Goal: Download file/media

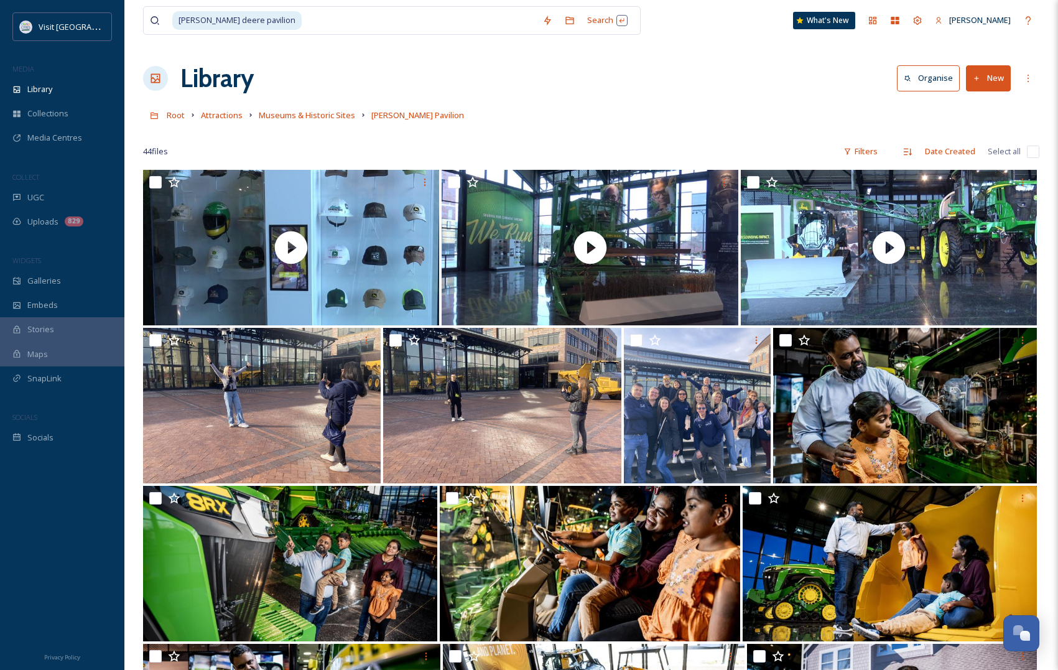
scroll to position [855, 0]
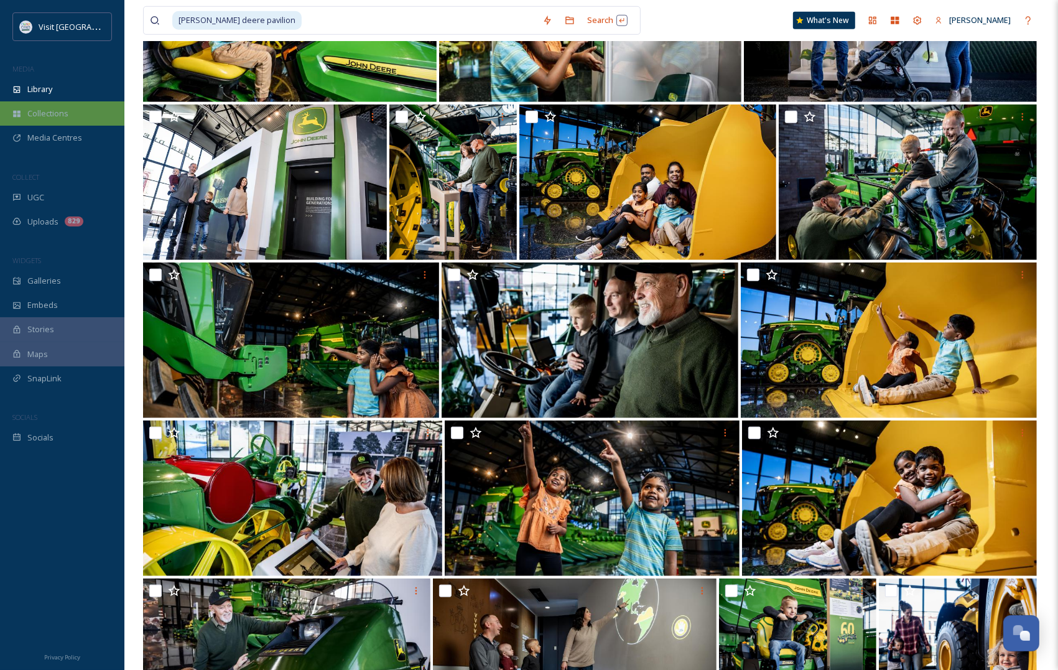
click at [80, 109] on div "Collections" at bounding box center [62, 113] width 124 height 24
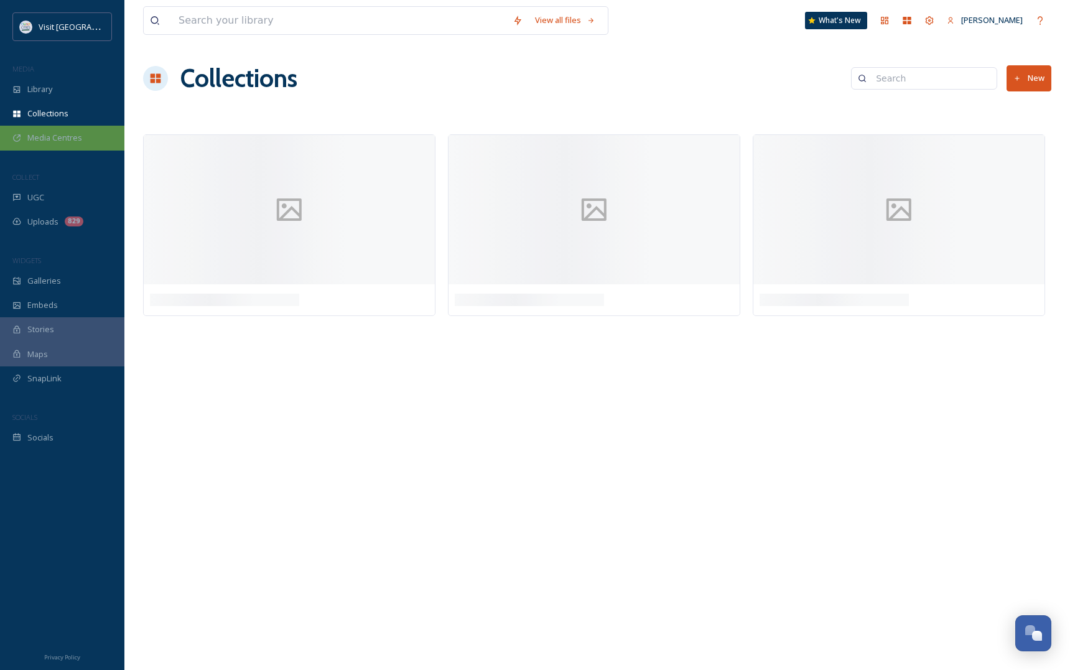
click at [63, 128] on div "Media Centres" at bounding box center [62, 138] width 124 height 24
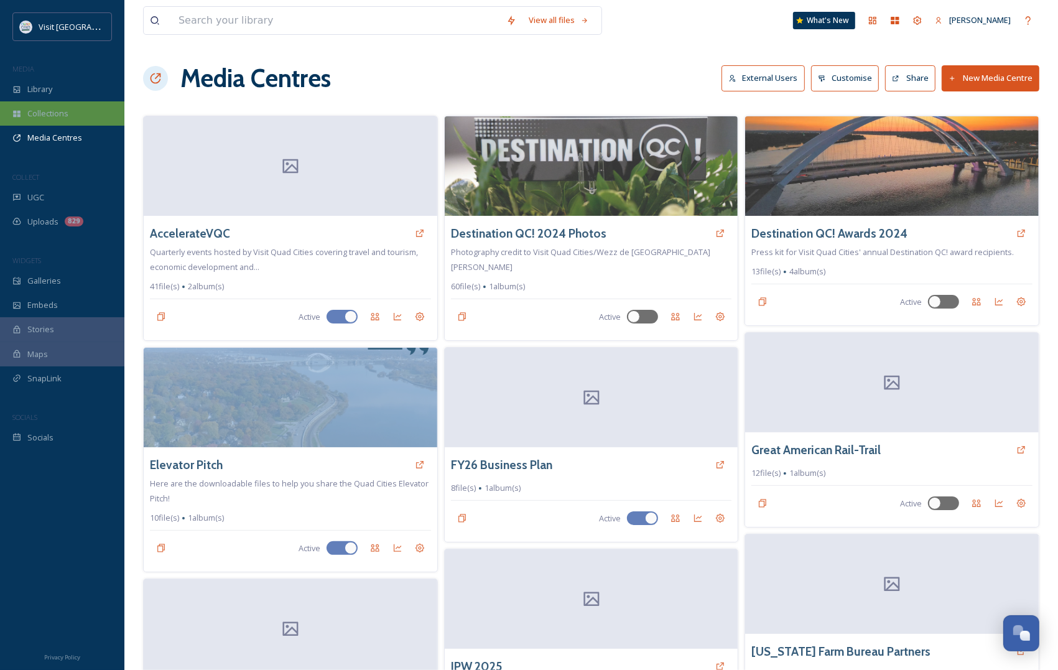
click at [81, 113] on div "Collections" at bounding box center [62, 113] width 124 height 24
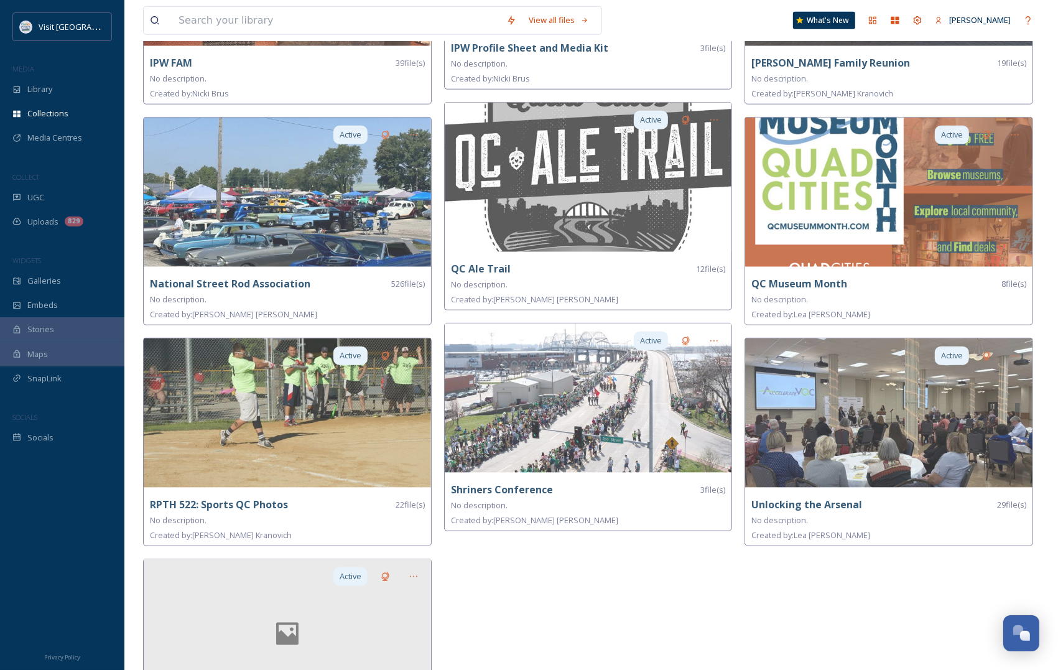
scroll to position [1230, 0]
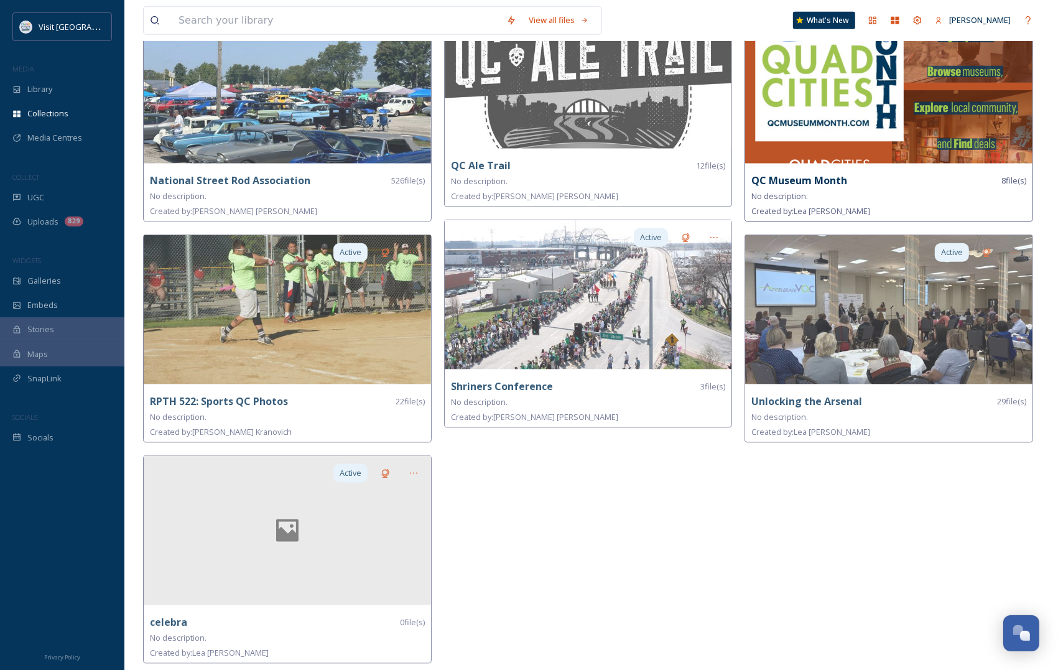
click at [885, 188] on div "No description." at bounding box center [888, 195] width 275 height 15
click at [803, 177] on strong "QC Museum Month" at bounding box center [799, 181] width 96 height 14
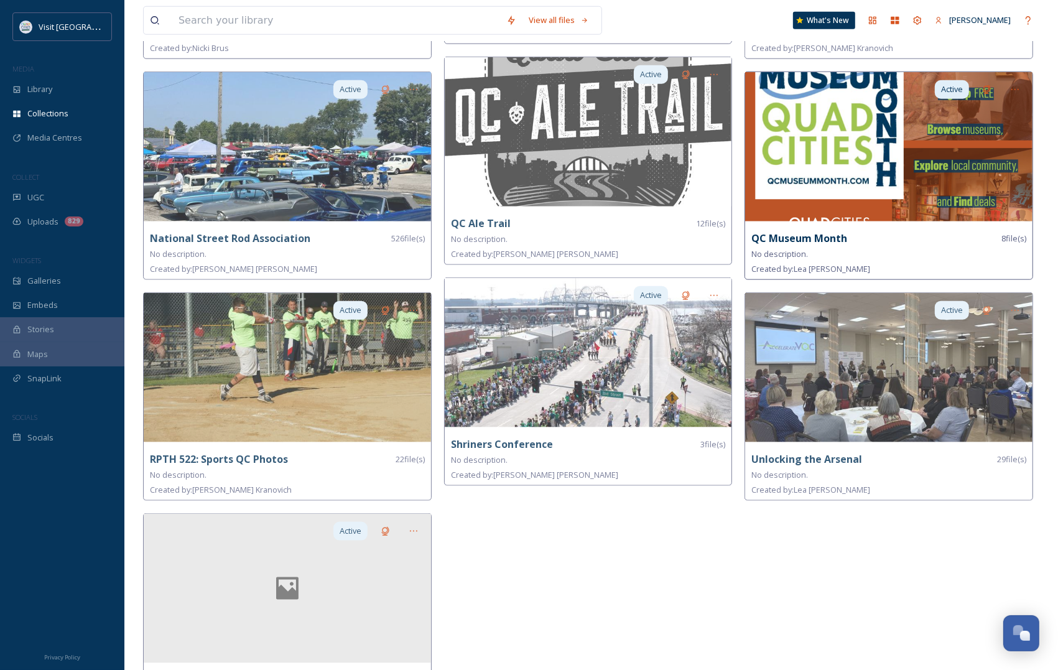
scroll to position [1074, 0]
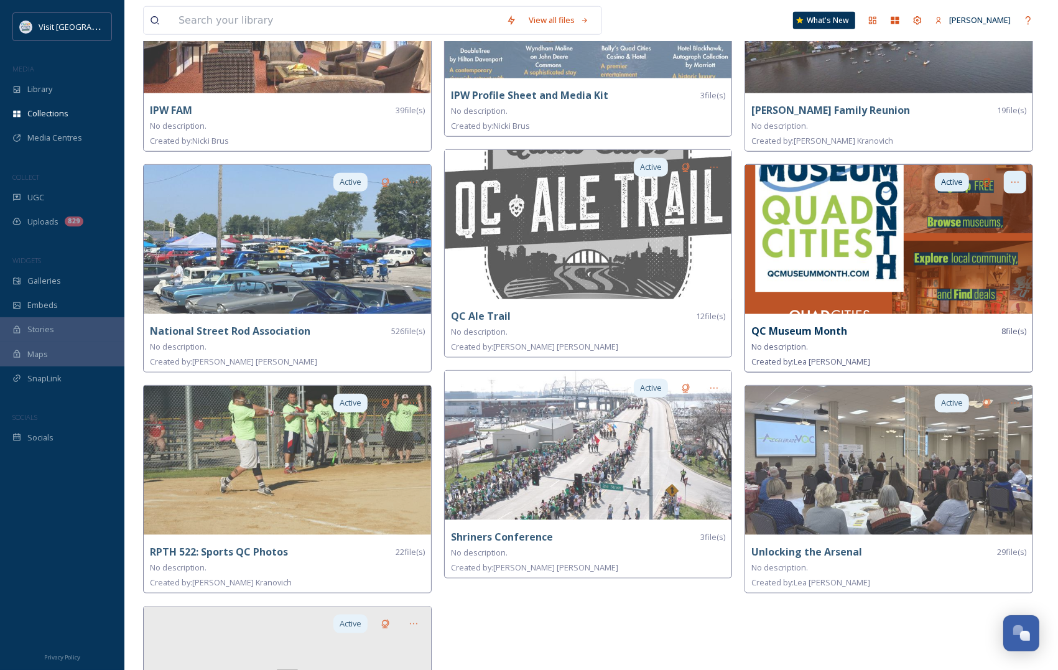
click at [1016, 177] on div at bounding box center [1015, 182] width 22 height 22
click at [844, 210] on img at bounding box center [888, 239] width 287 height 149
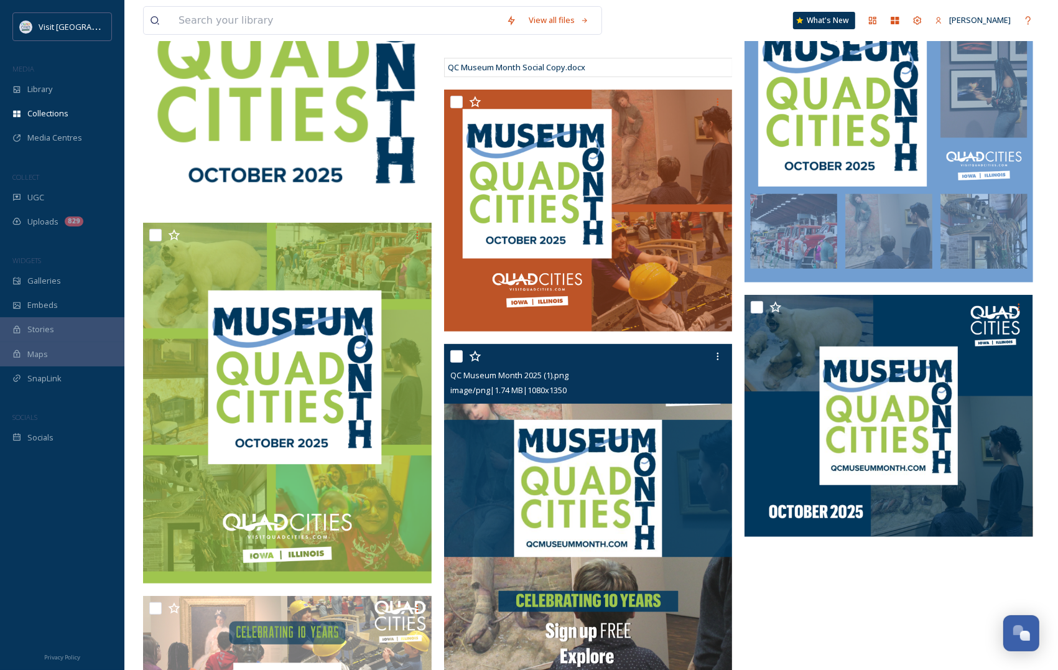
scroll to position [68, 0]
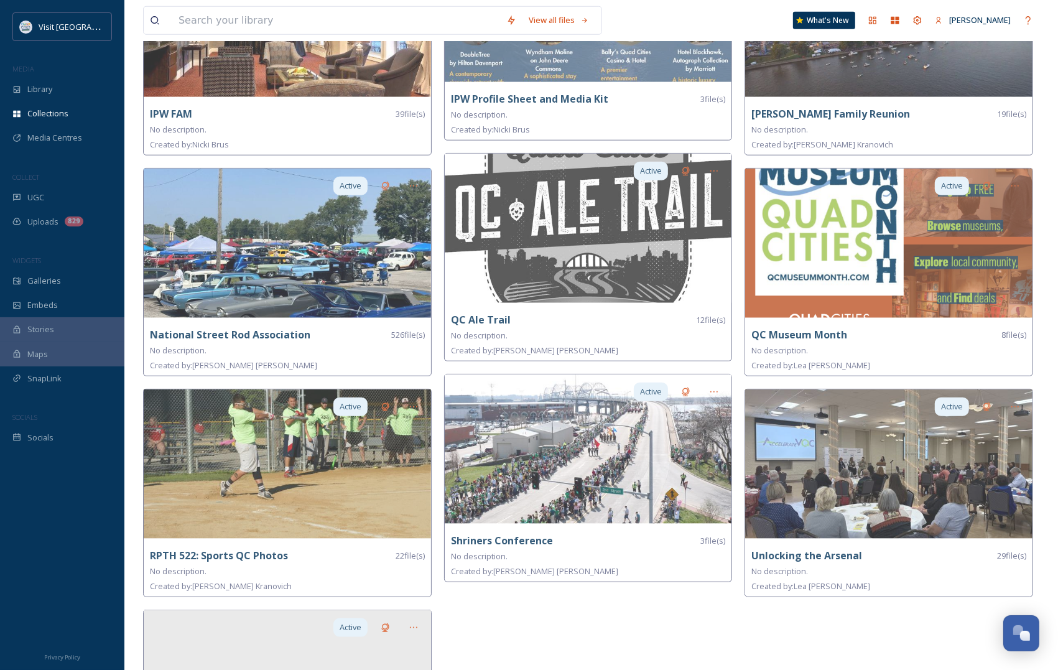
scroll to position [1088, 0]
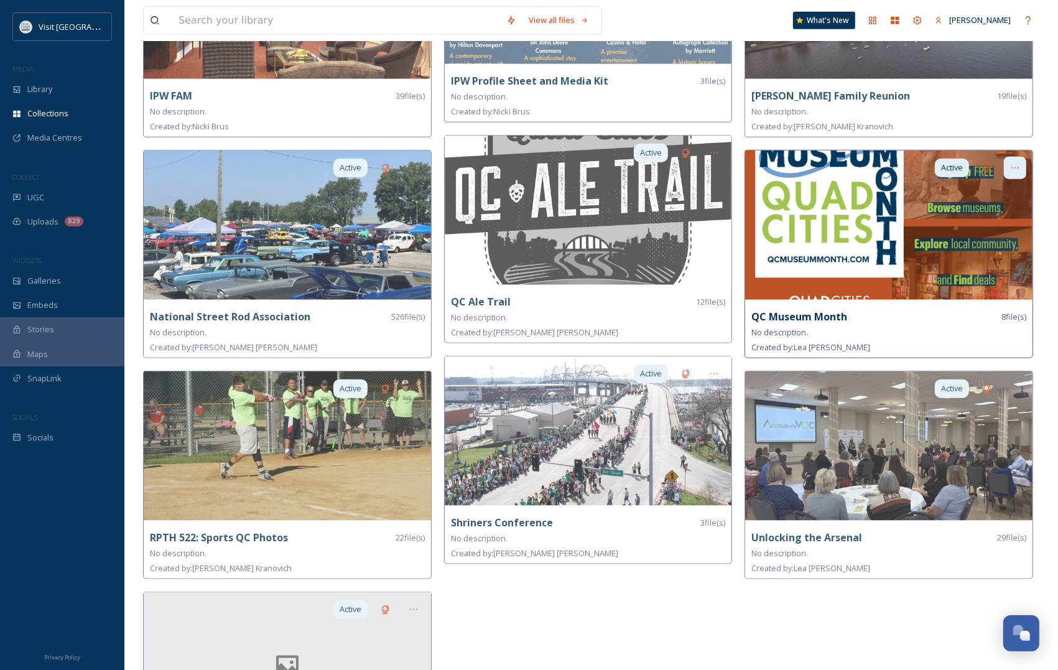
click at [1016, 165] on div at bounding box center [1015, 168] width 22 height 22
click at [840, 239] on img at bounding box center [888, 225] width 287 height 149
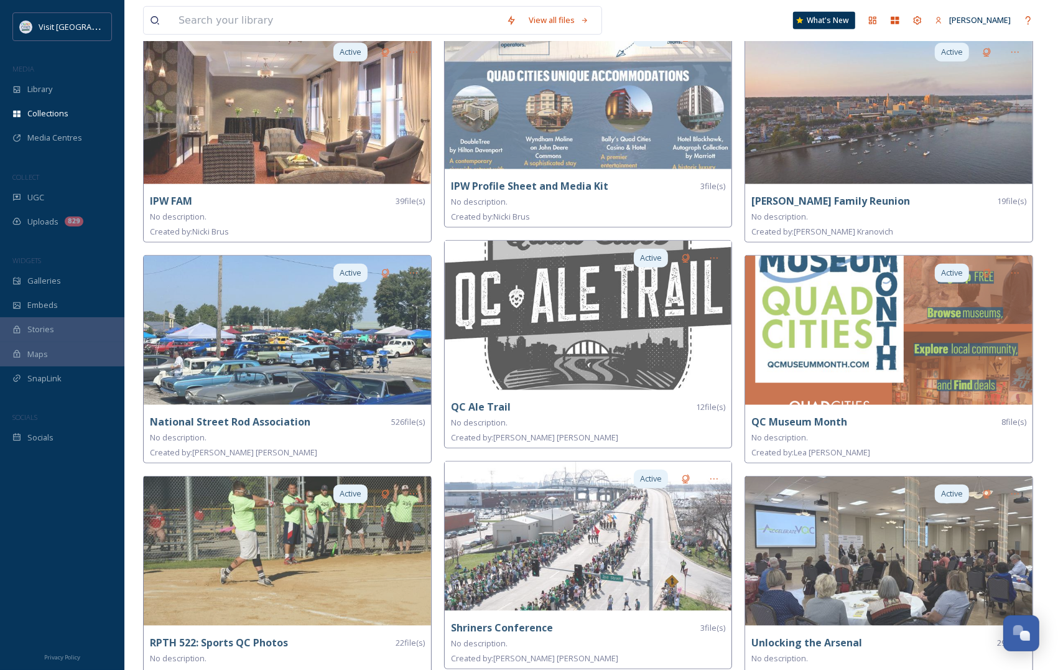
scroll to position [1011, 0]
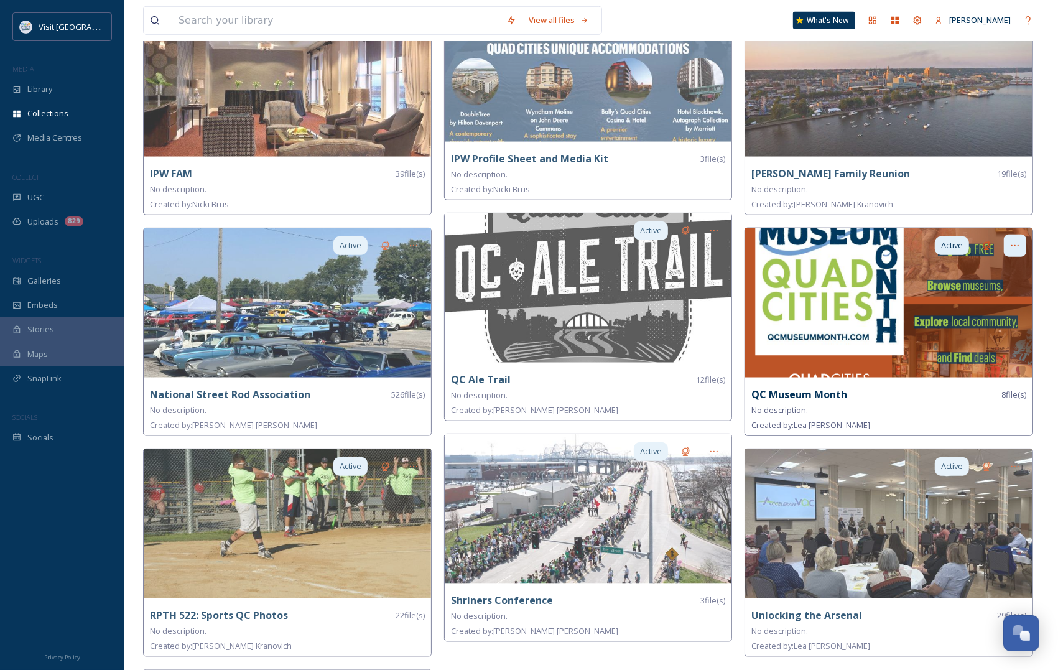
click at [1006, 249] on div at bounding box center [1015, 245] width 22 height 22
click at [969, 308] on div "Share" at bounding box center [993, 297] width 65 height 24
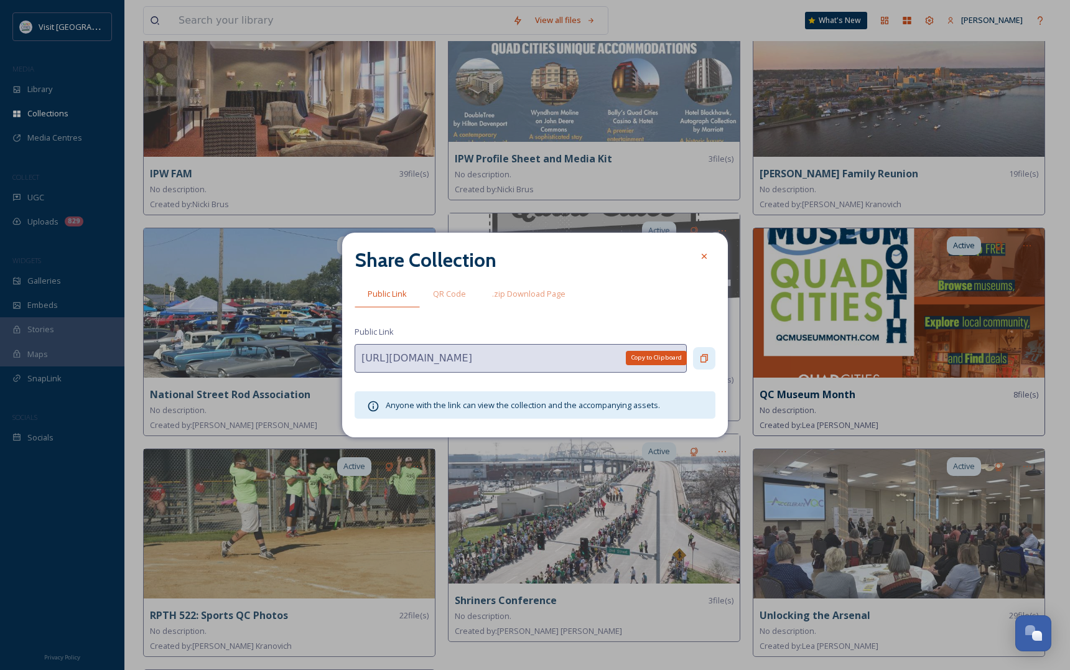
click at [706, 358] on icon at bounding box center [703, 358] width 7 height 8
click at [704, 253] on icon at bounding box center [704, 256] width 10 height 10
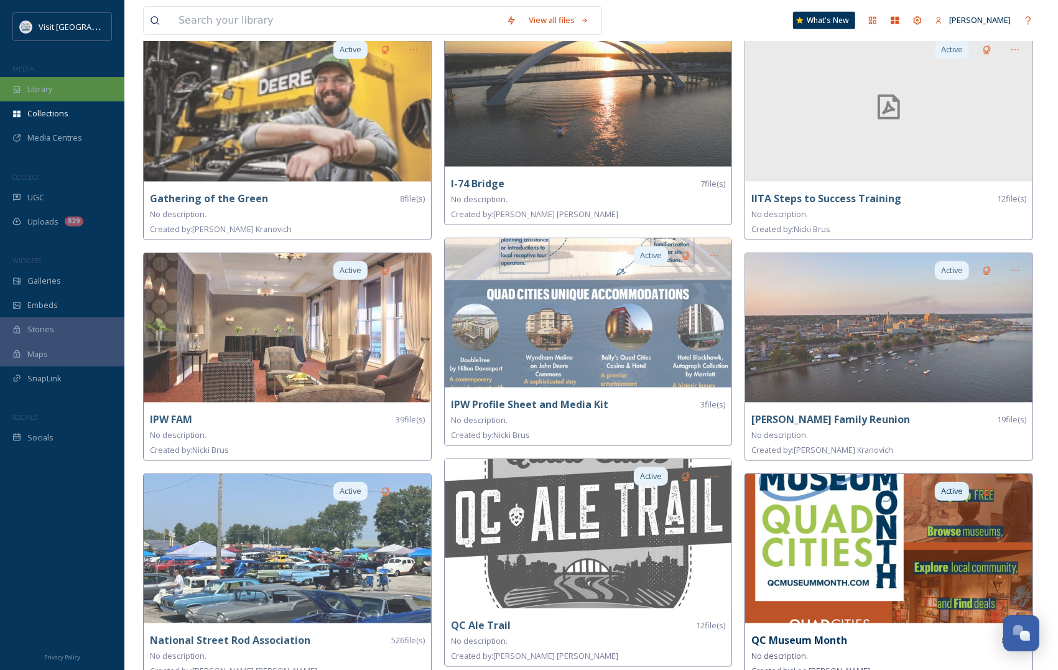
scroll to position [622, 0]
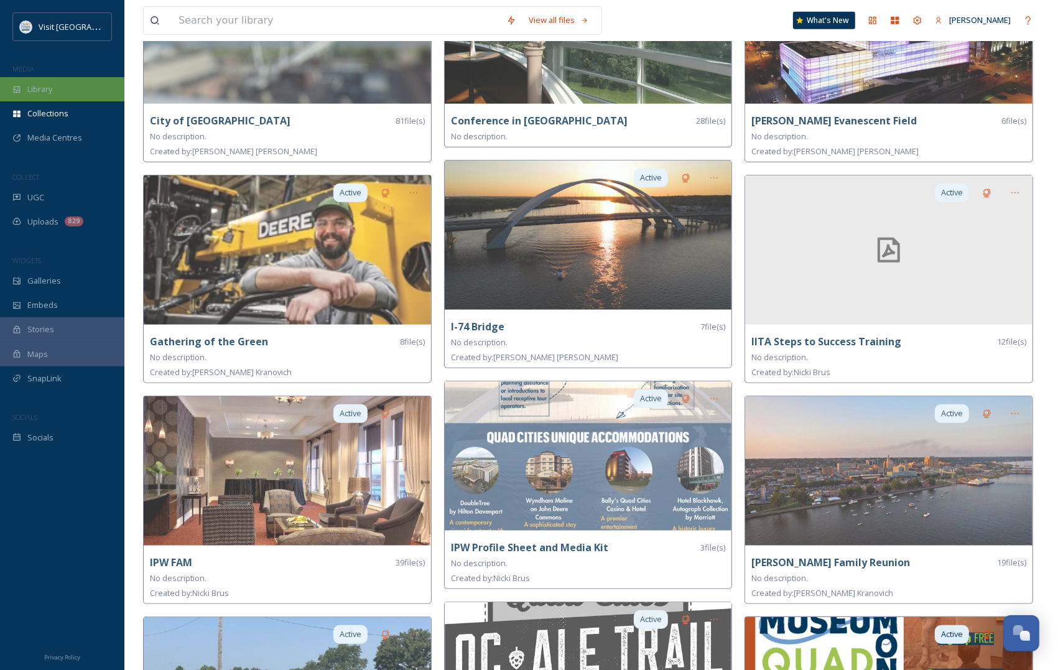
click at [85, 87] on div "Library" at bounding box center [62, 89] width 124 height 24
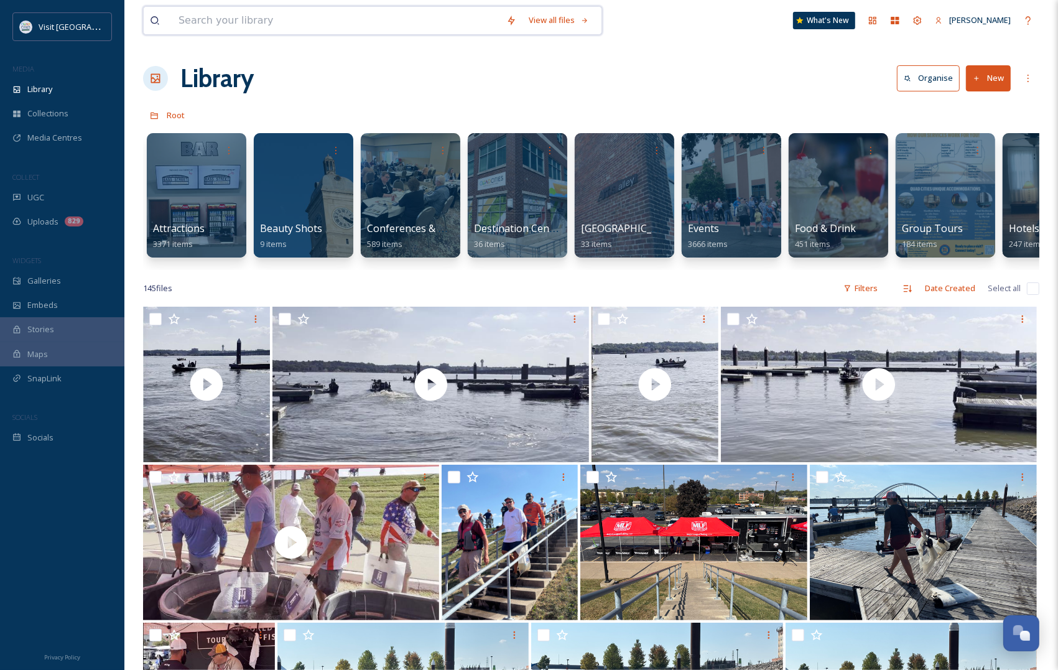
click at [279, 13] on input at bounding box center [336, 20] width 328 height 27
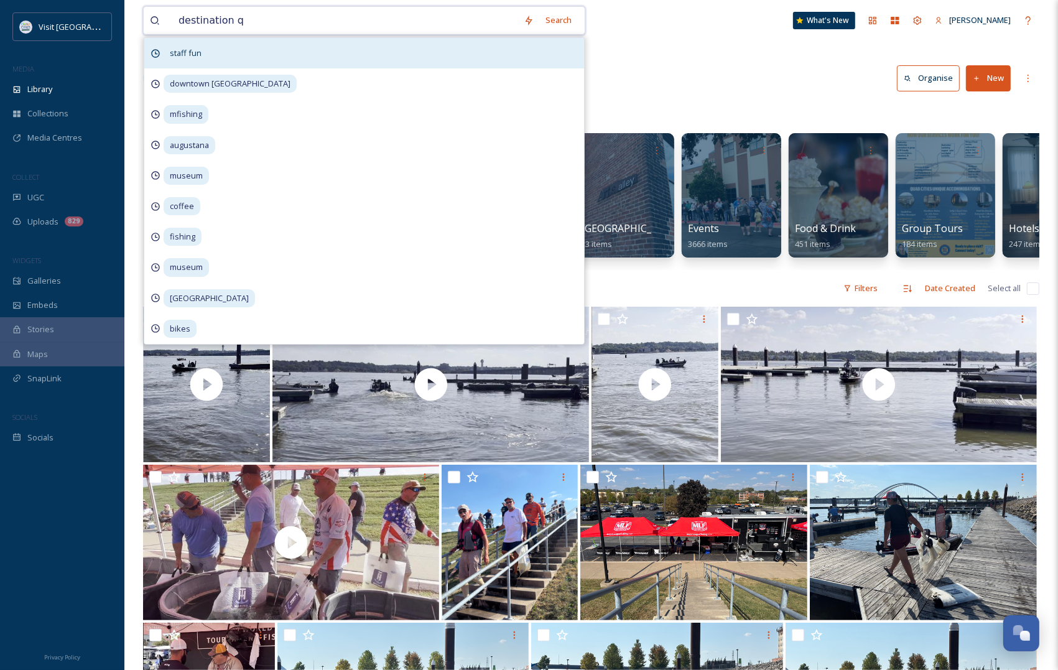
type input "destination qc"
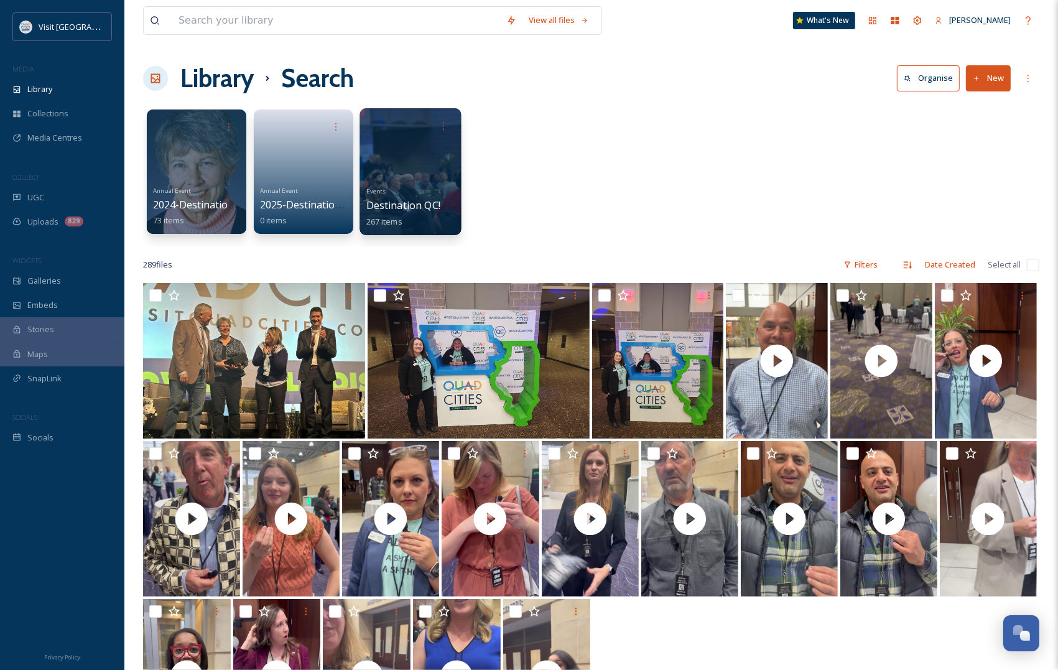
click at [406, 178] on div at bounding box center [409, 171] width 101 height 127
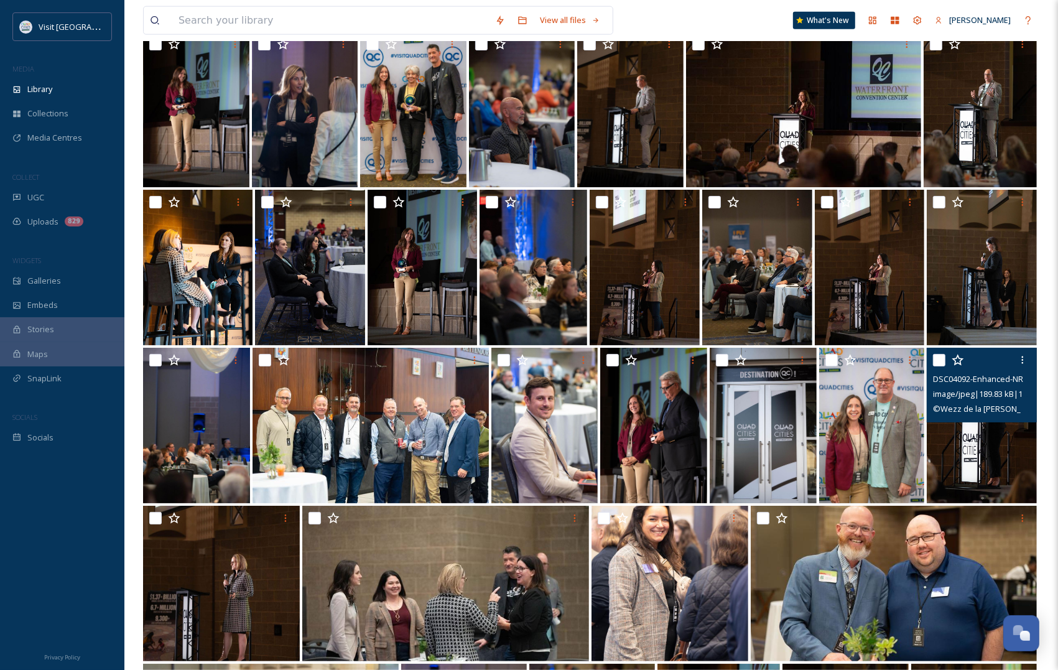
scroll to position [5695, 0]
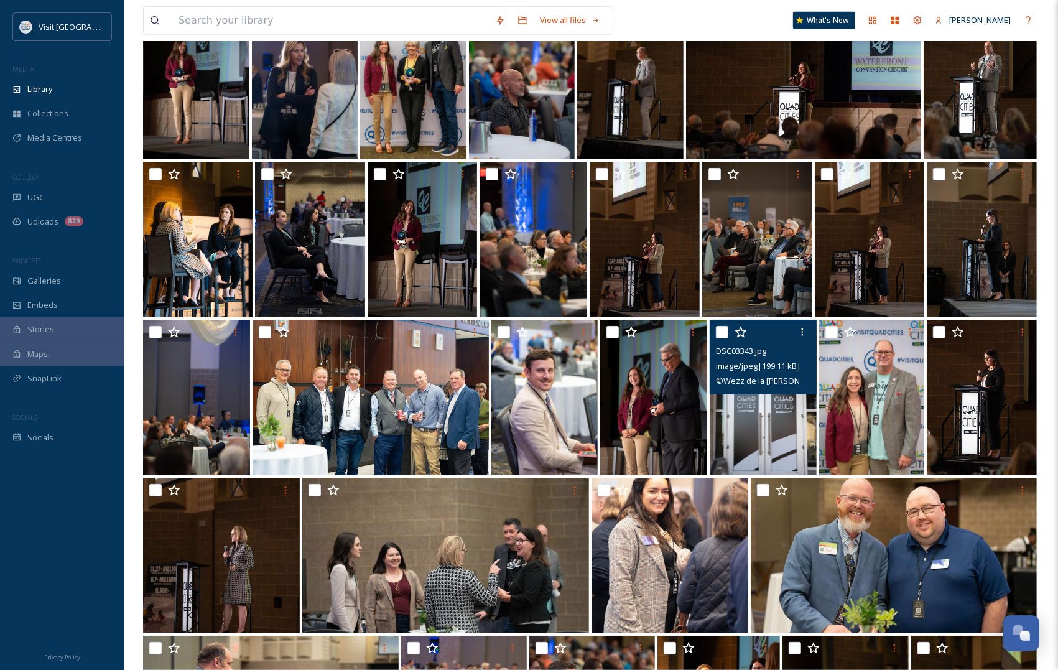
click at [769, 420] on img at bounding box center [763, 397] width 107 height 155
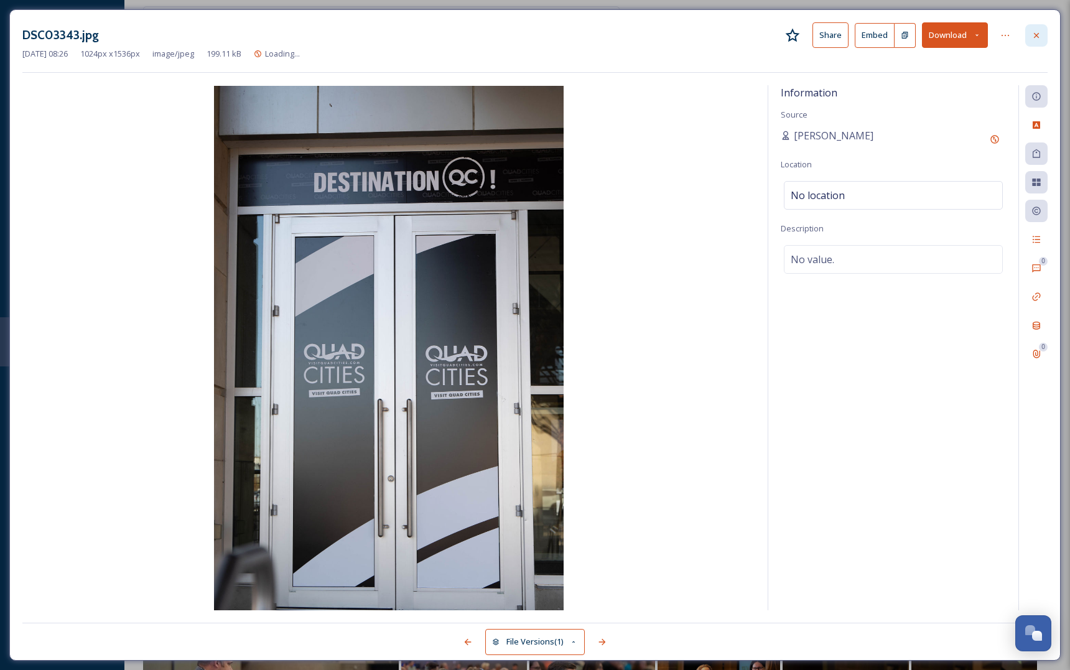
click at [1031, 30] on icon at bounding box center [1036, 35] width 10 height 10
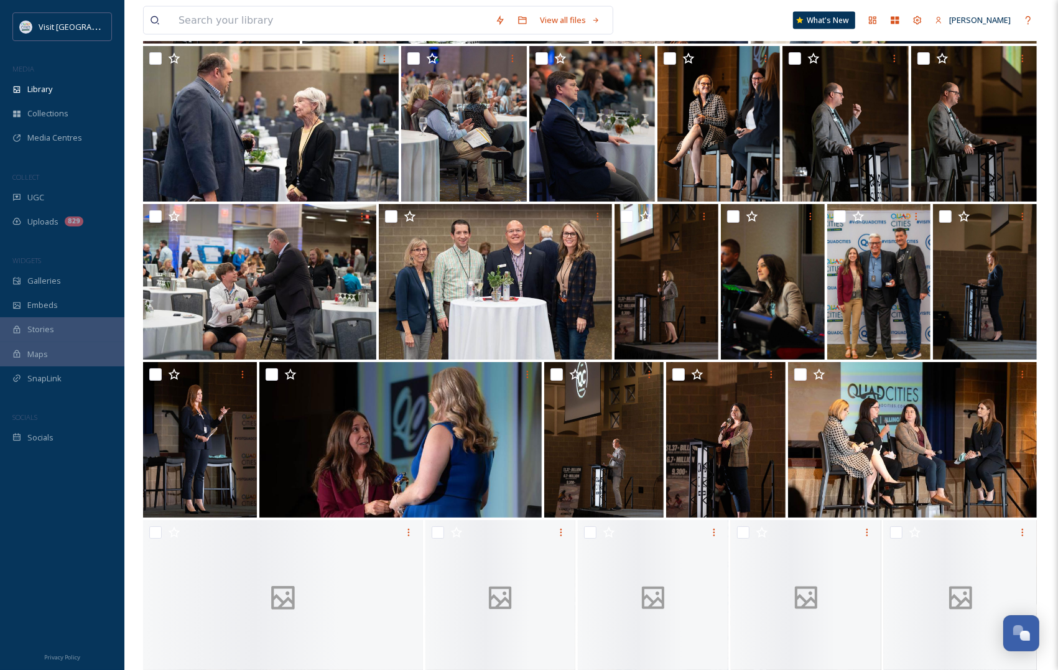
scroll to position [6317, 0]
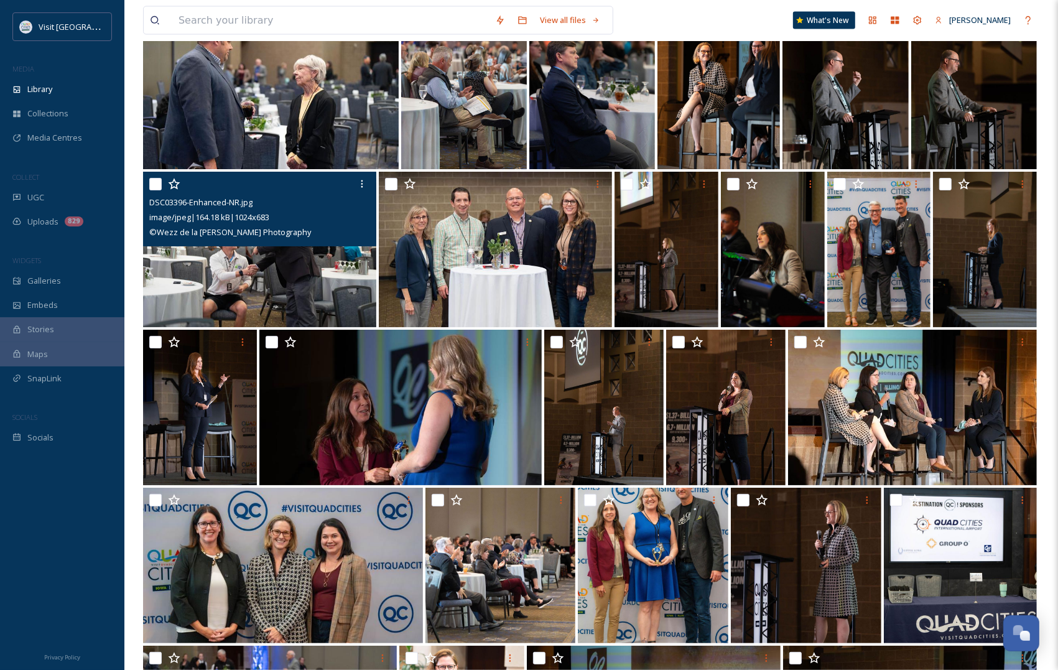
click at [287, 248] on img at bounding box center [259, 249] width 233 height 155
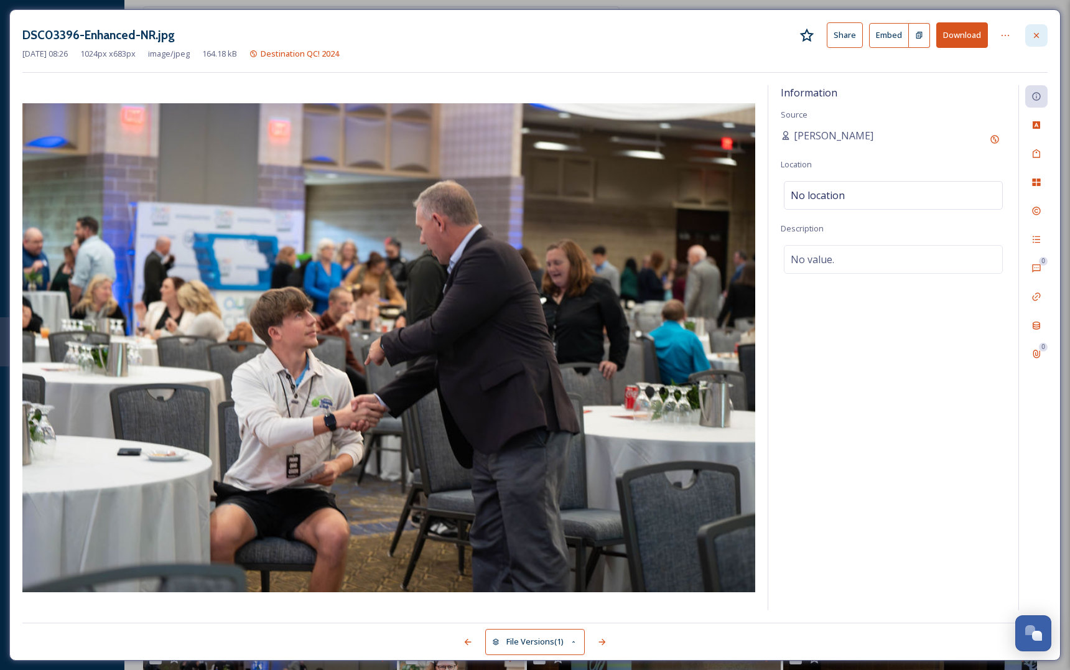
click at [1030, 41] on div at bounding box center [1036, 35] width 22 height 22
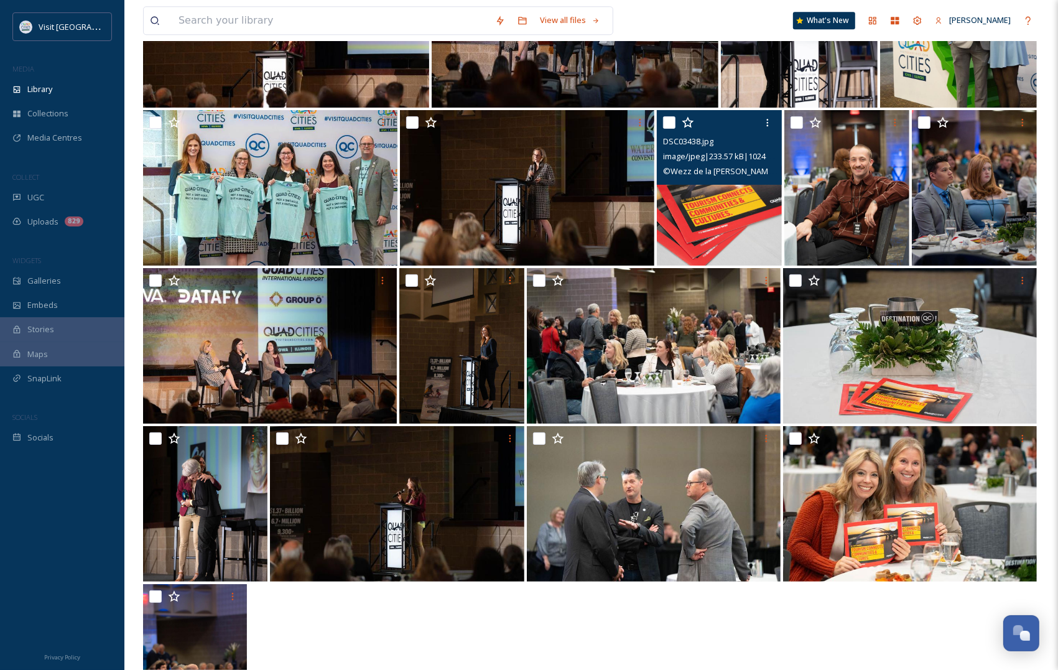
scroll to position [7328, 0]
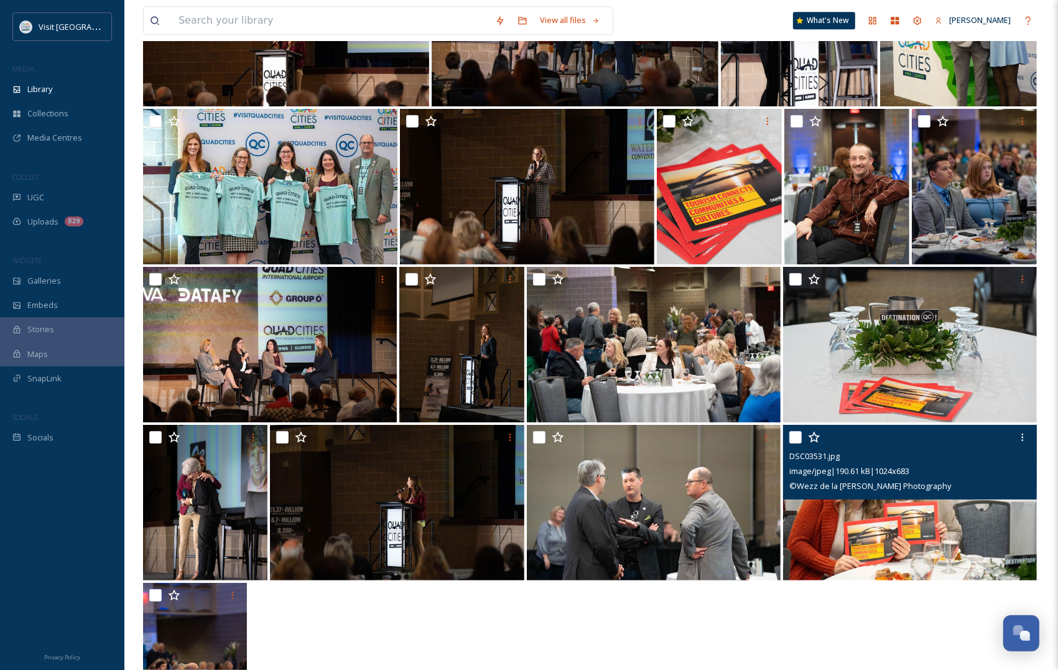
click at [940, 494] on div "DSC03531.jpg image/jpeg | 190.61 kB | 1024 x 683 © Wezz de la Rosa Photography" at bounding box center [910, 462] width 254 height 75
click at [950, 545] on img at bounding box center [910, 502] width 254 height 155
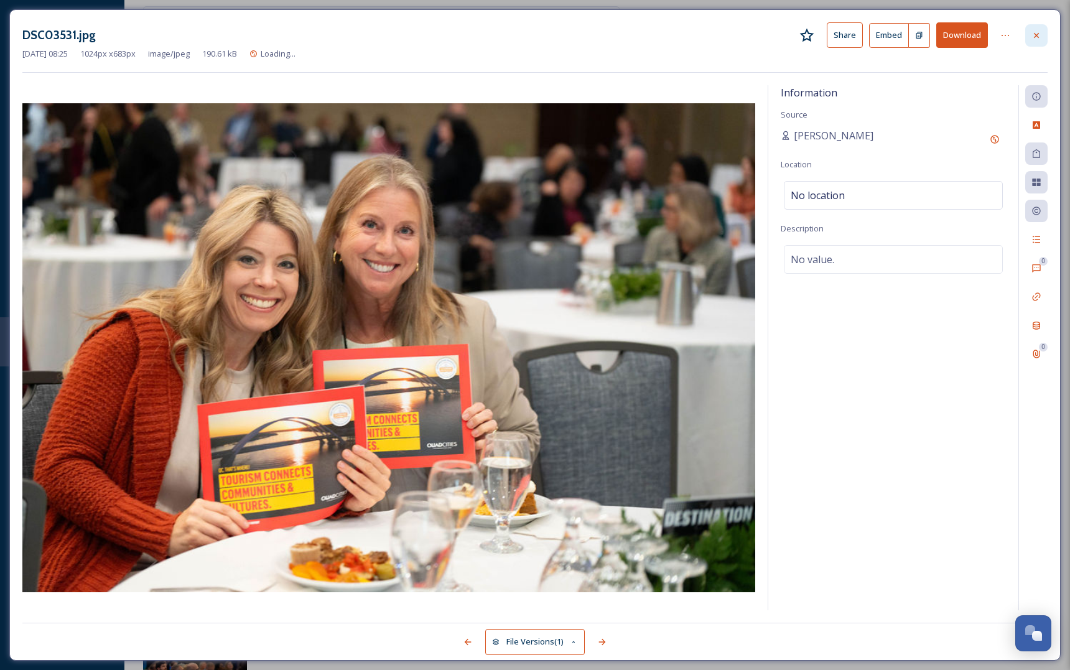
click at [1034, 32] on icon at bounding box center [1036, 35] width 10 height 10
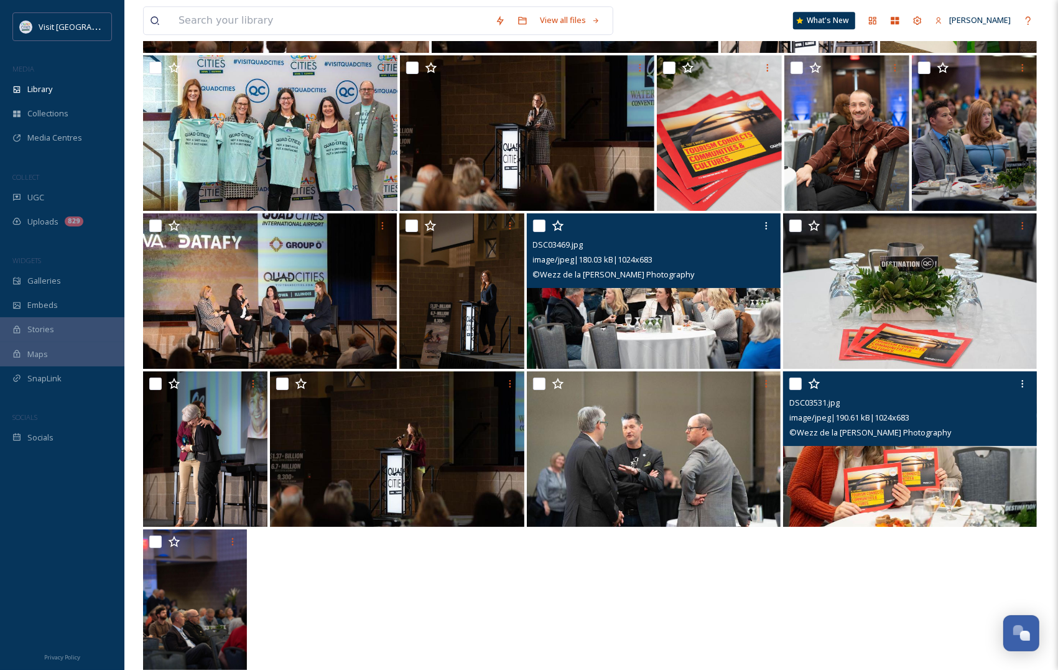
scroll to position [7414, 0]
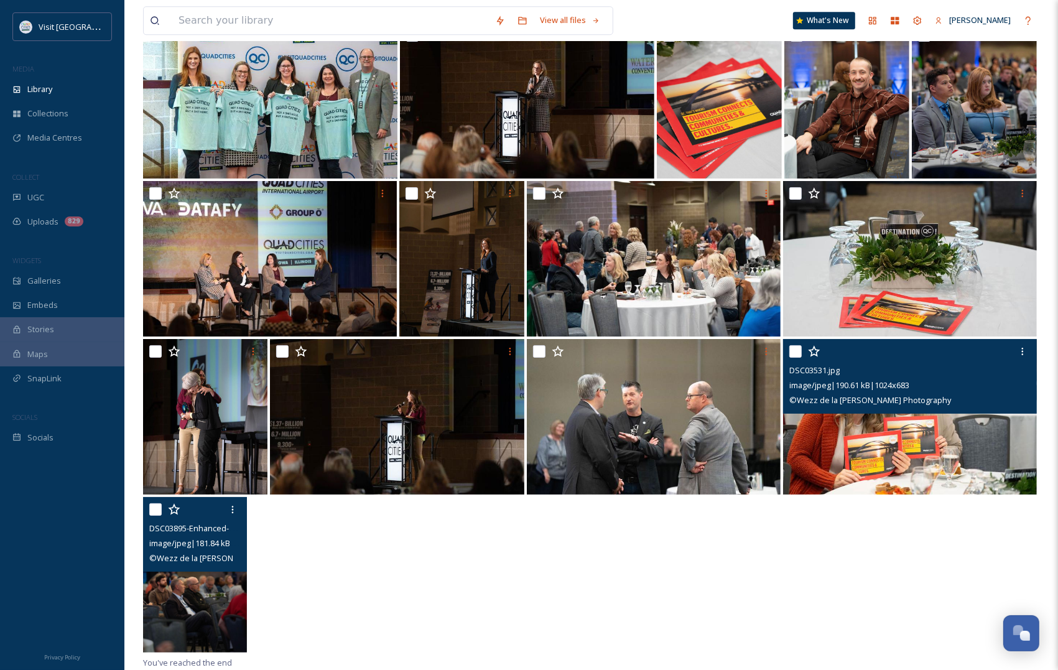
click at [188, 577] on img at bounding box center [195, 574] width 104 height 155
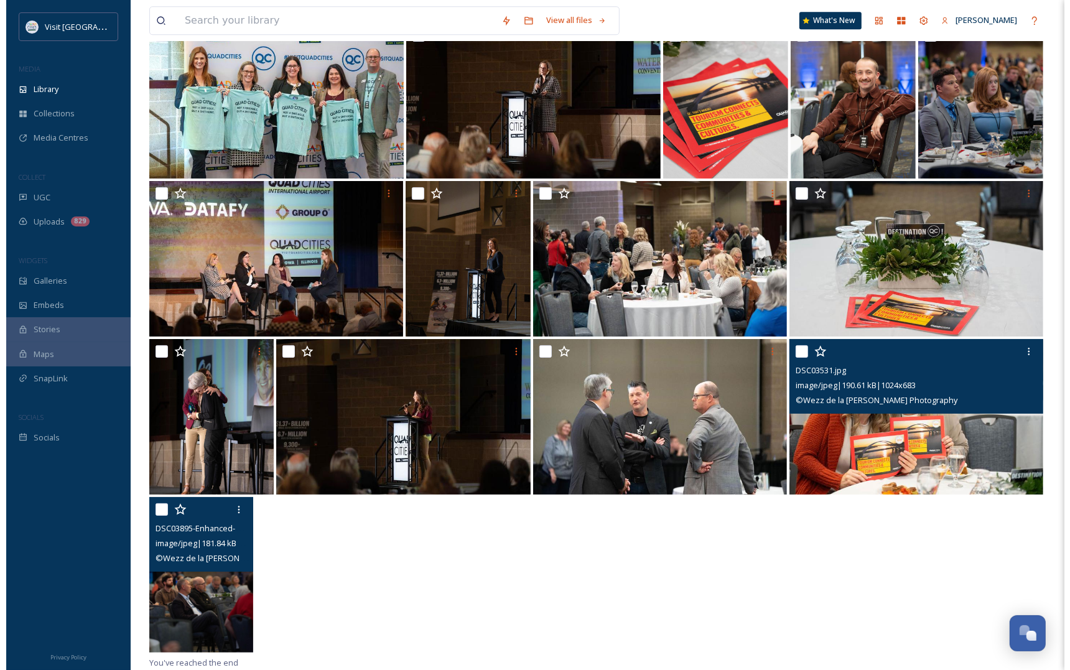
scroll to position [7255, 0]
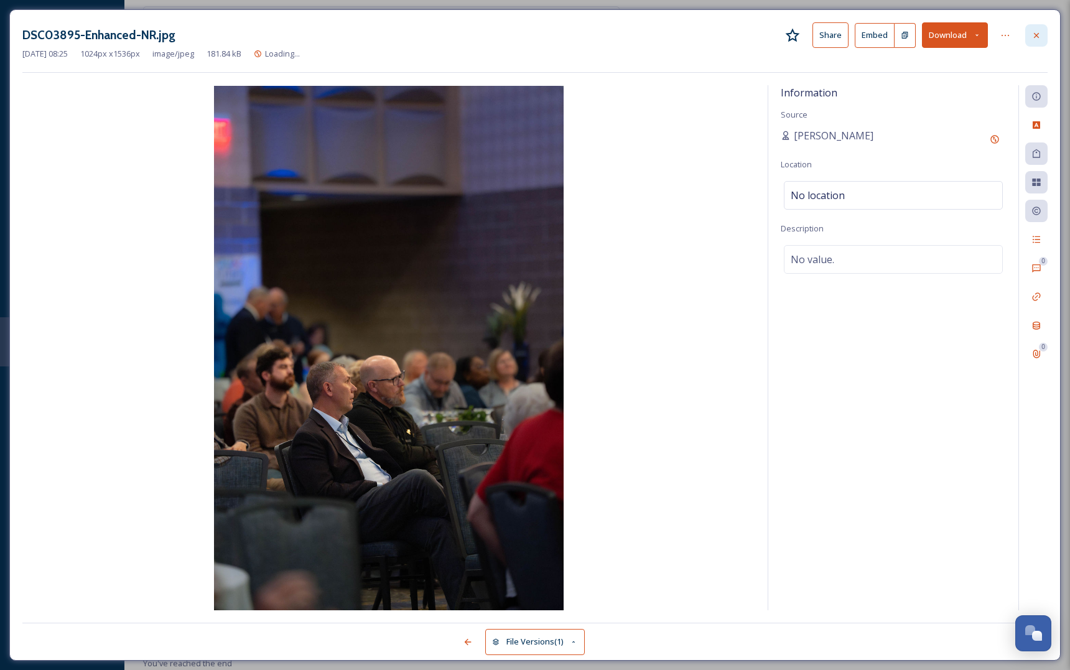
click at [1034, 30] on icon at bounding box center [1036, 35] width 10 height 10
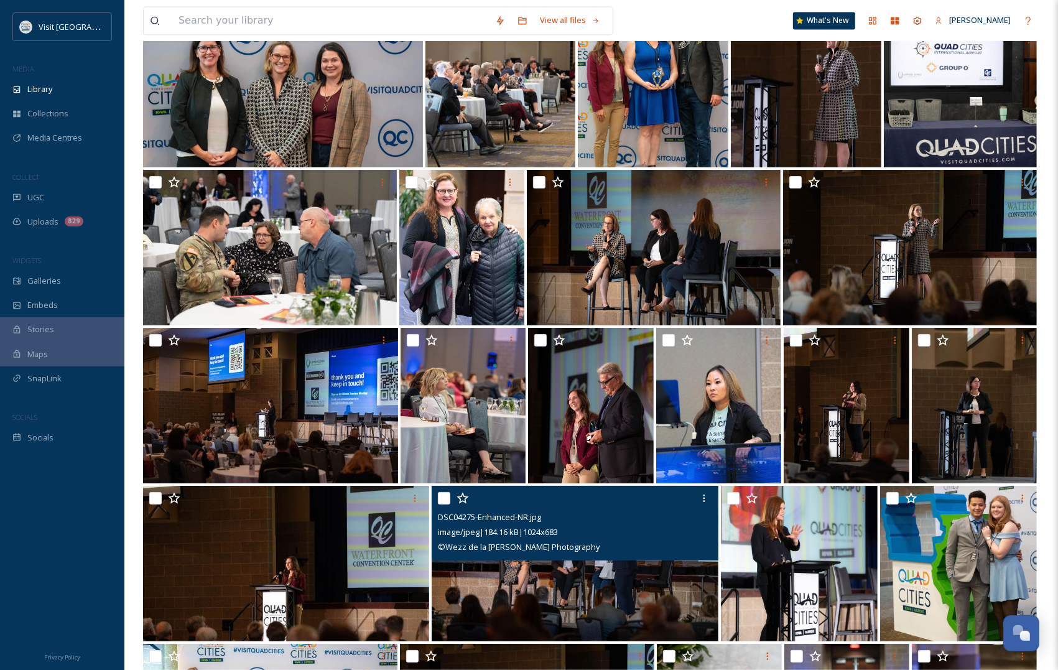
scroll to position [6792, 0]
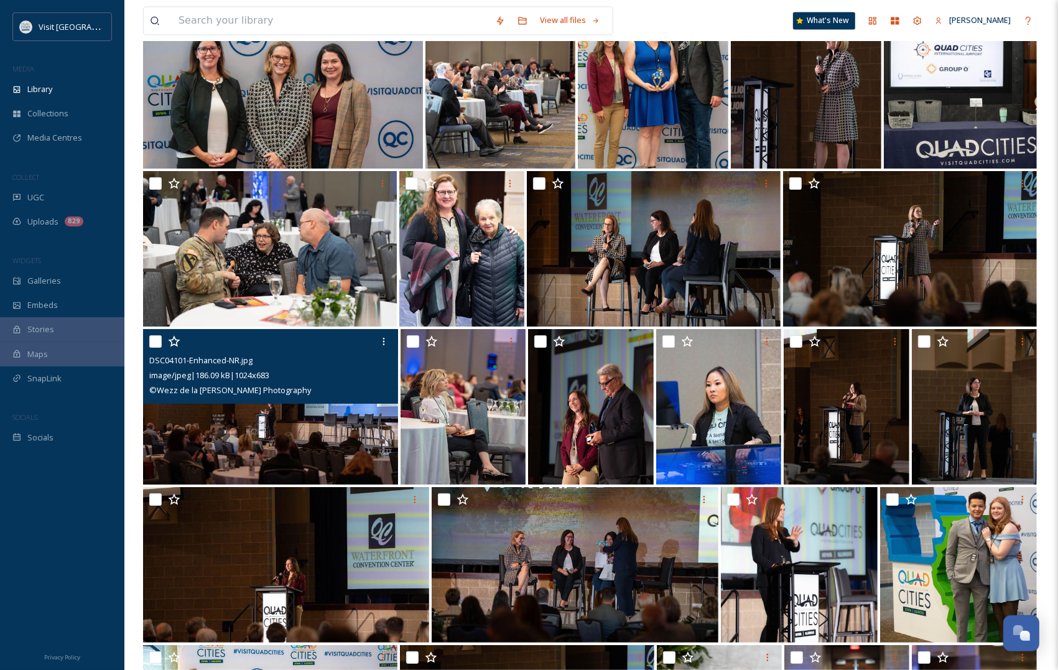
click at [340, 445] on img at bounding box center [270, 406] width 255 height 155
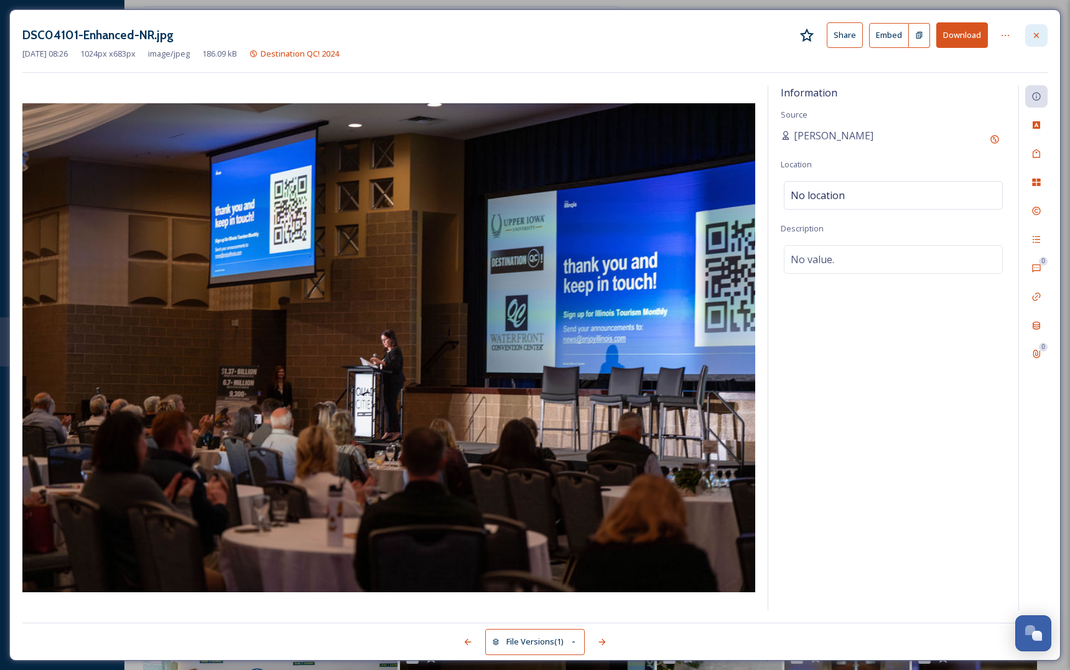
click at [1027, 24] on div at bounding box center [1036, 35] width 22 height 22
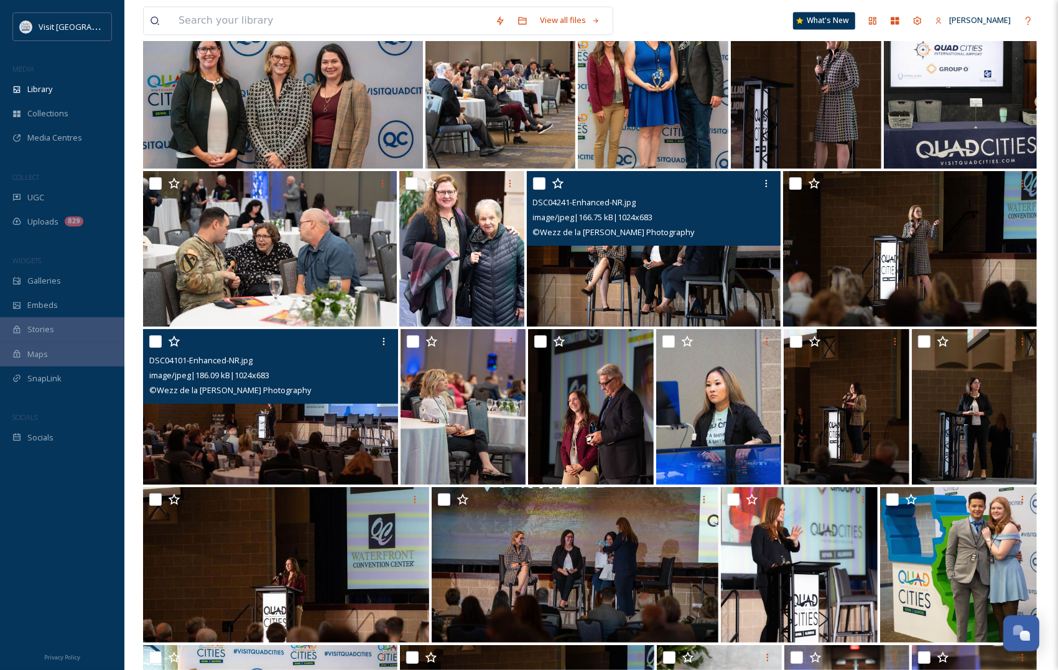
scroll to position [6481, 0]
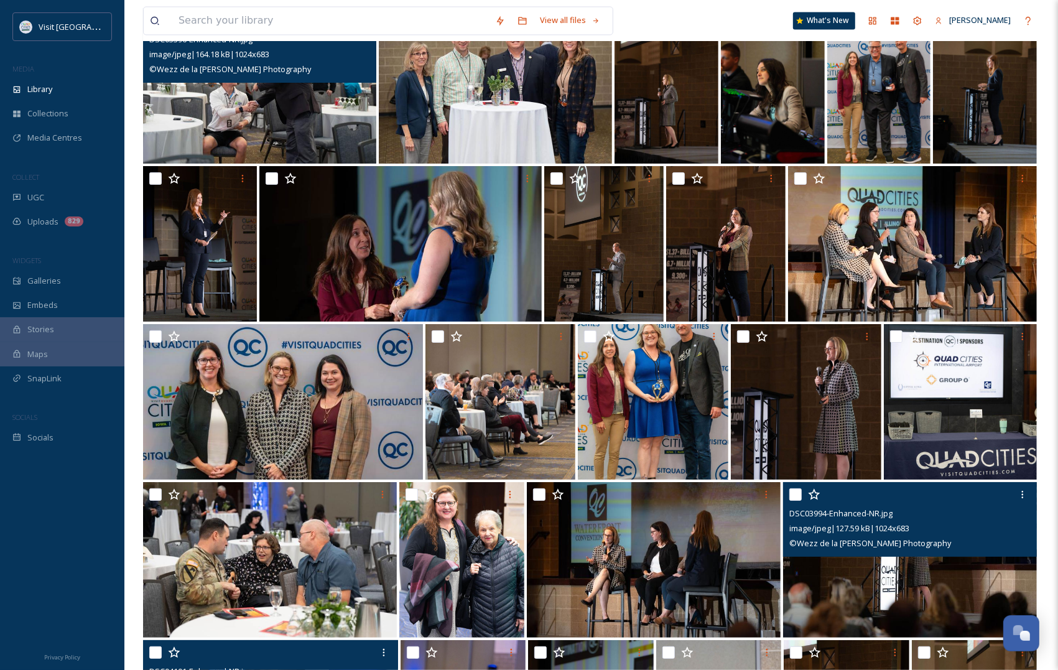
click at [878, 570] on img at bounding box center [910, 559] width 254 height 155
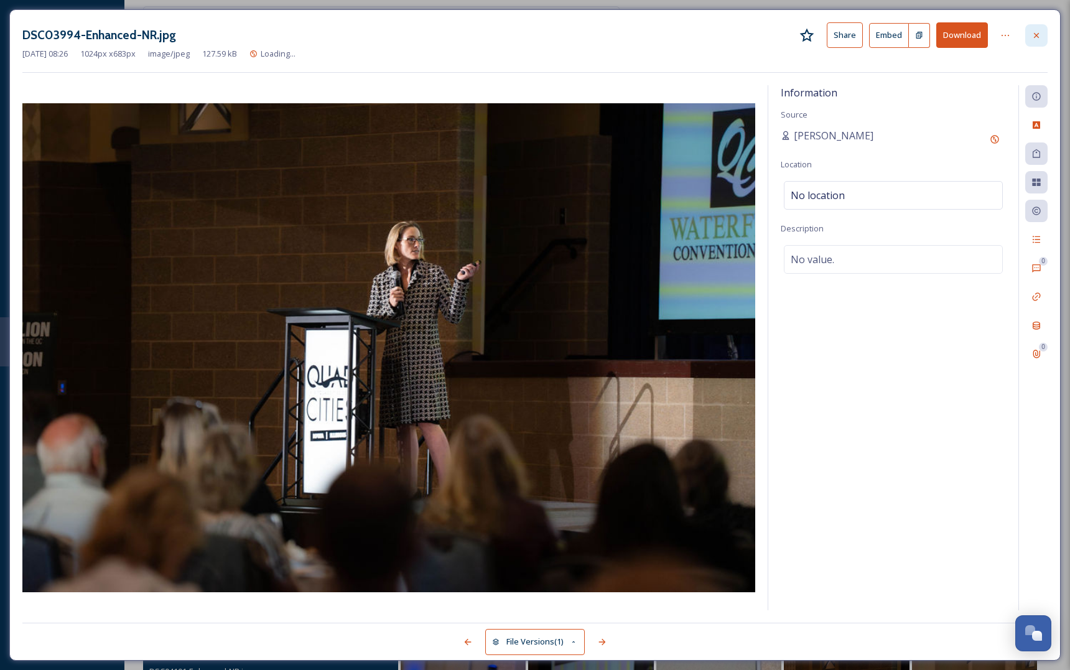
click at [1044, 32] on div at bounding box center [1036, 35] width 22 height 22
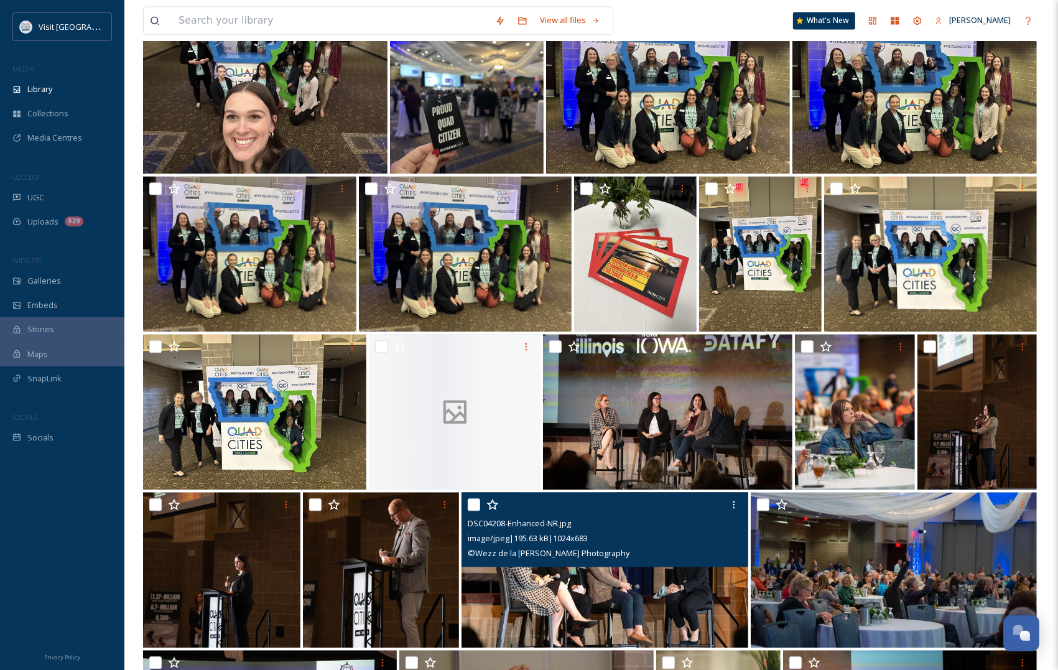
scroll to position [2360, 0]
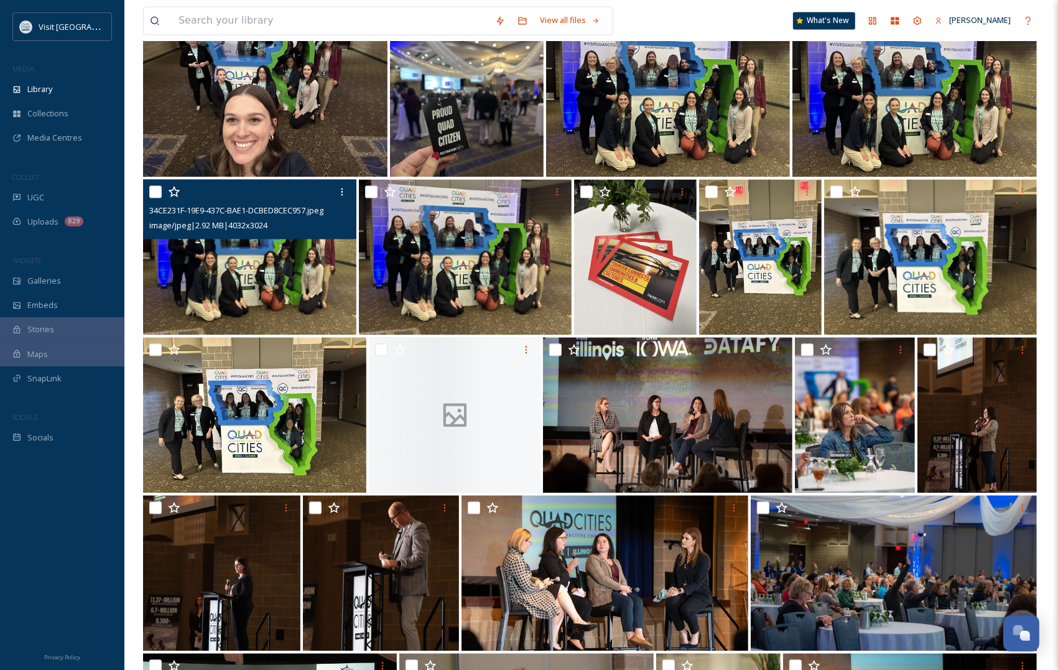
click at [266, 318] on img at bounding box center [249, 256] width 213 height 155
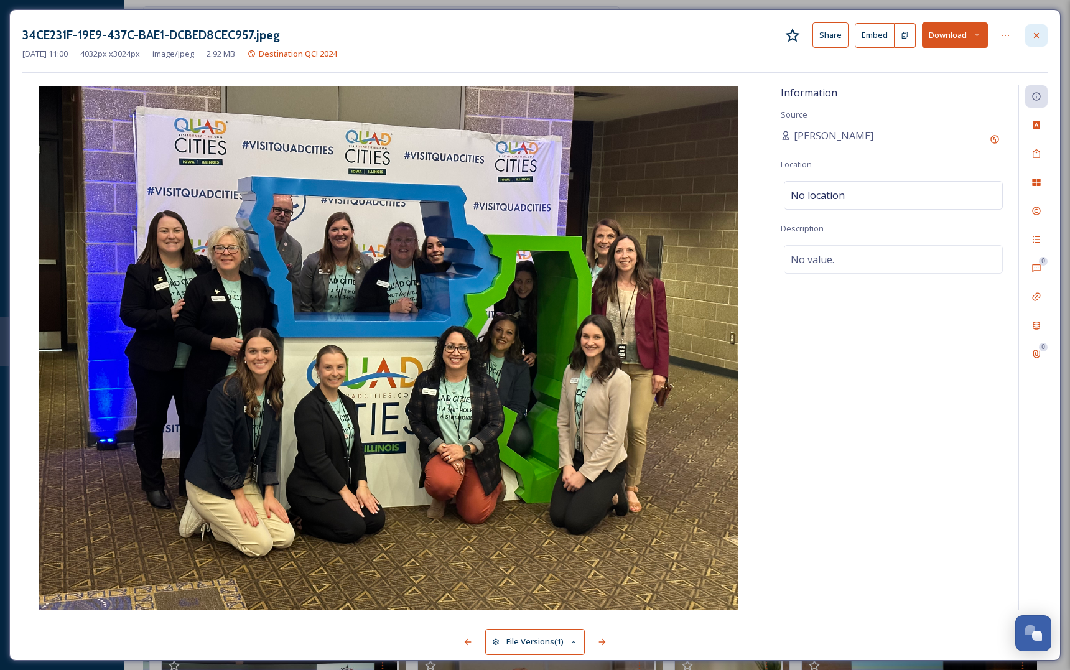
click at [1034, 35] on icon at bounding box center [1036, 35] width 10 height 10
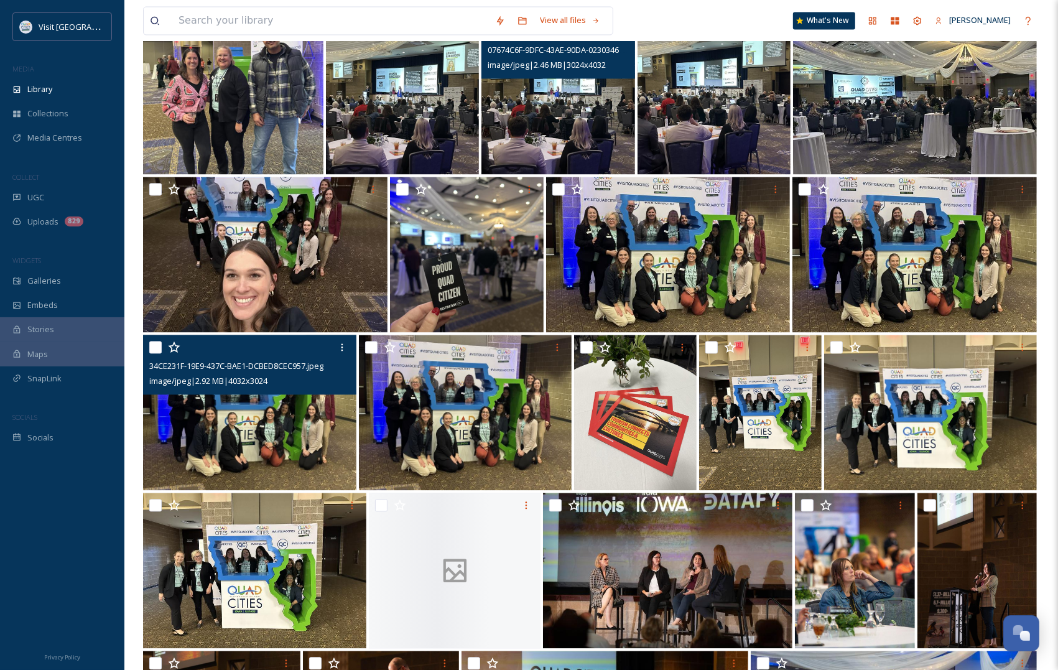
scroll to position [2049, 0]
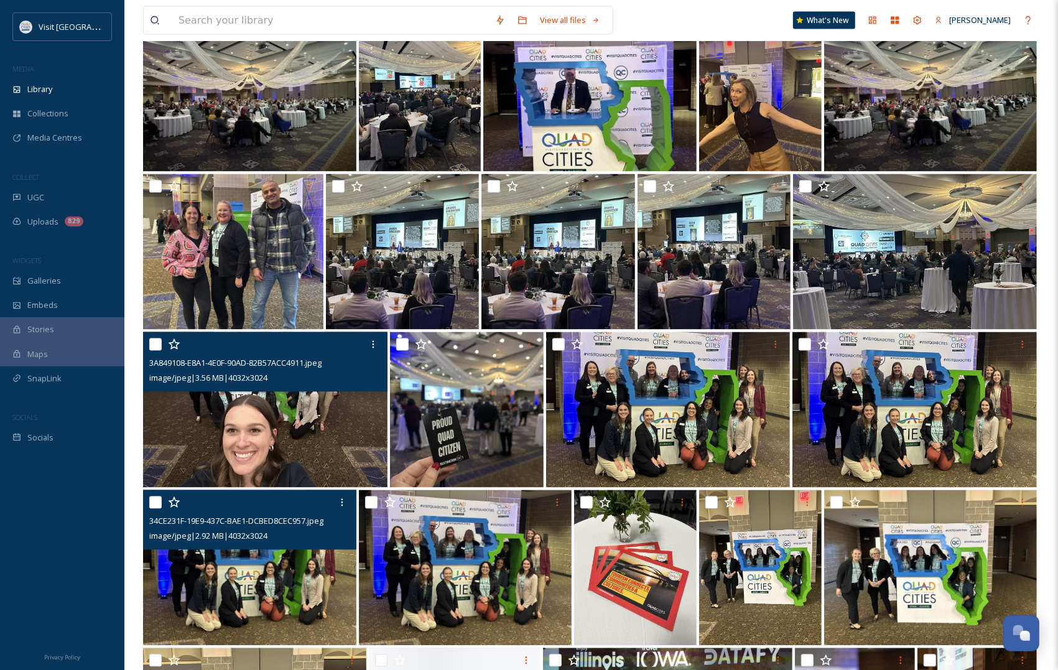
click at [259, 432] on img at bounding box center [265, 409] width 244 height 155
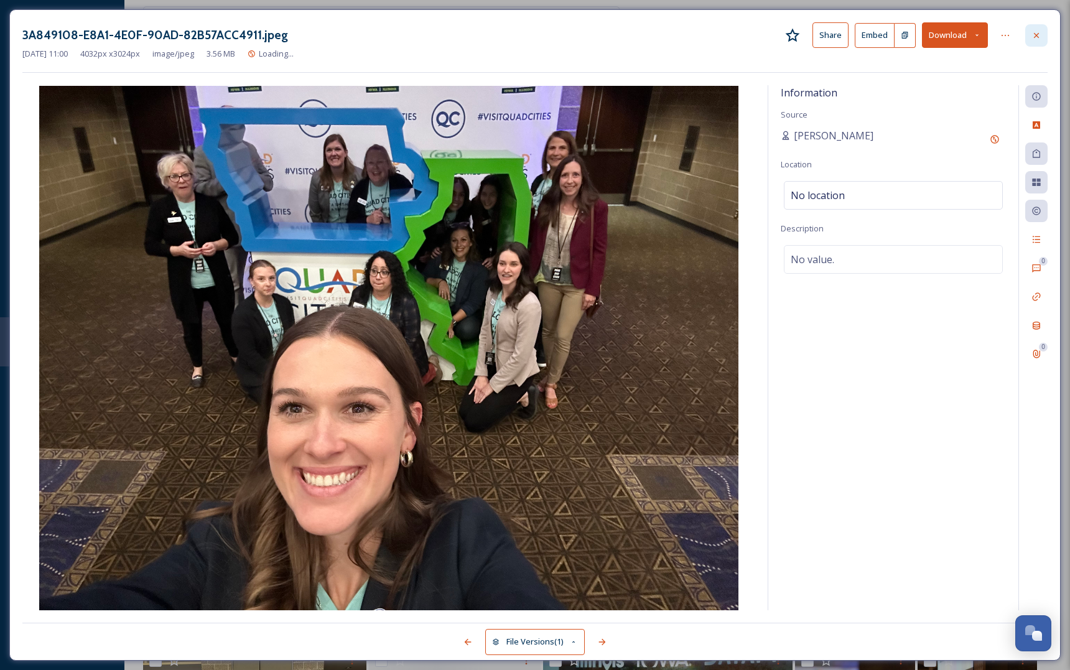
click at [1037, 29] on div at bounding box center [1036, 35] width 22 height 22
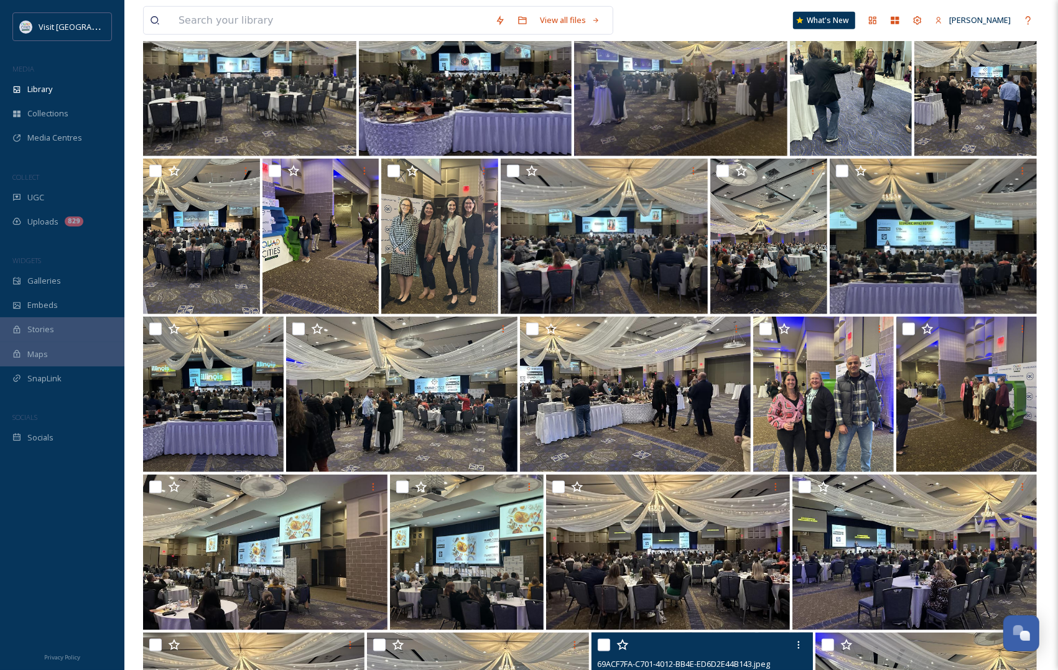
scroll to position [1116, 0]
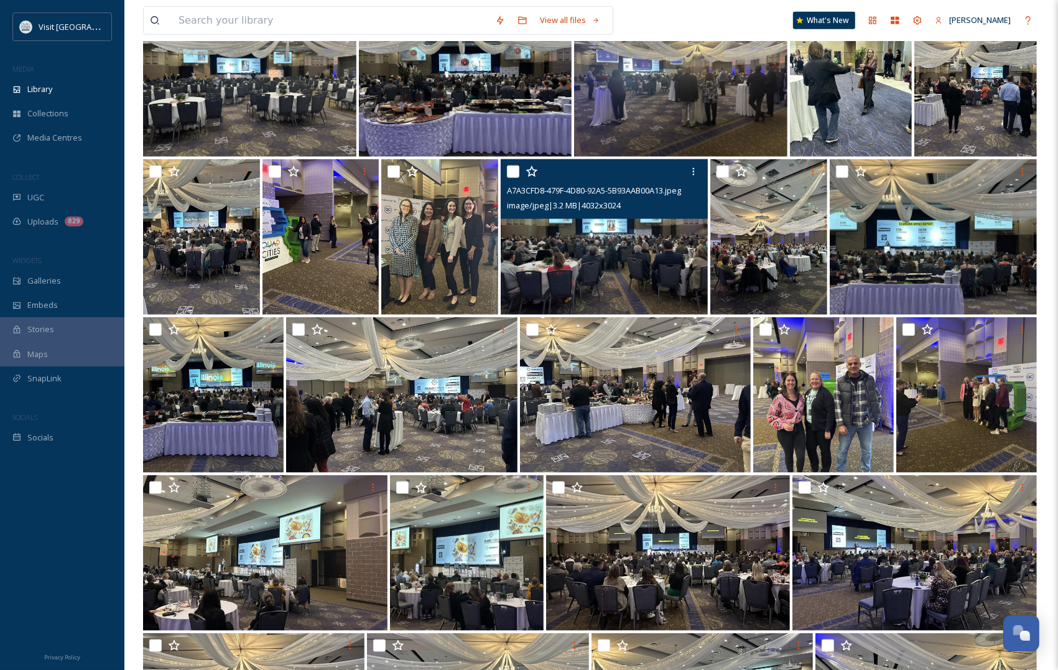
click at [613, 272] on img at bounding box center [604, 236] width 207 height 155
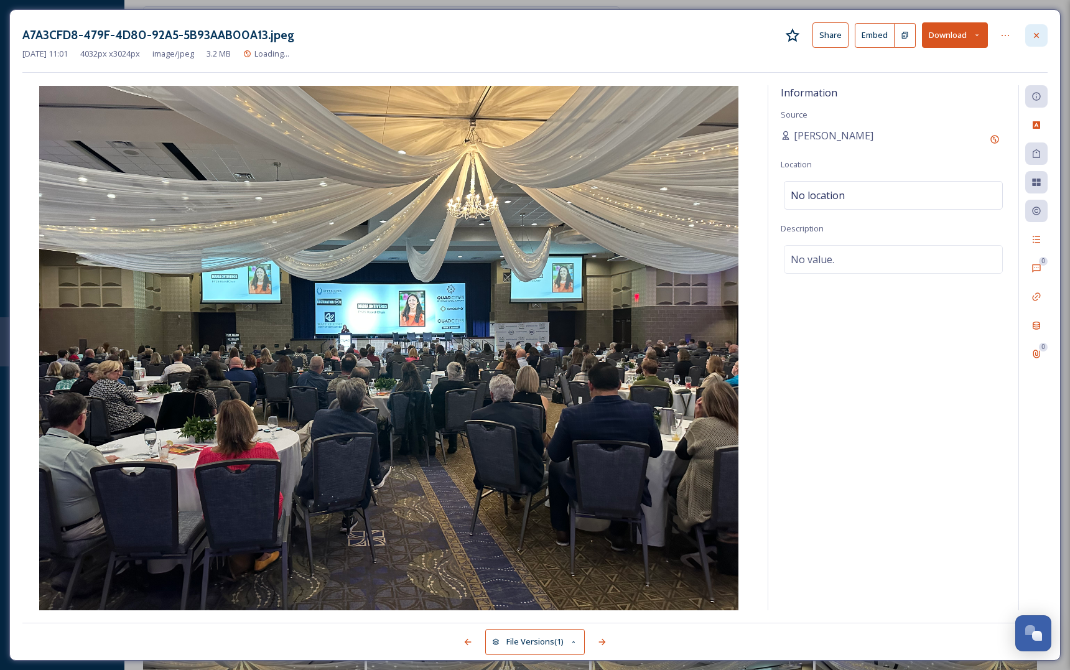
click at [1034, 34] on icon at bounding box center [1036, 35] width 10 height 10
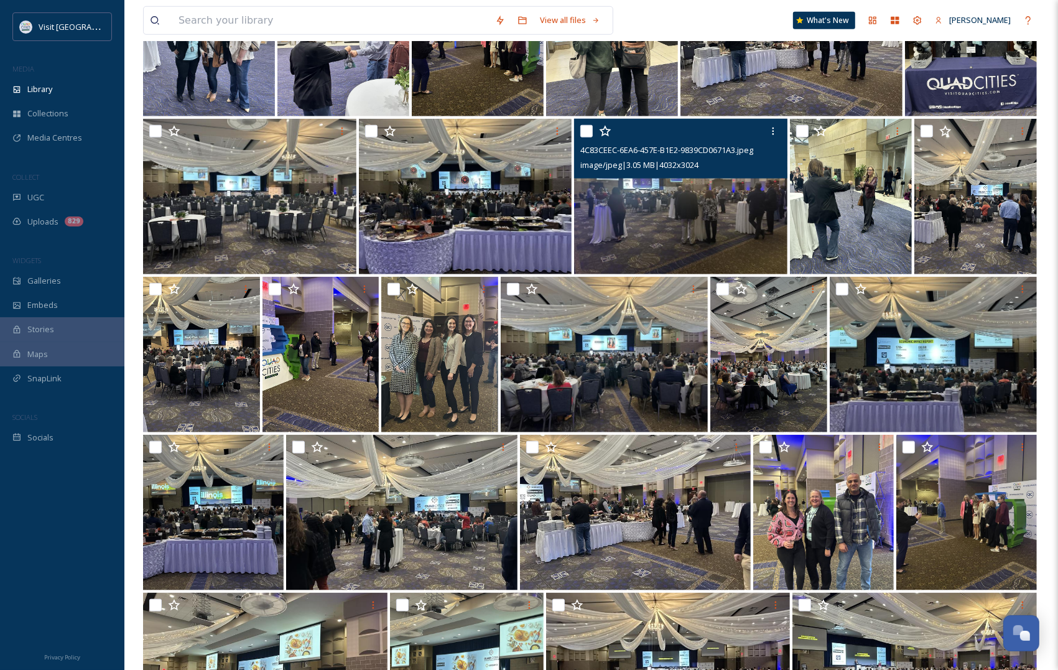
scroll to position [883, 0]
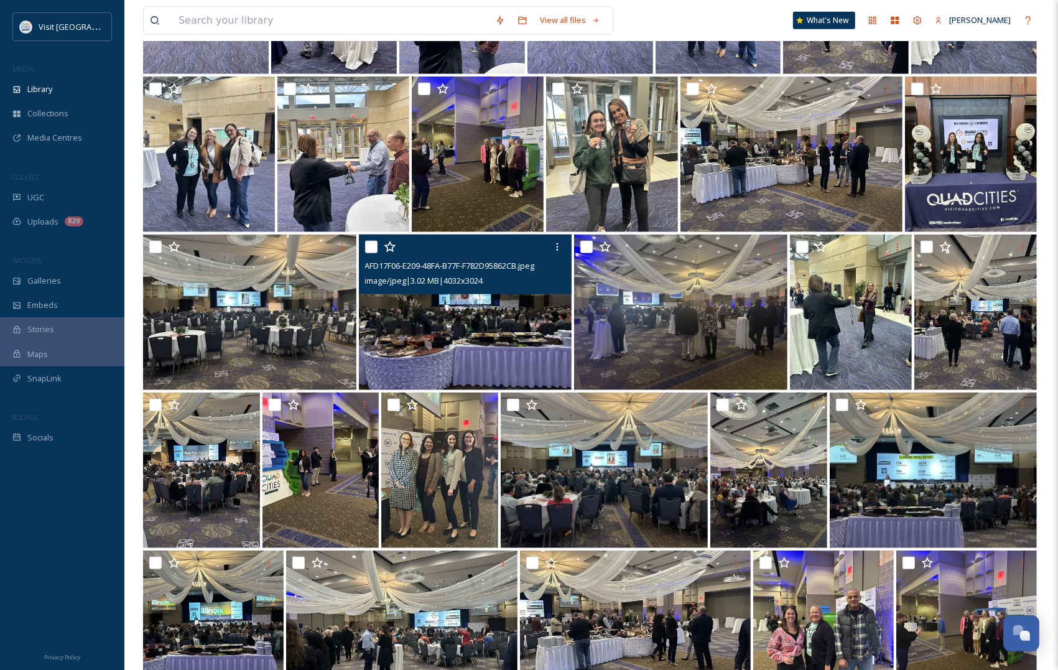
click at [490, 341] on img at bounding box center [465, 311] width 213 height 155
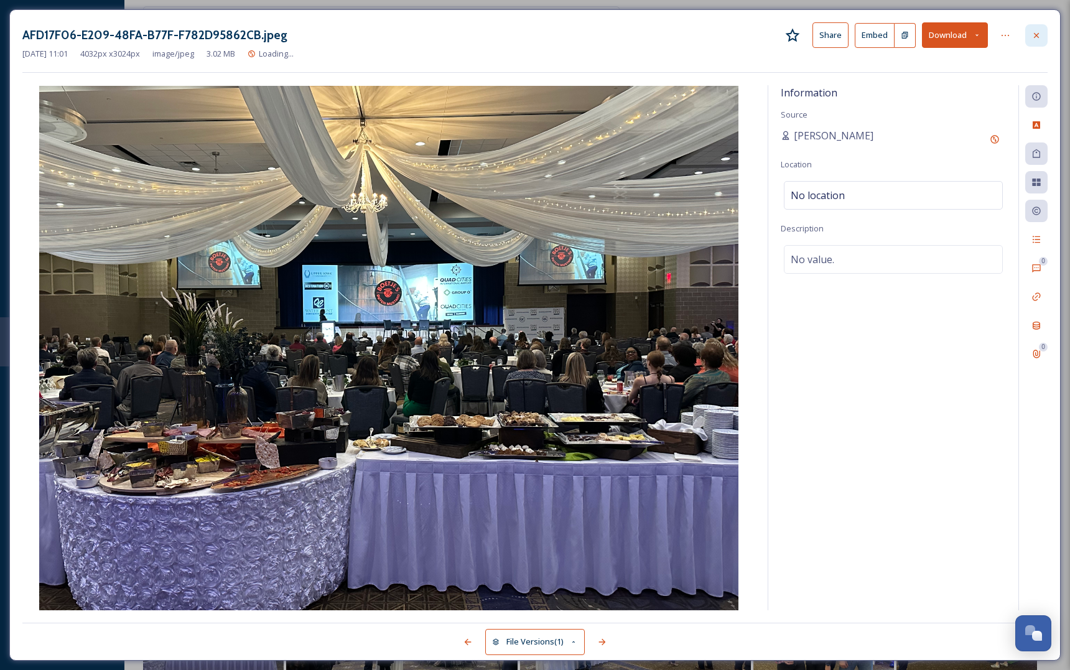
click at [1044, 42] on div at bounding box center [1036, 35] width 22 height 22
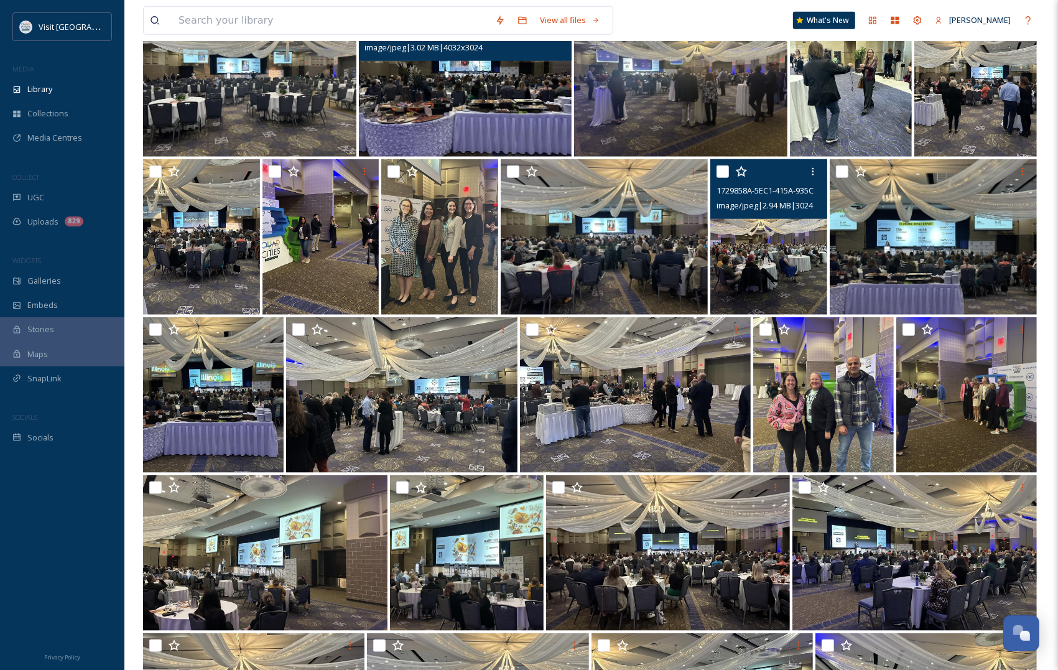
scroll to position [1505, 0]
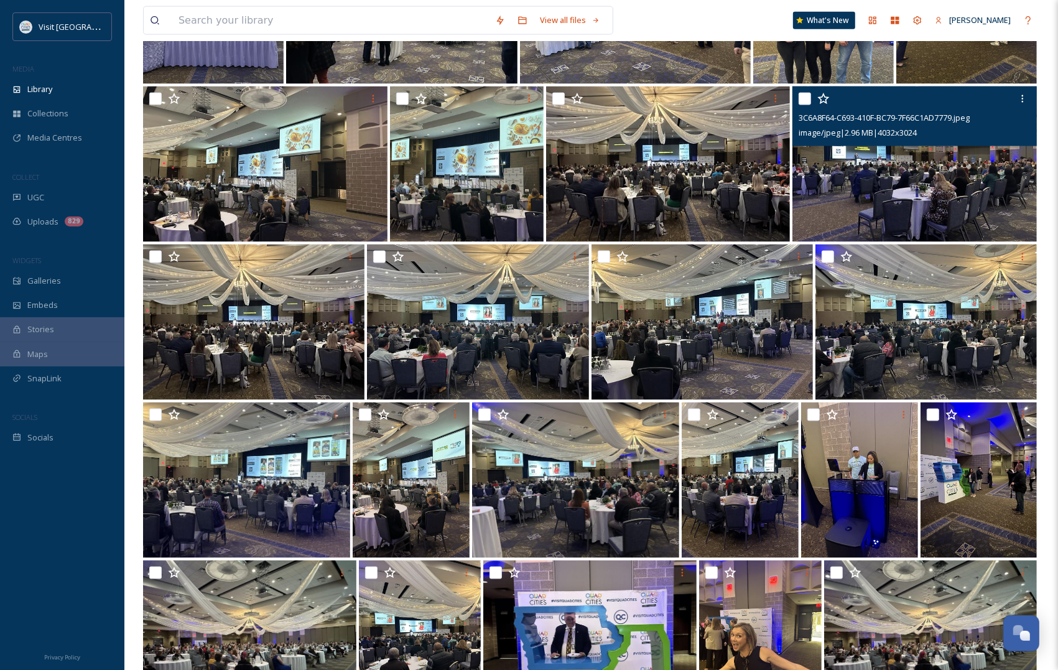
click at [859, 204] on img at bounding box center [914, 163] width 244 height 155
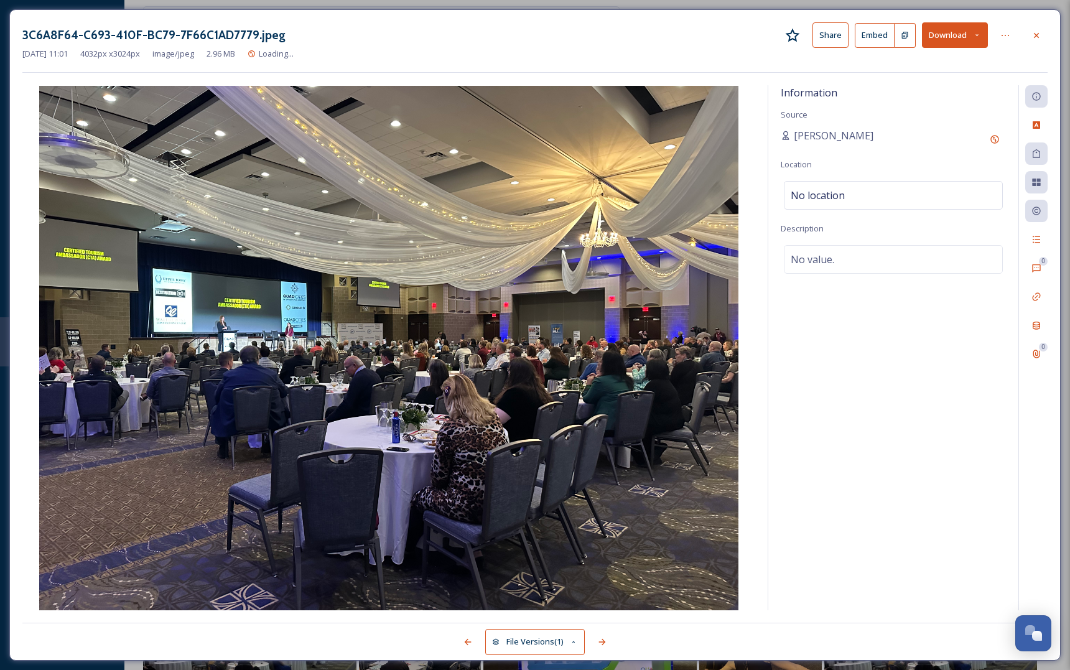
click at [1044, 22] on div "3C6A8F64-C693-410F-BC79-7F66C1AD7779.jpeg Share Embed Download" at bounding box center [534, 34] width 1025 height 25
click at [1036, 29] on div at bounding box center [1036, 35] width 22 height 22
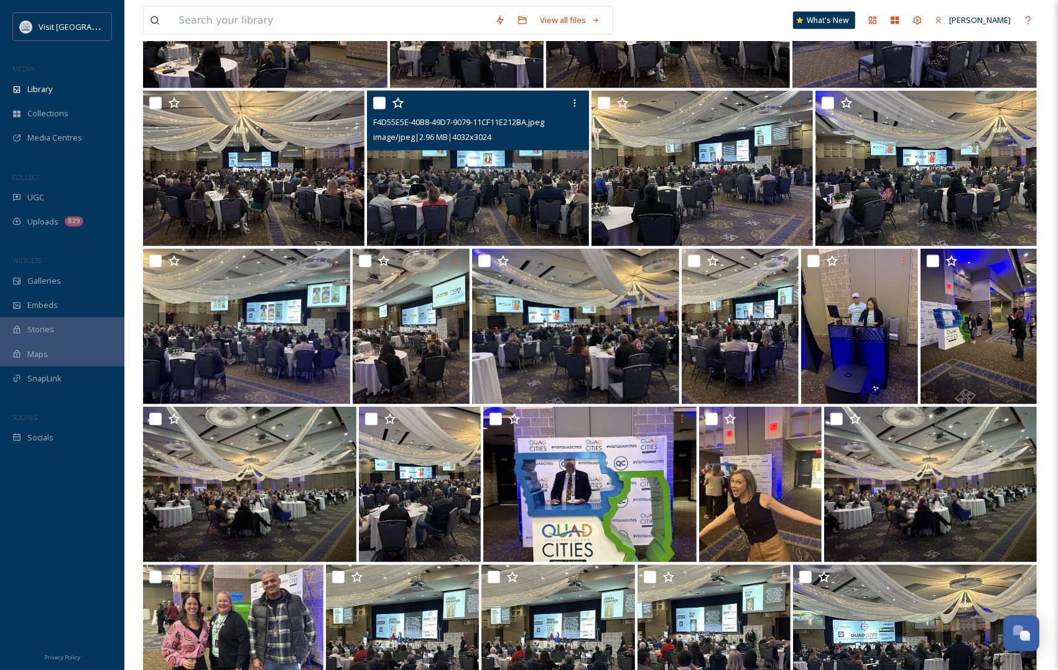
scroll to position [1661, 0]
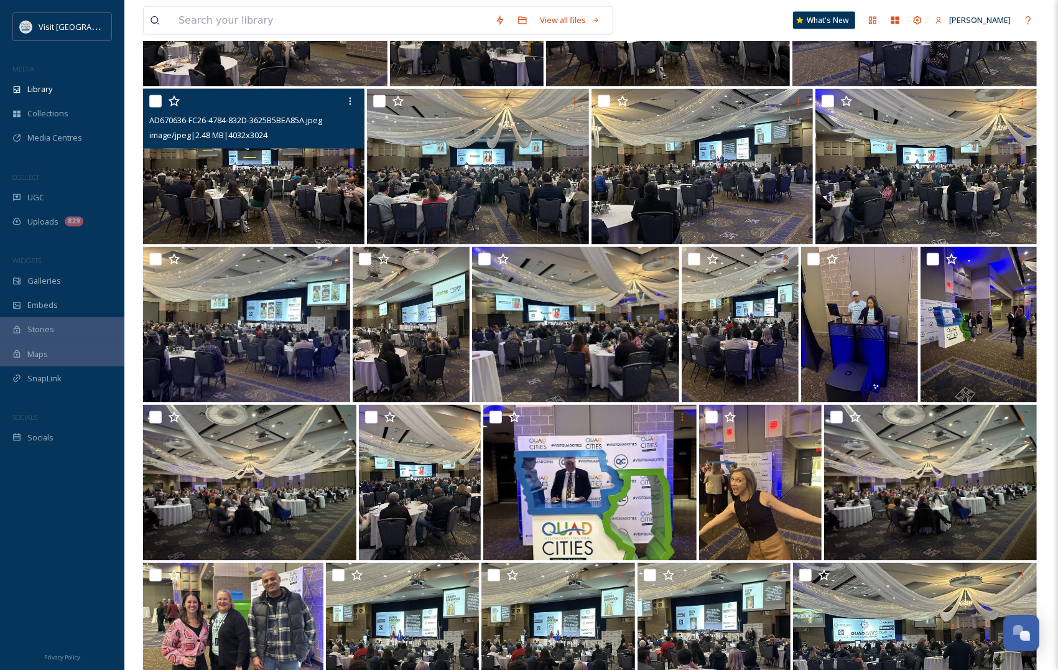
click at [241, 193] on img at bounding box center [253, 166] width 221 height 155
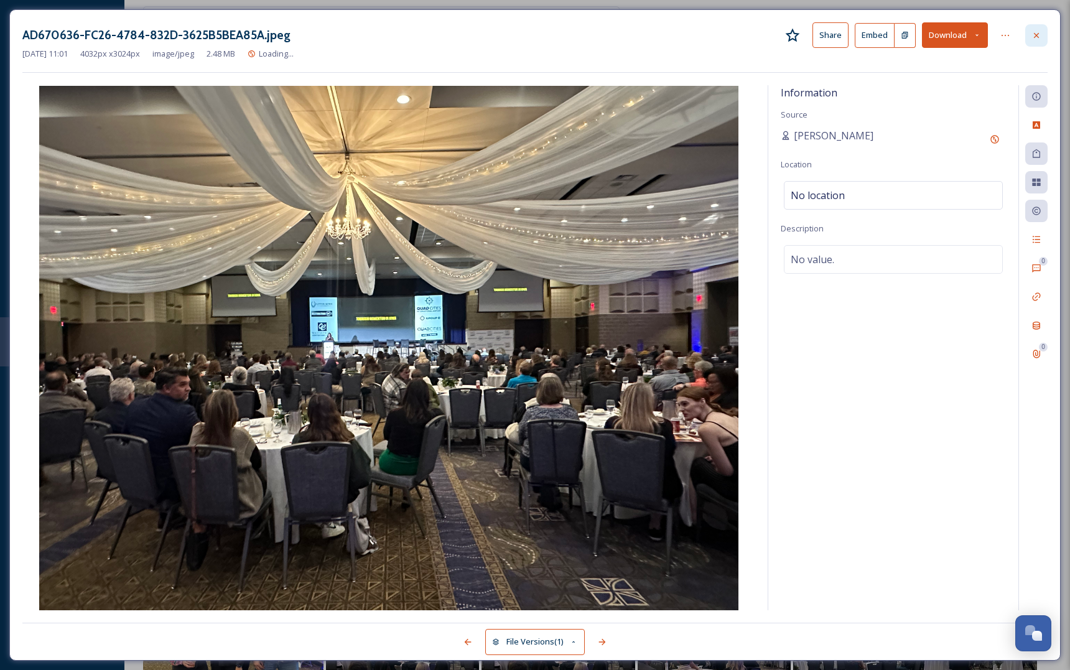
click at [1033, 32] on icon at bounding box center [1036, 35] width 10 height 10
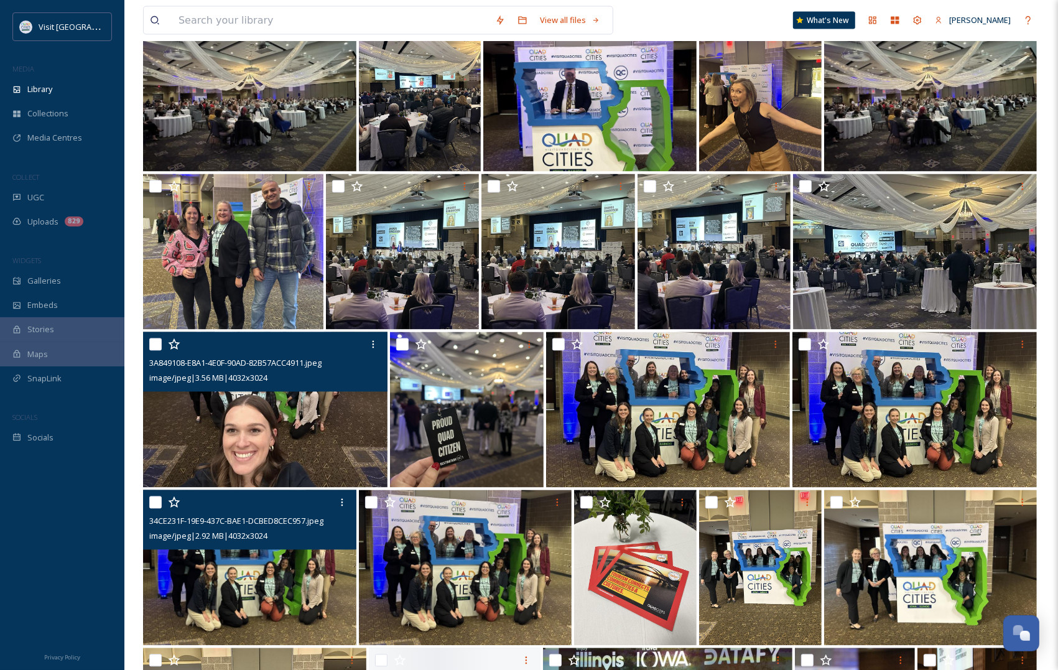
scroll to position [2127, 0]
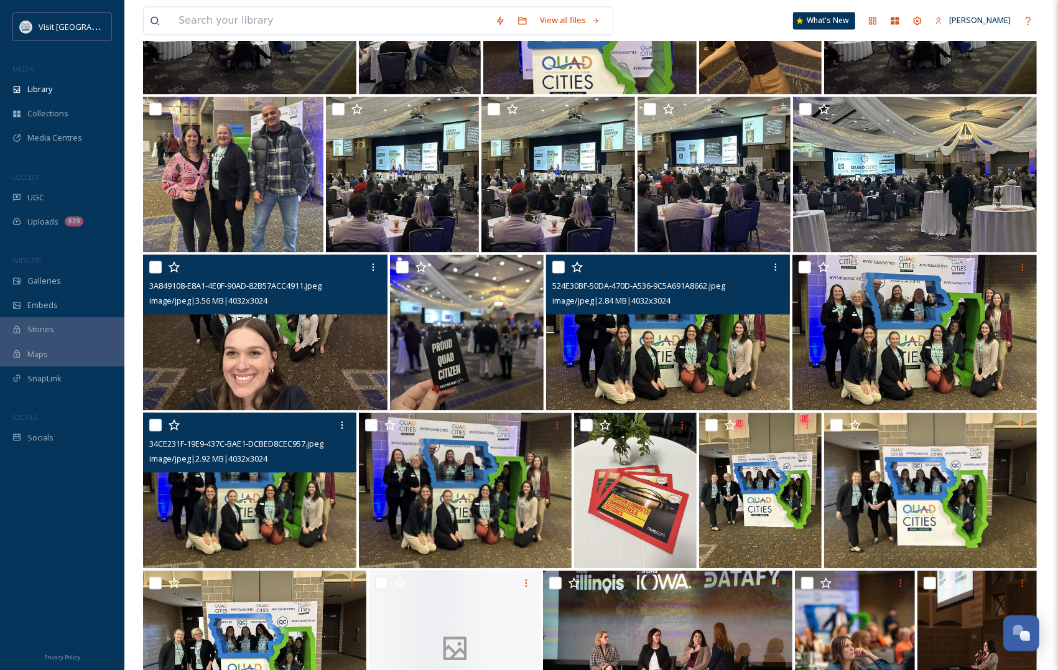
click at [725, 343] on img at bounding box center [668, 331] width 244 height 155
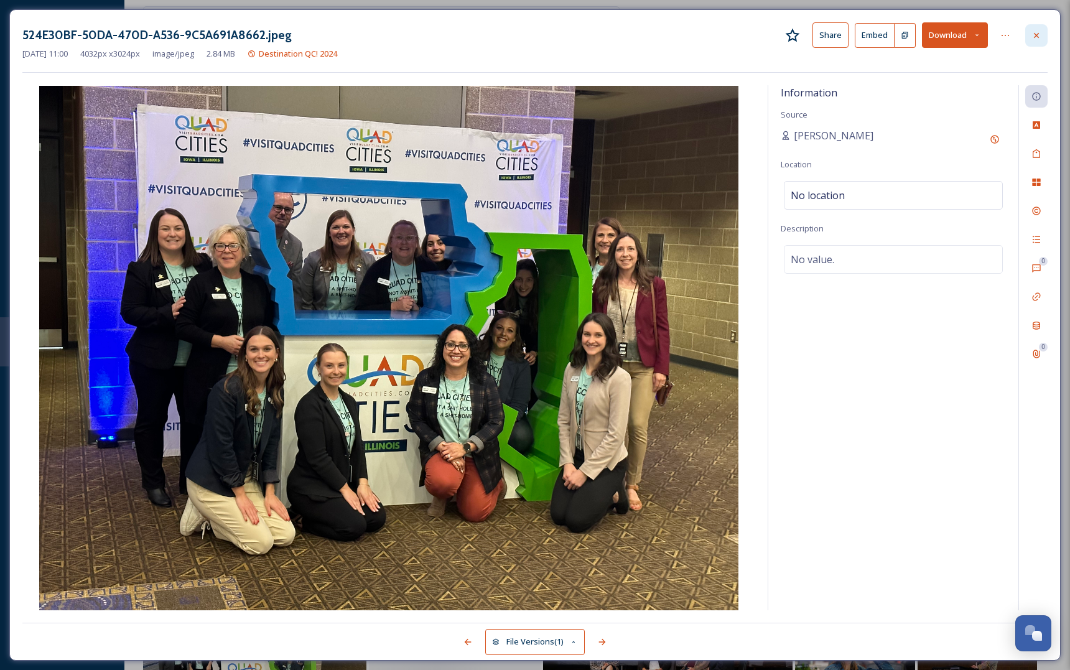
click at [1029, 29] on div at bounding box center [1036, 35] width 22 height 22
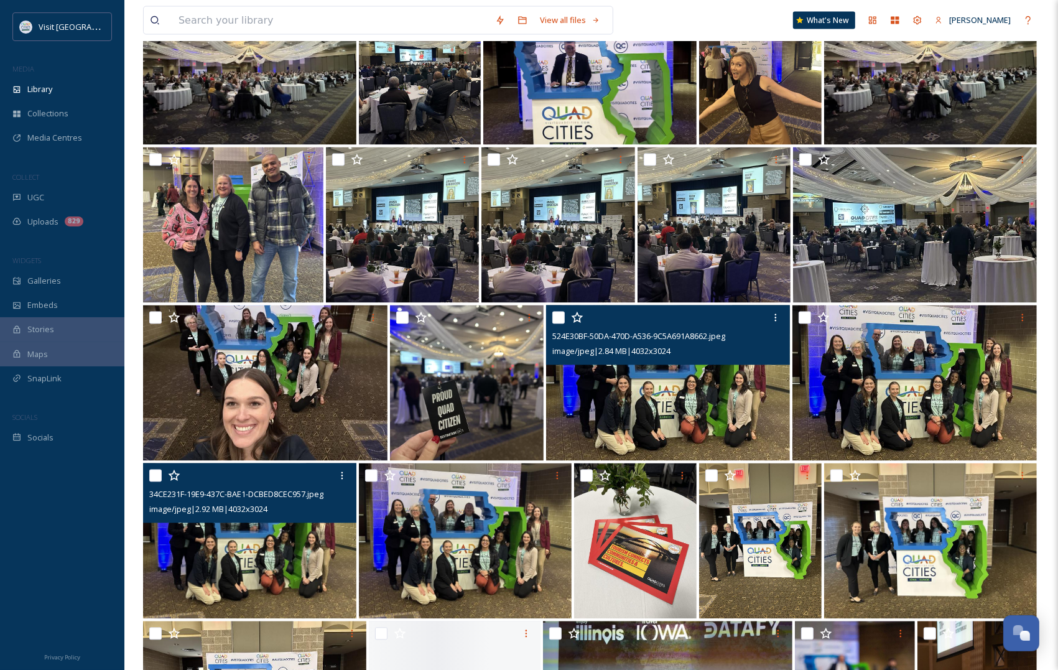
scroll to position [2049, 0]
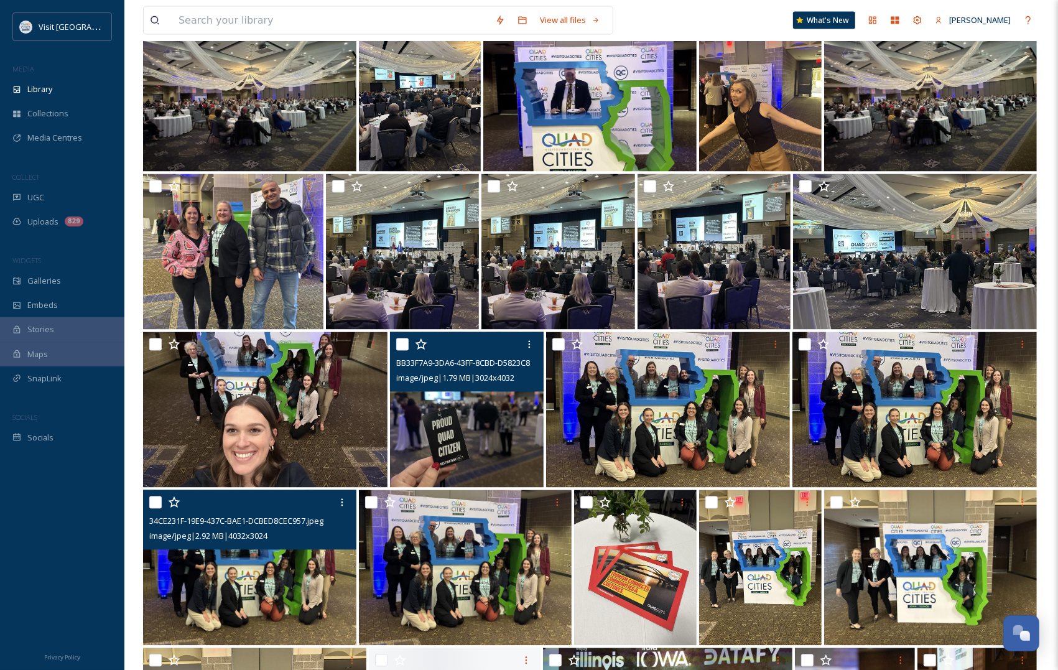
click at [478, 453] on img at bounding box center [467, 409] width 154 height 155
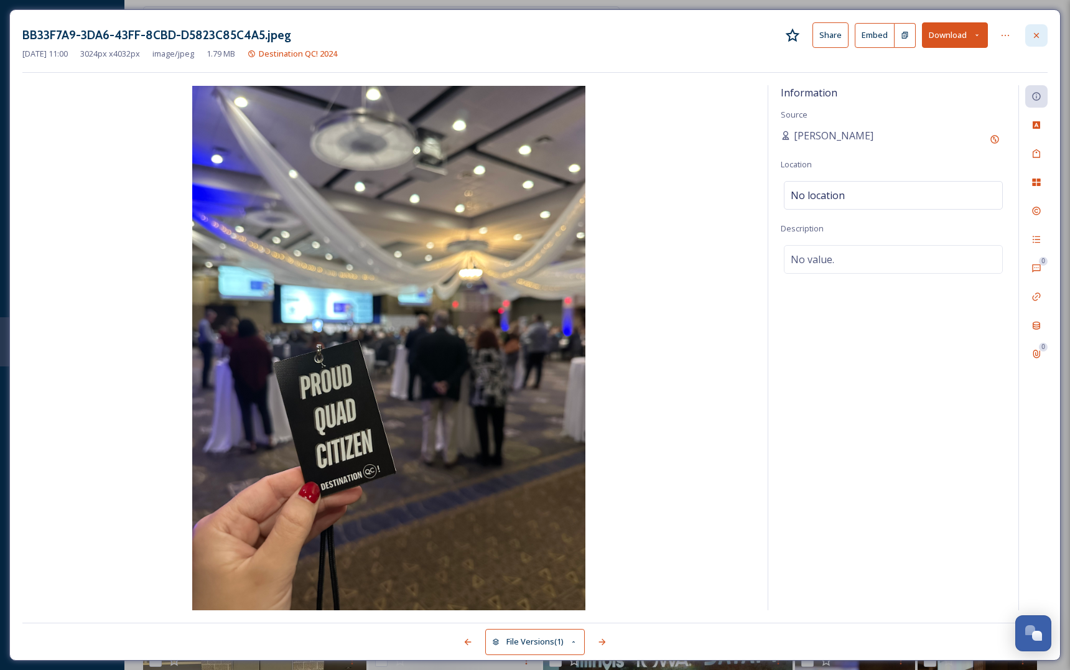
click at [1041, 29] on div at bounding box center [1036, 35] width 22 height 22
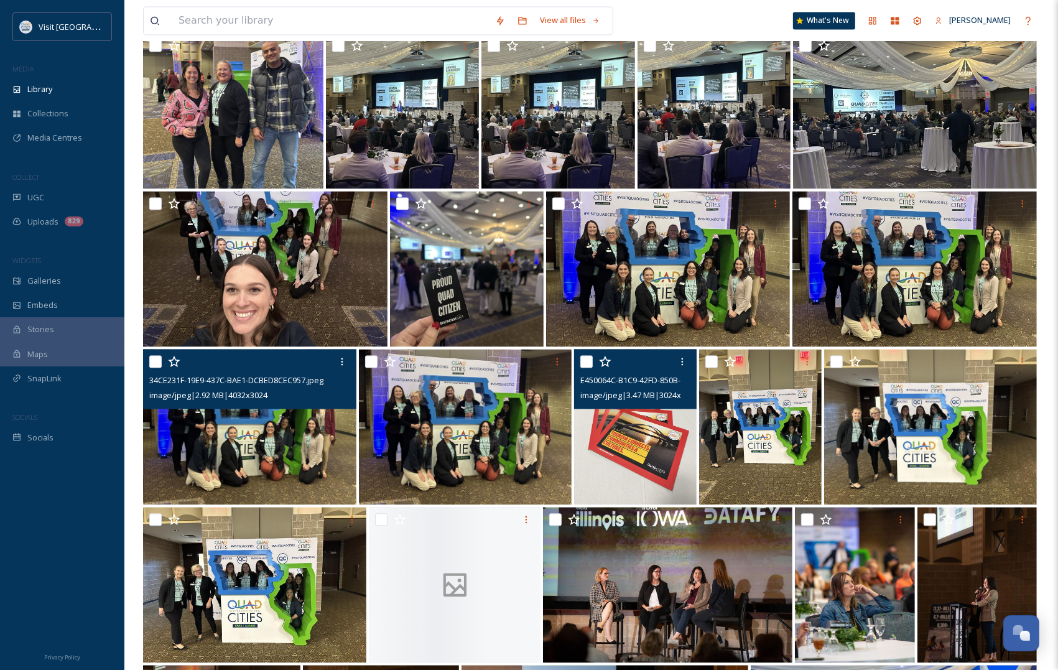
scroll to position [2205, 0]
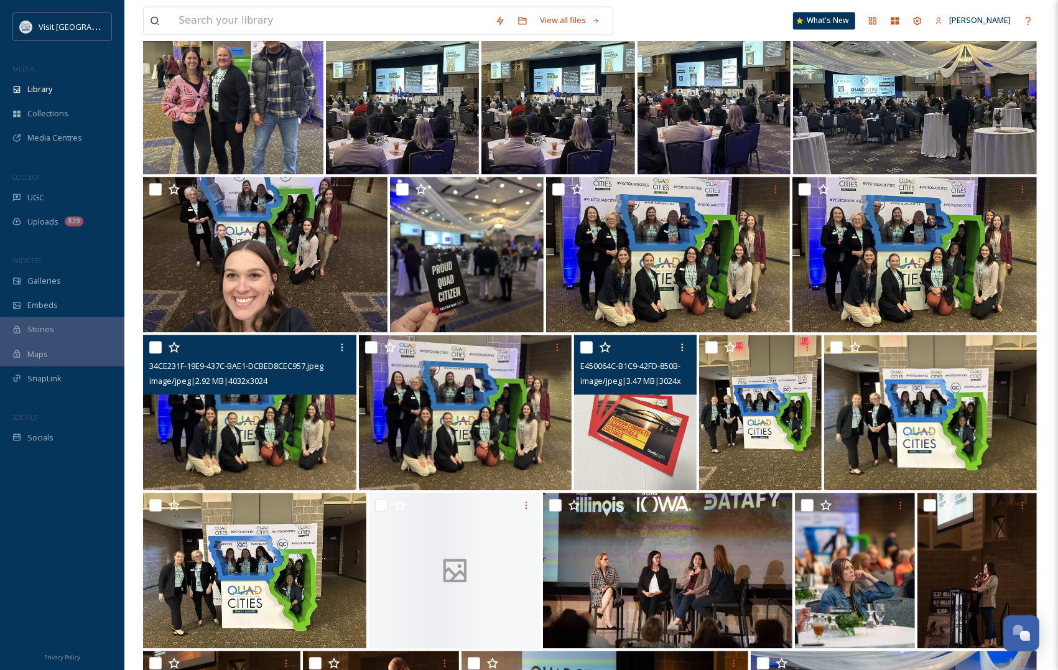
click at [654, 461] on img at bounding box center [635, 412] width 123 height 155
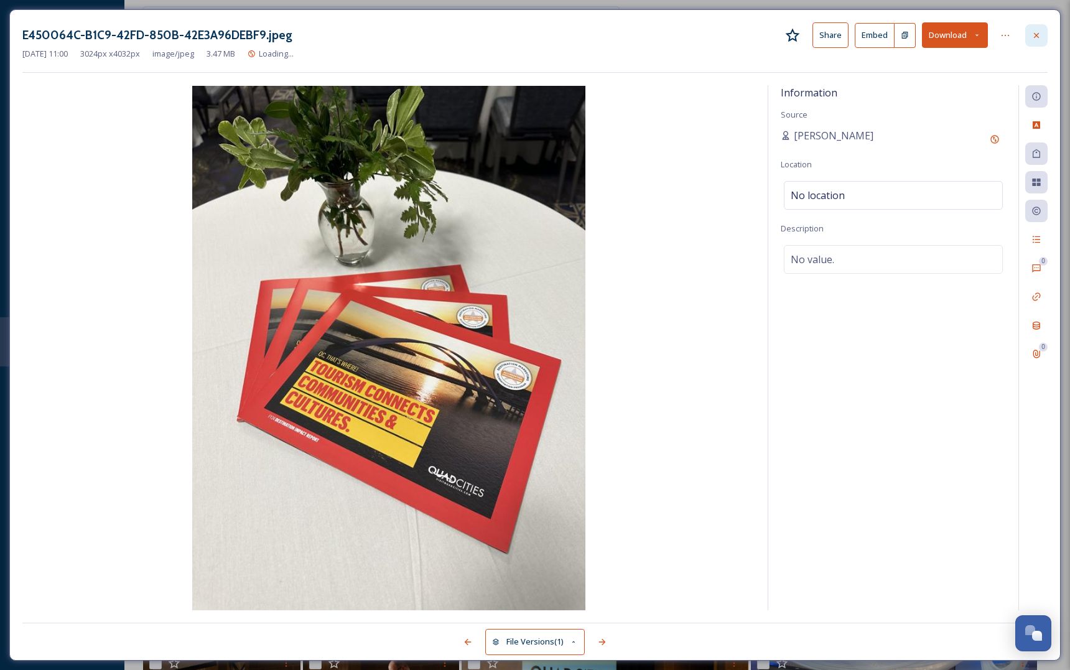
click at [1036, 33] on icon at bounding box center [1036, 35] width 10 height 10
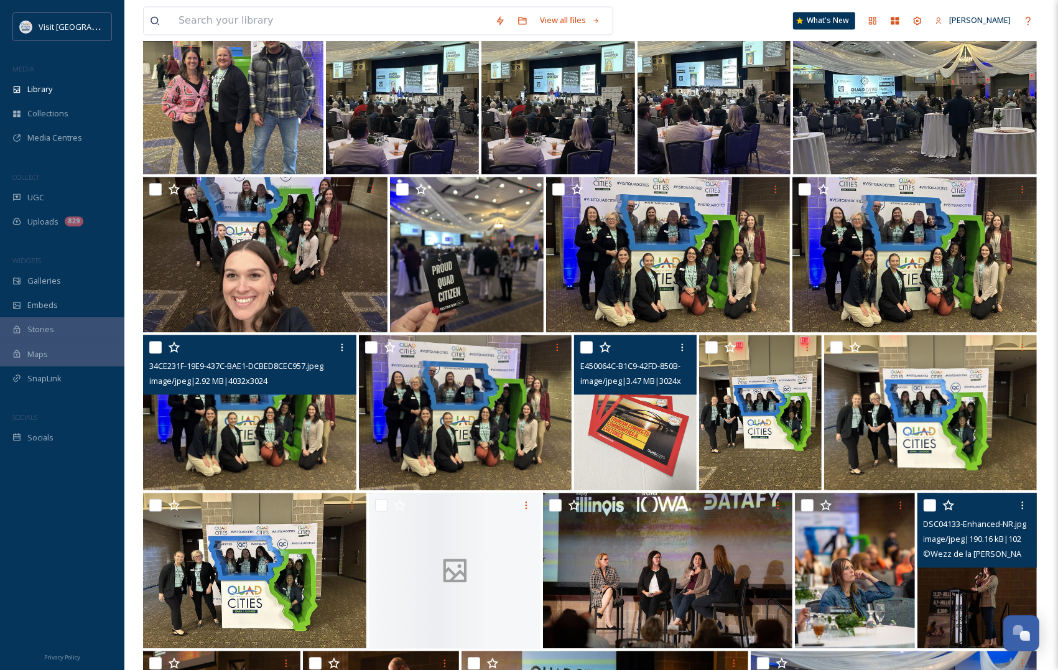
scroll to position [2671, 0]
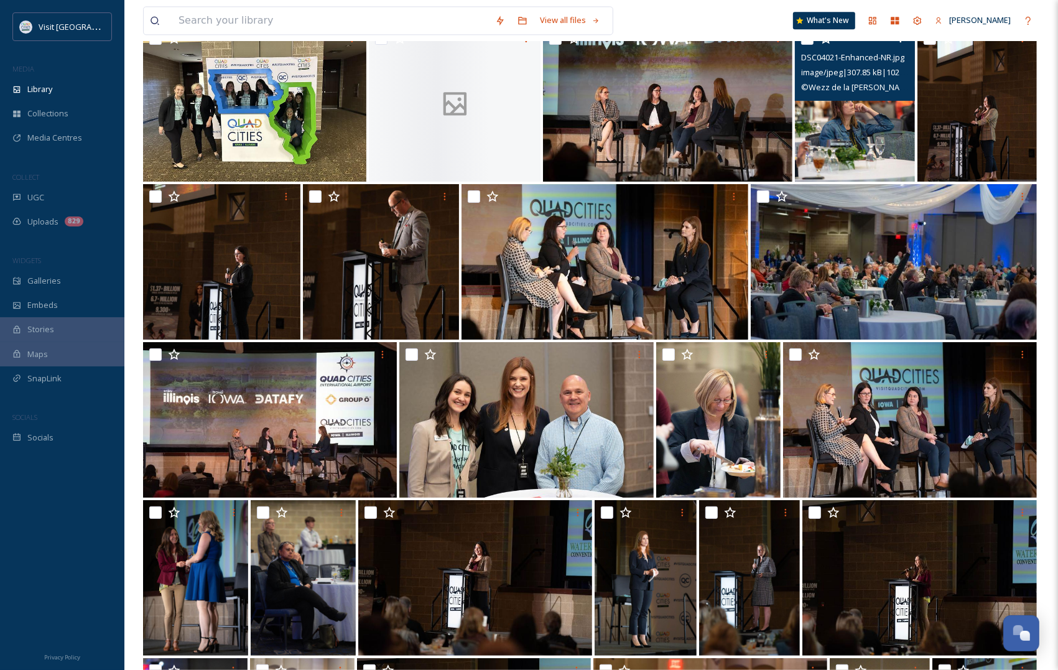
click at [823, 148] on img at bounding box center [855, 103] width 120 height 155
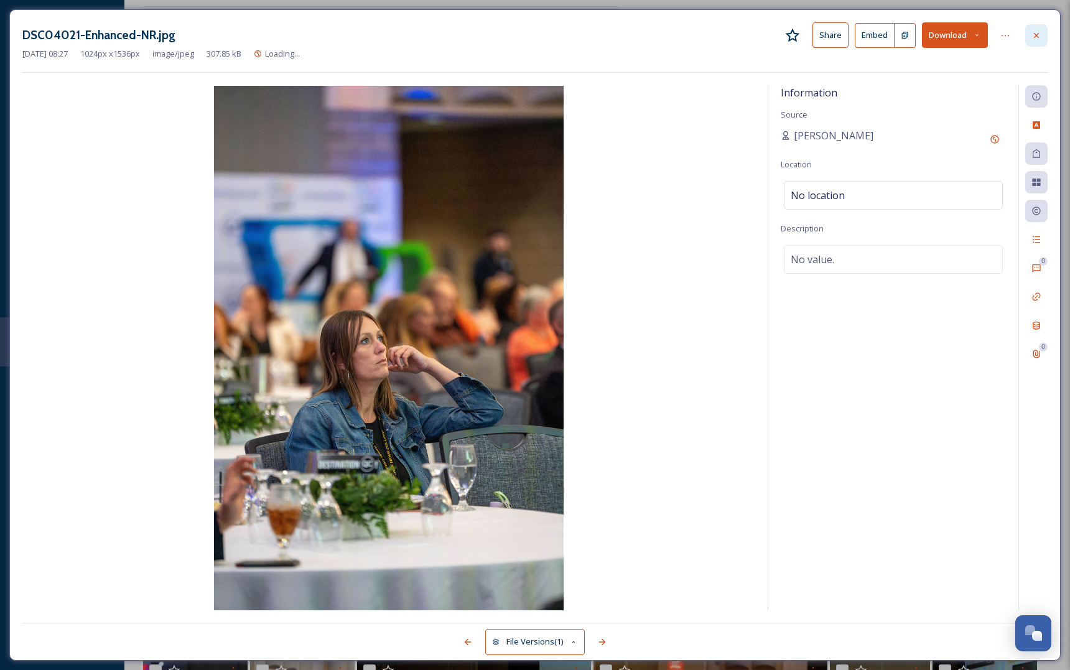
click at [1041, 27] on div at bounding box center [1036, 35] width 22 height 22
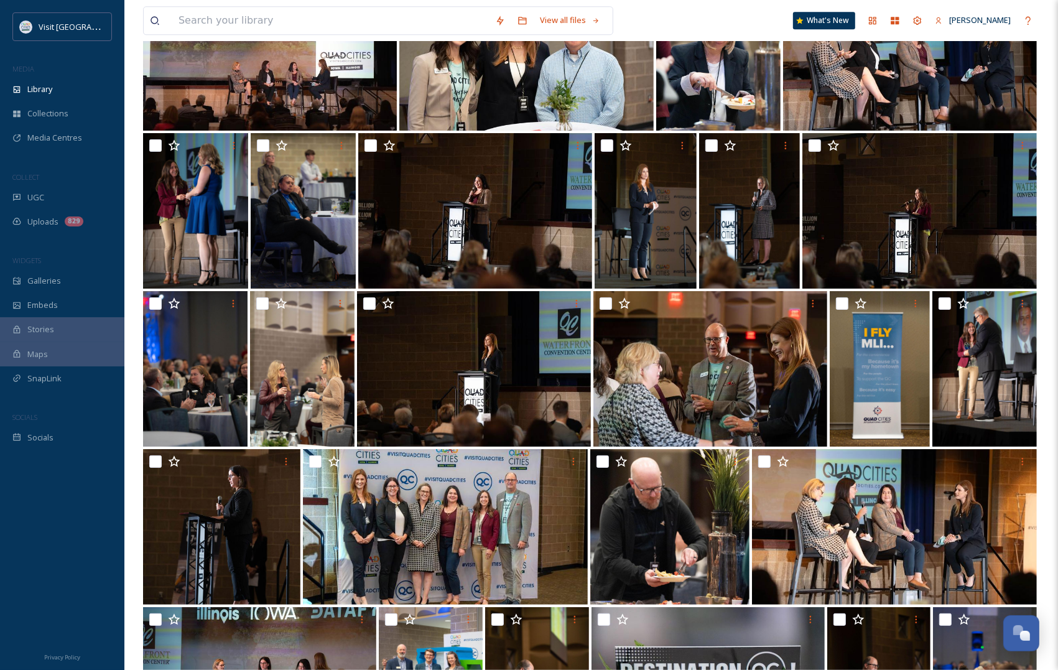
scroll to position [3060, 0]
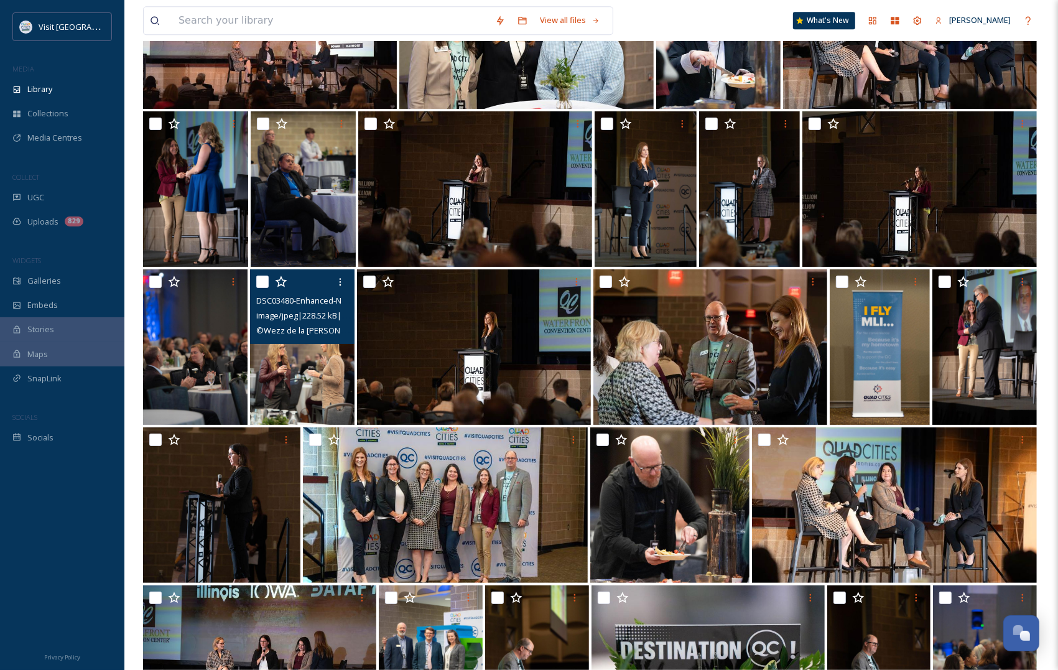
click at [304, 381] on img at bounding box center [302, 346] width 104 height 155
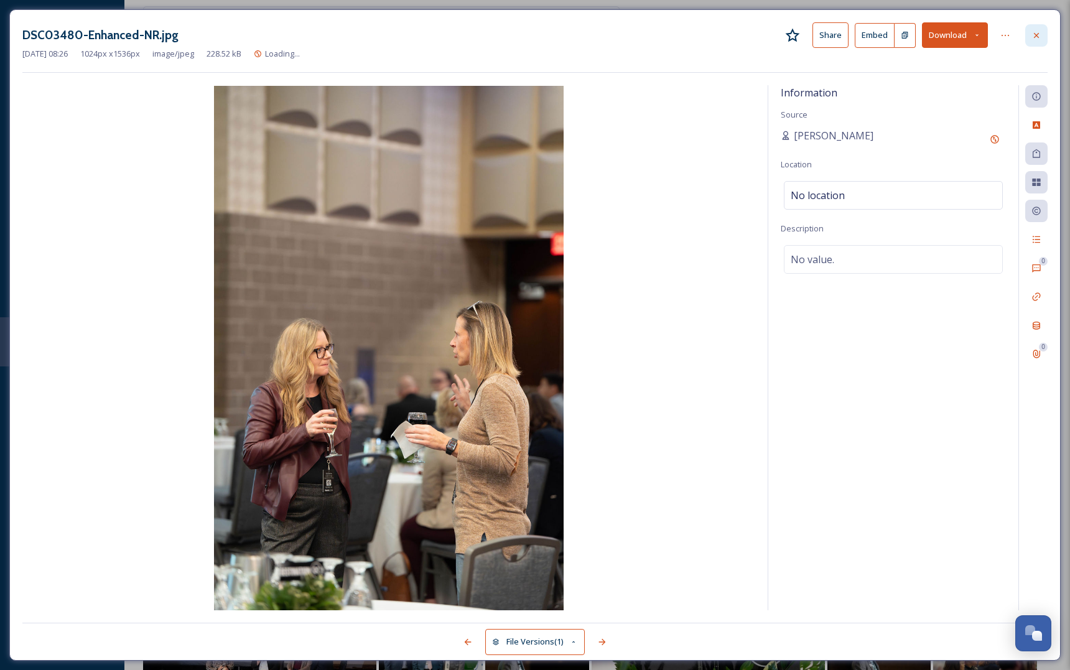
click at [1039, 34] on icon at bounding box center [1036, 35] width 10 height 10
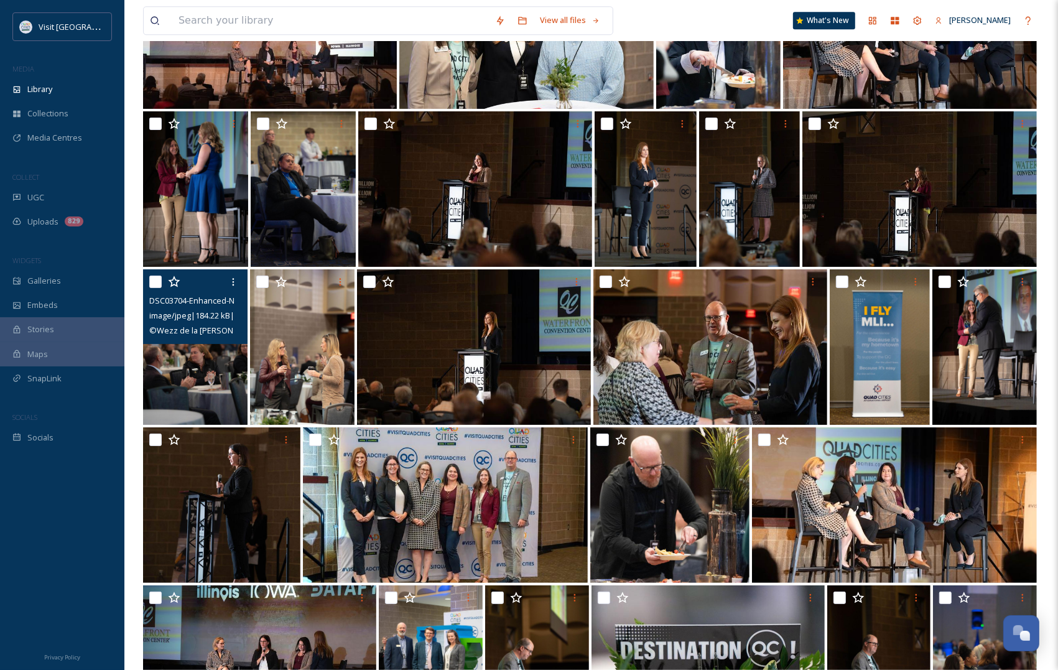
click at [200, 393] on img at bounding box center [195, 346] width 104 height 155
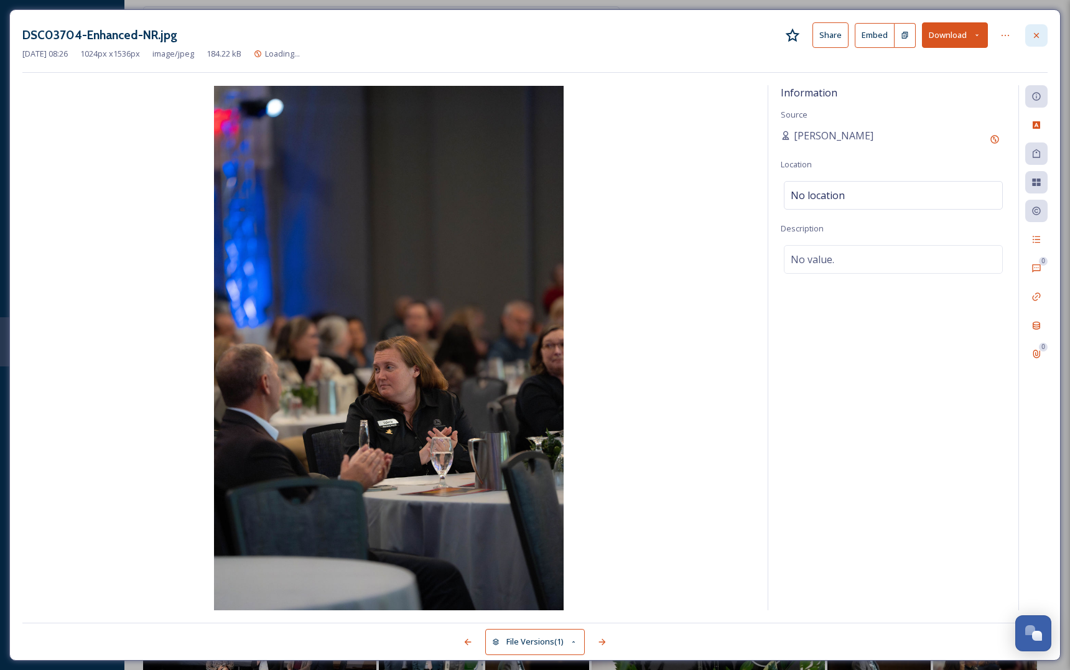
click at [1034, 35] on icon at bounding box center [1036, 35] width 10 height 10
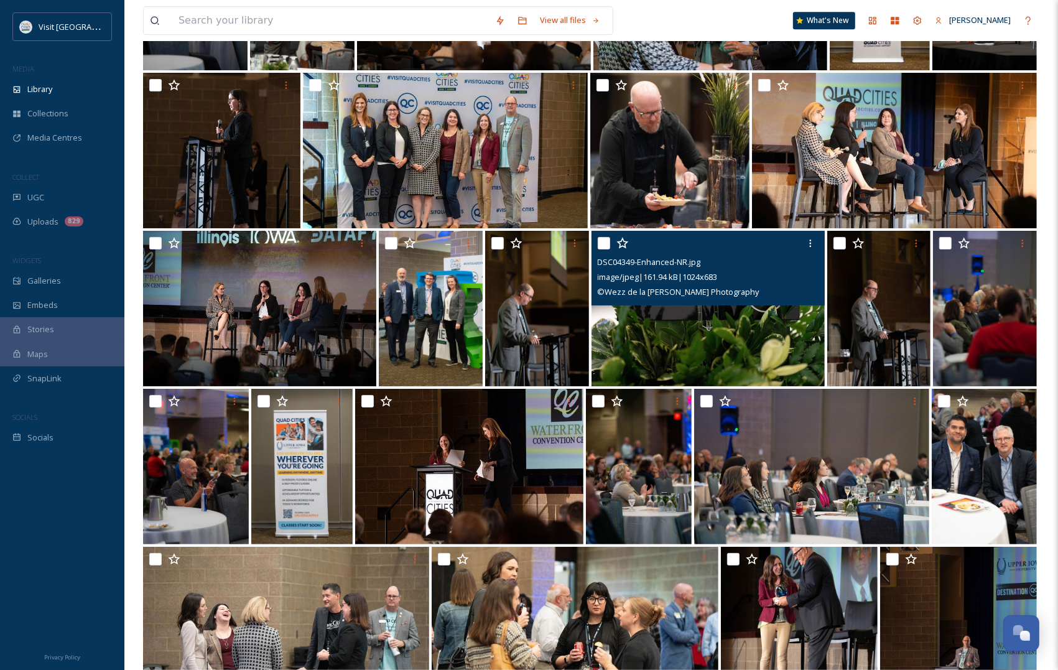
scroll to position [3449, 0]
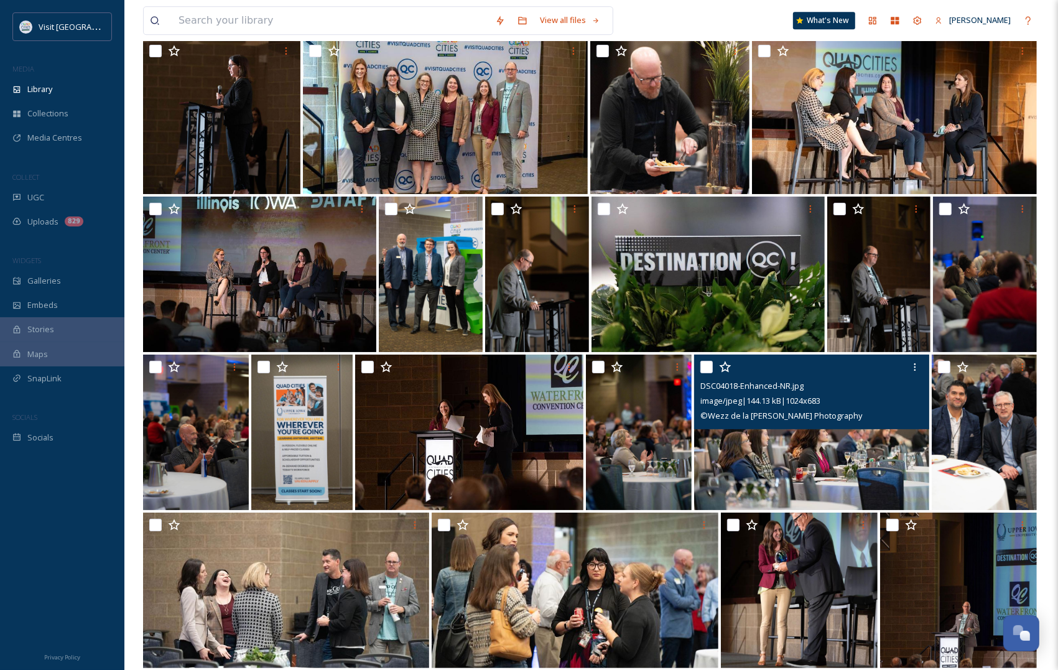
click at [829, 470] on img at bounding box center [811, 432] width 235 height 155
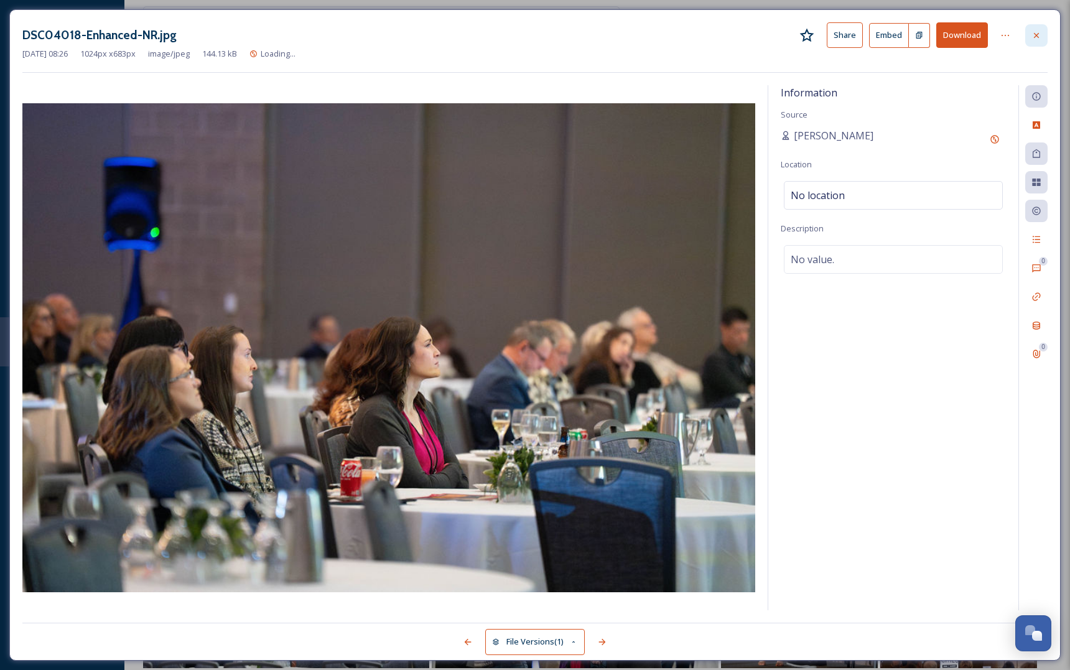
click at [1044, 35] on div at bounding box center [1036, 35] width 22 height 22
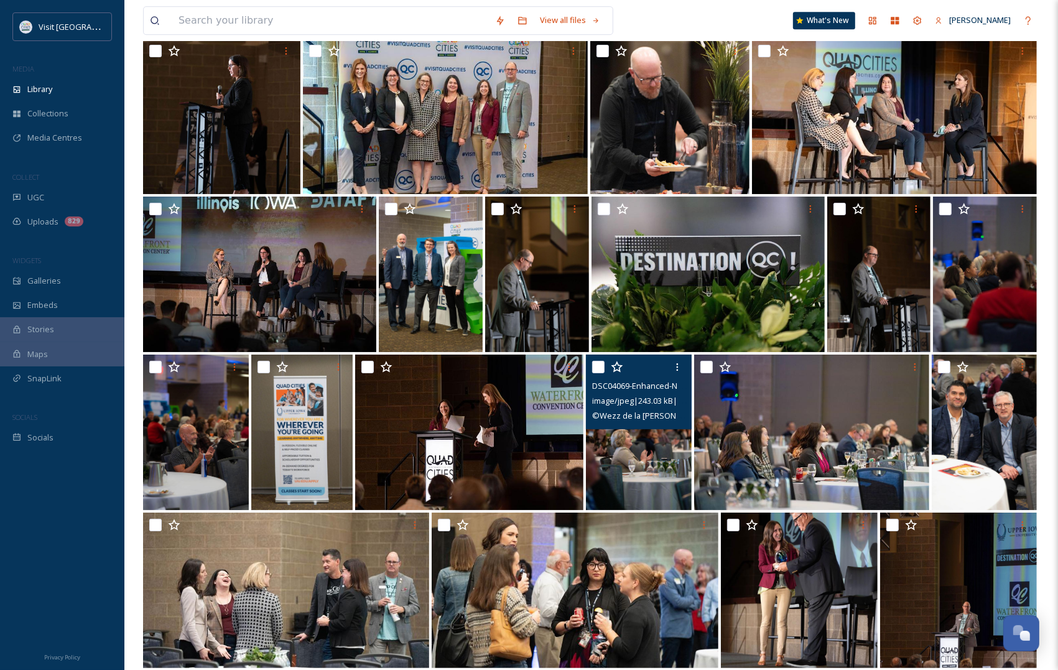
click at [633, 430] on img at bounding box center [639, 432] width 106 height 155
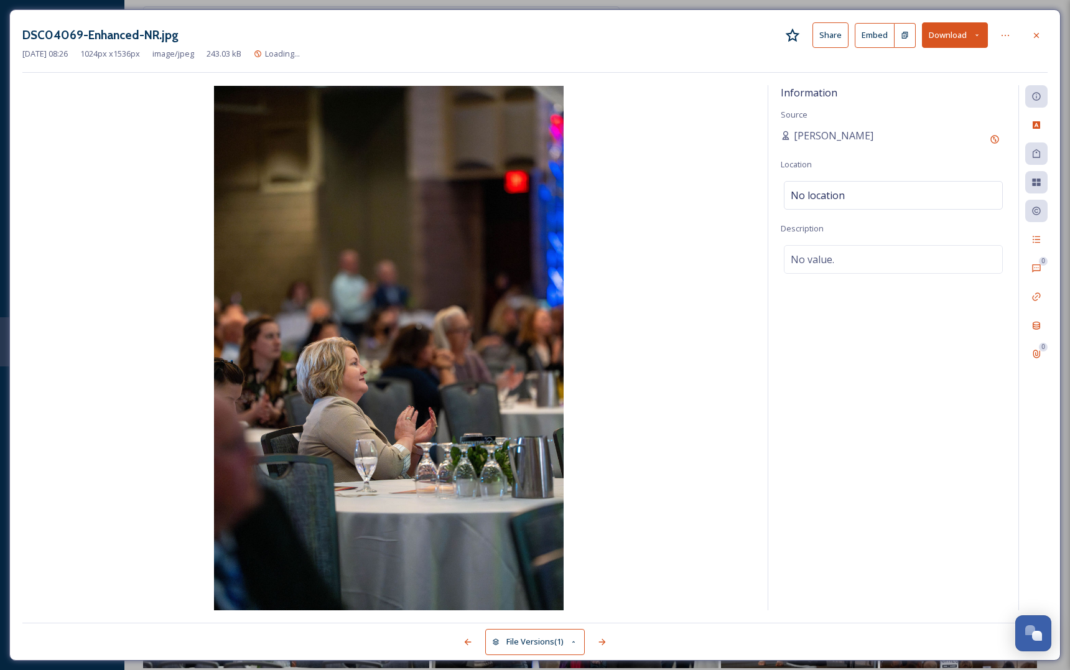
click at [961, 30] on button "Download" at bounding box center [955, 34] width 66 height 25
click at [900, 67] on span "Download Original (1024 x 1536)" at bounding box center [922, 64] width 118 height 12
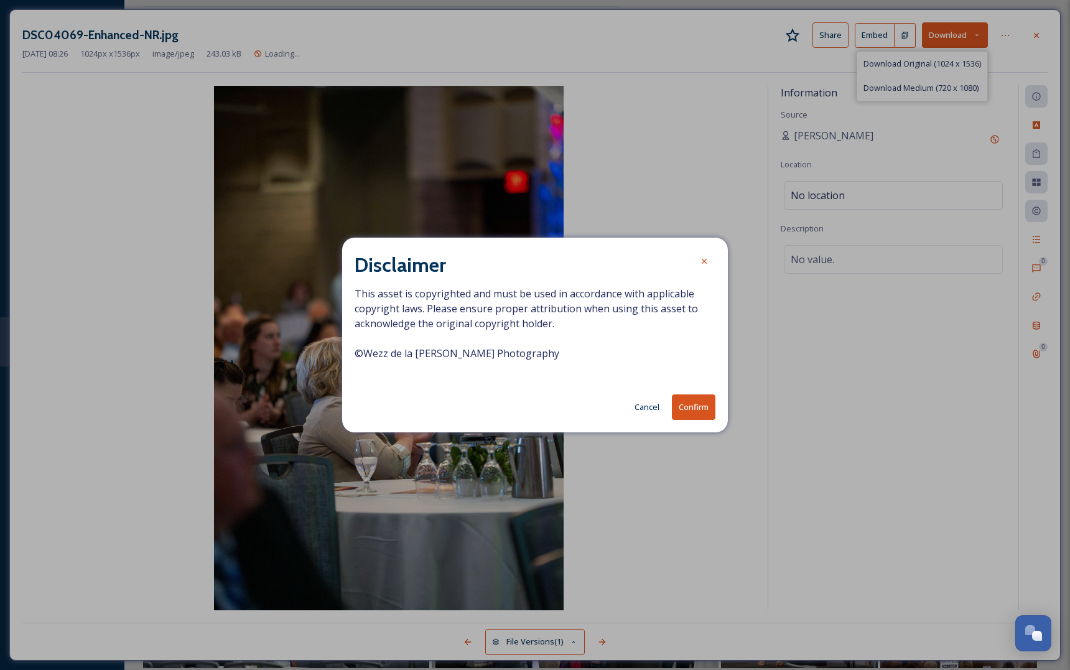
click at [694, 402] on button "Confirm" at bounding box center [694, 406] width 44 height 25
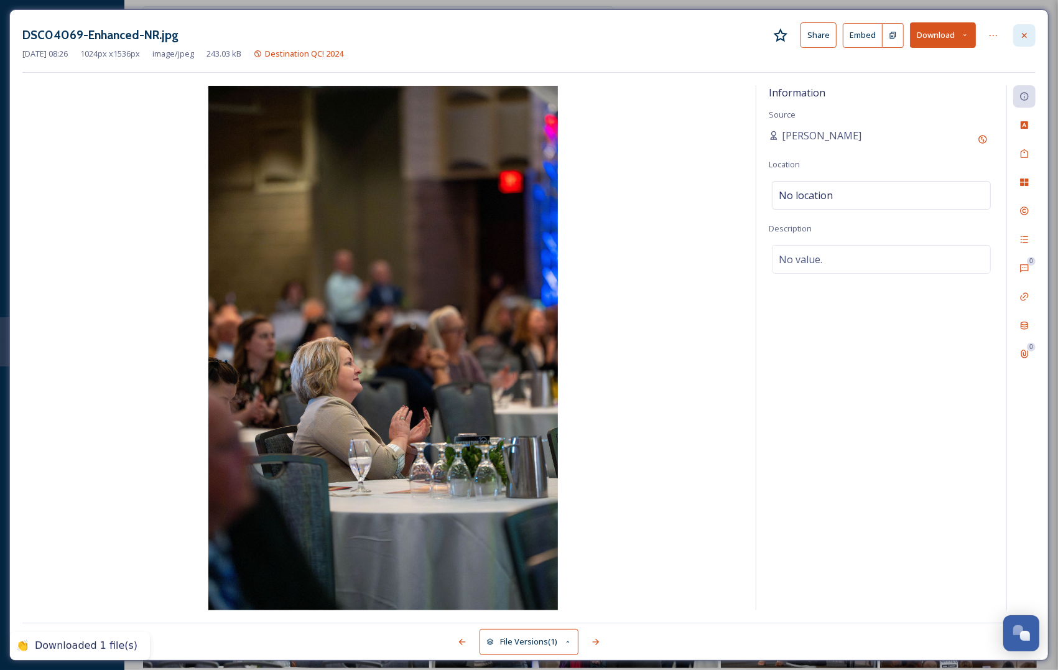
click at [1033, 36] on div at bounding box center [1024, 35] width 22 height 22
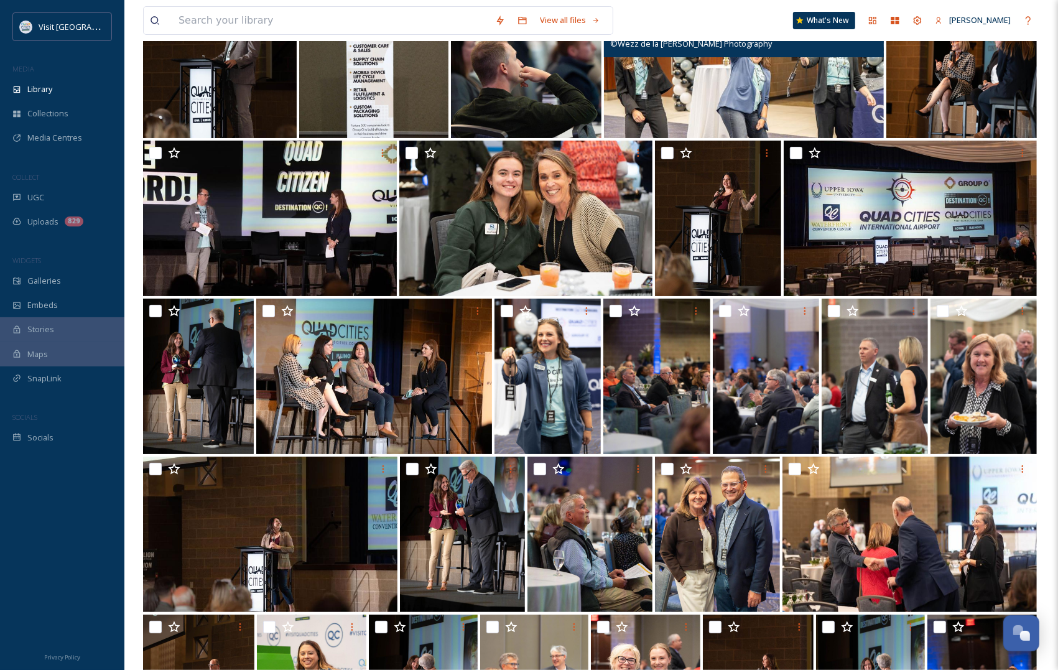
scroll to position [4304, 0]
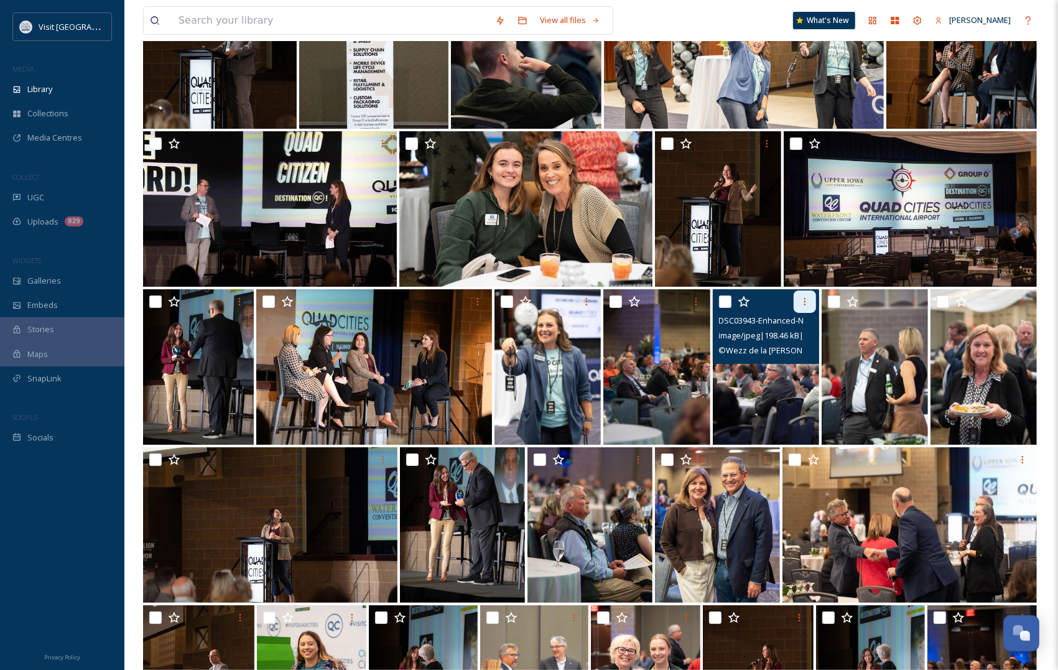
click at [809, 299] on icon at bounding box center [805, 302] width 10 height 10
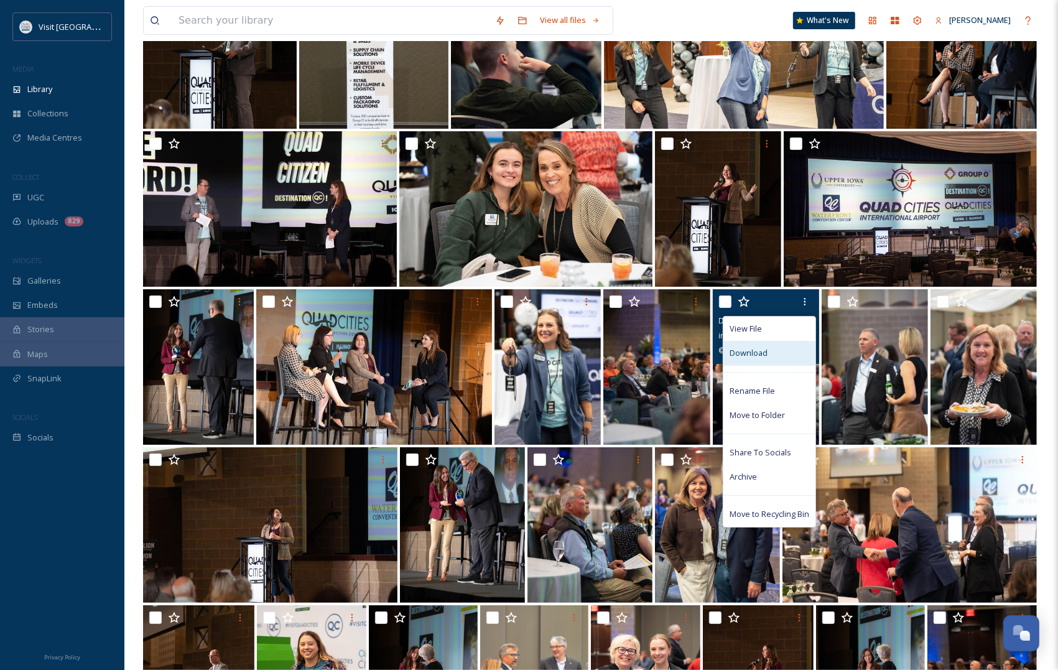
click at [779, 358] on div "Download" at bounding box center [769, 353] width 92 height 24
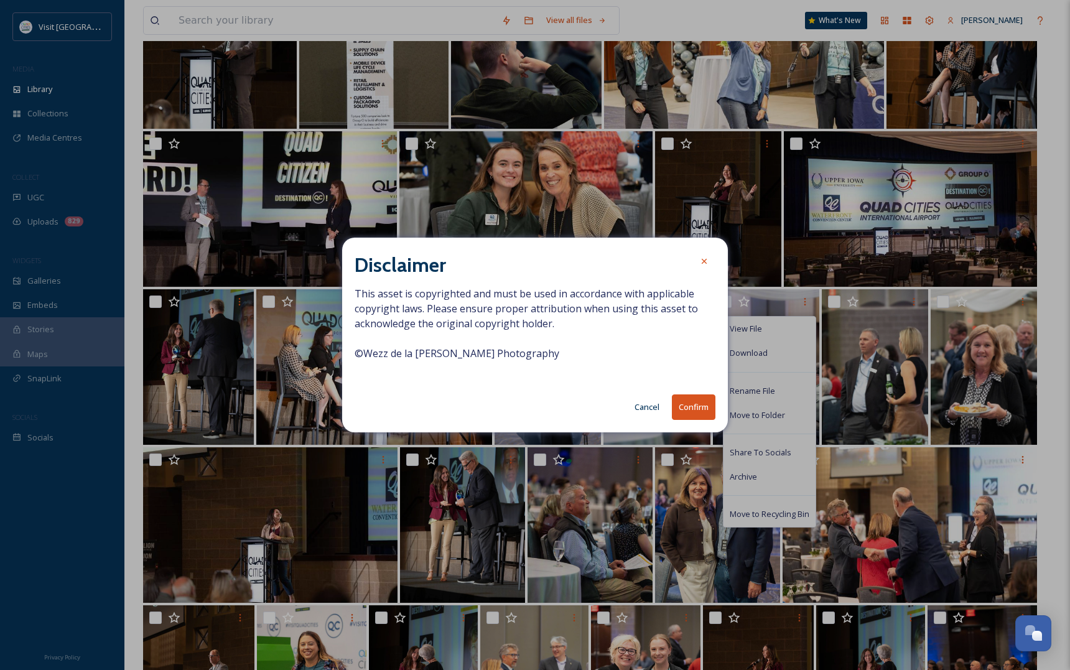
click at [697, 403] on button "Confirm" at bounding box center [694, 406] width 44 height 25
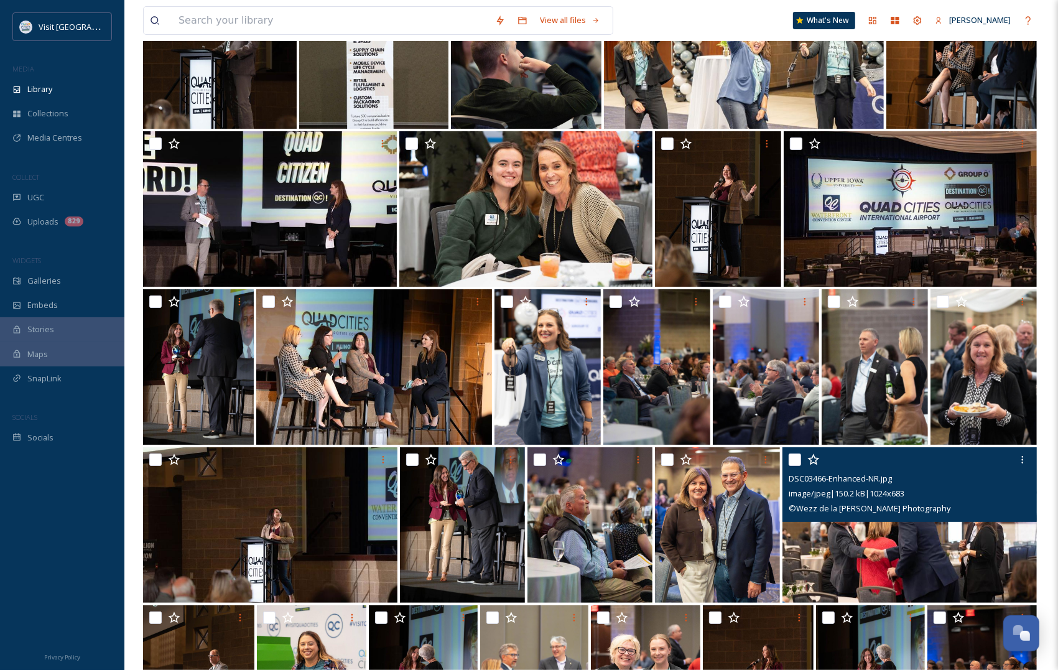
click at [924, 550] on img at bounding box center [909, 524] width 254 height 155
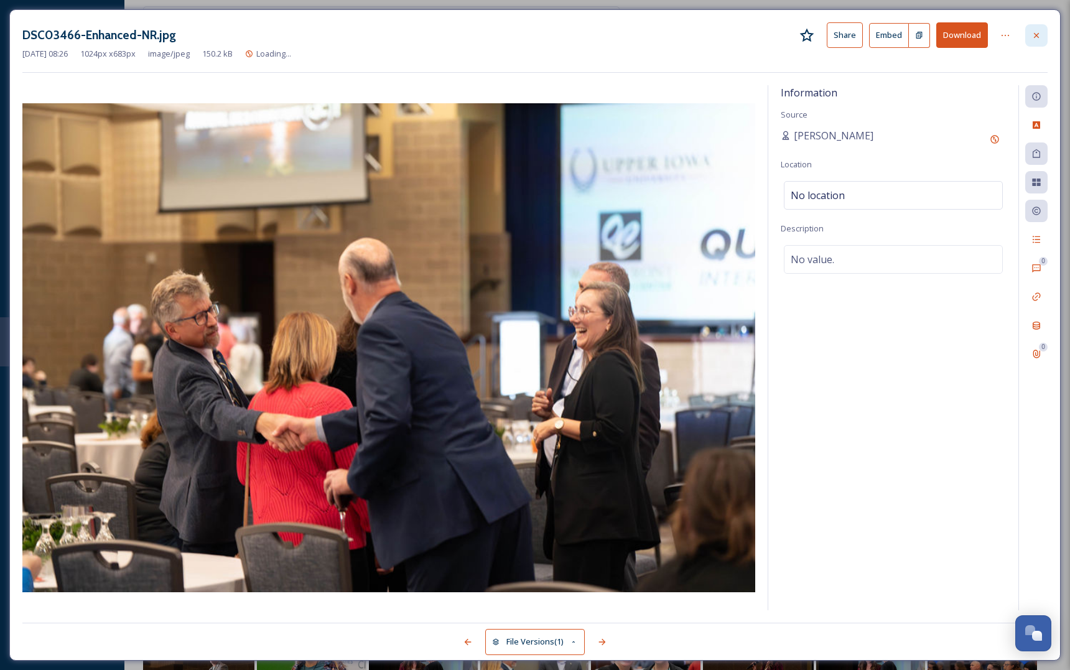
click at [1034, 35] on icon at bounding box center [1036, 35] width 10 height 10
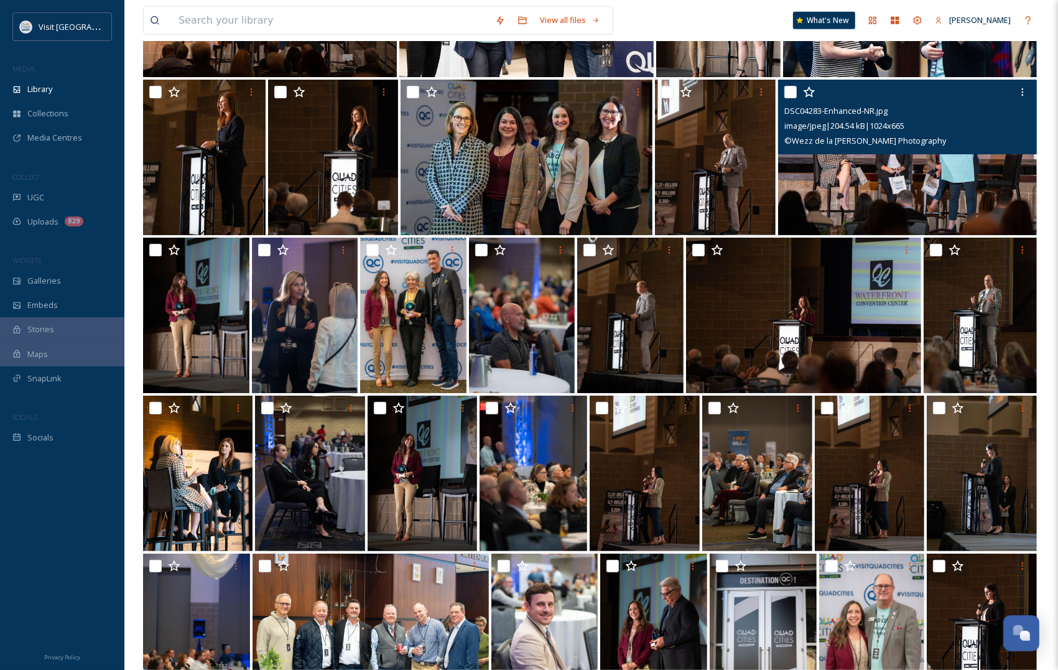
scroll to position [5470, 0]
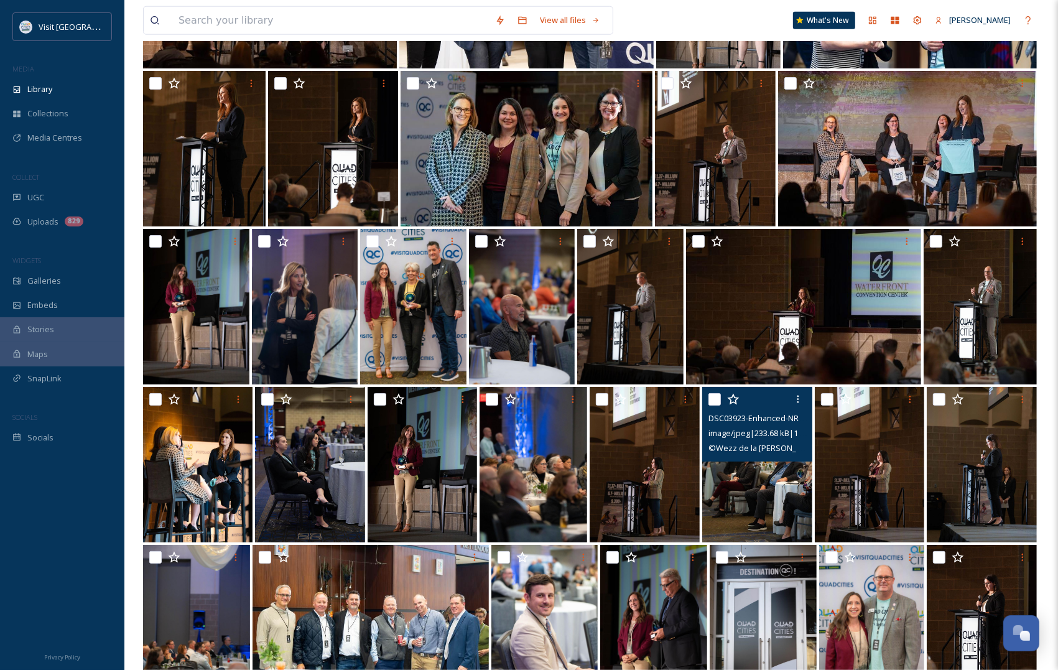
click at [742, 486] on img at bounding box center [757, 464] width 110 height 155
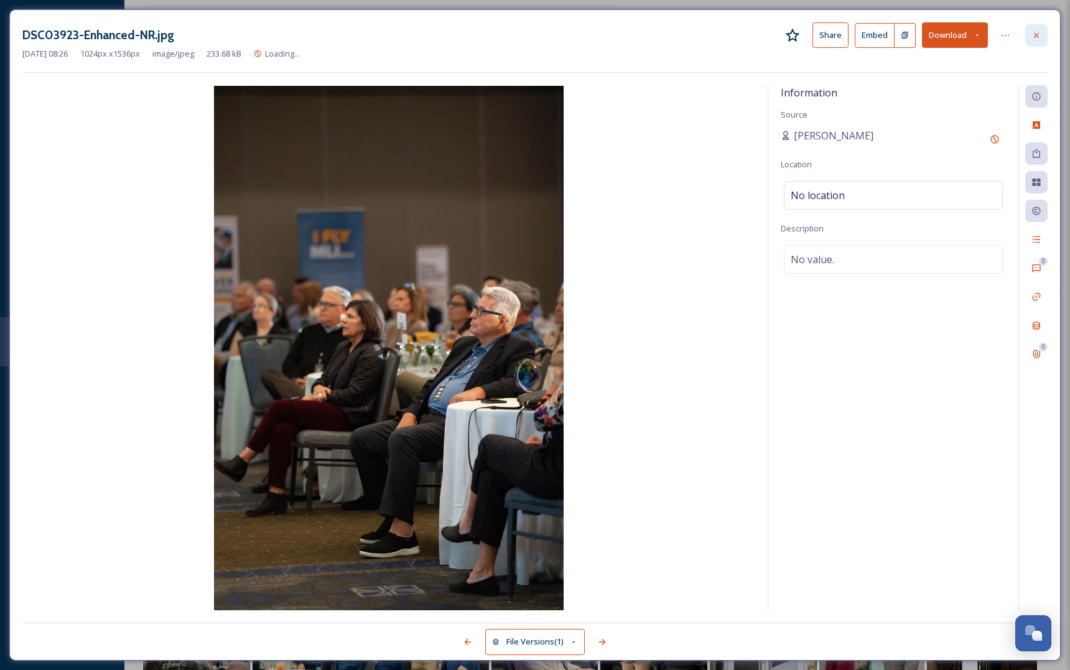
click at [1039, 35] on icon at bounding box center [1036, 35] width 10 height 10
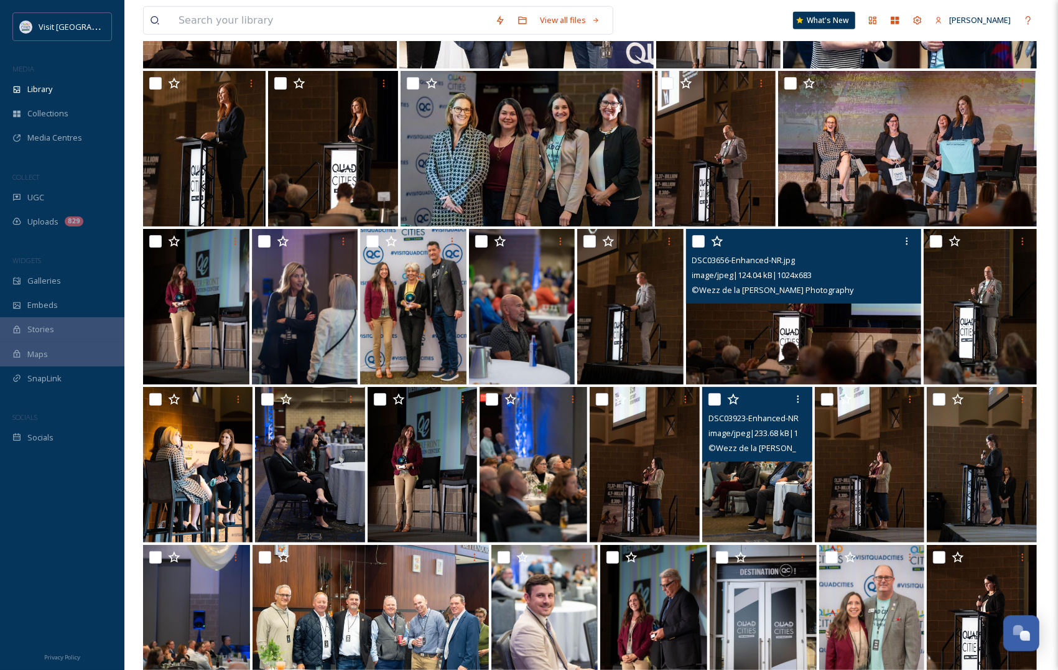
scroll to position [5626, 0]
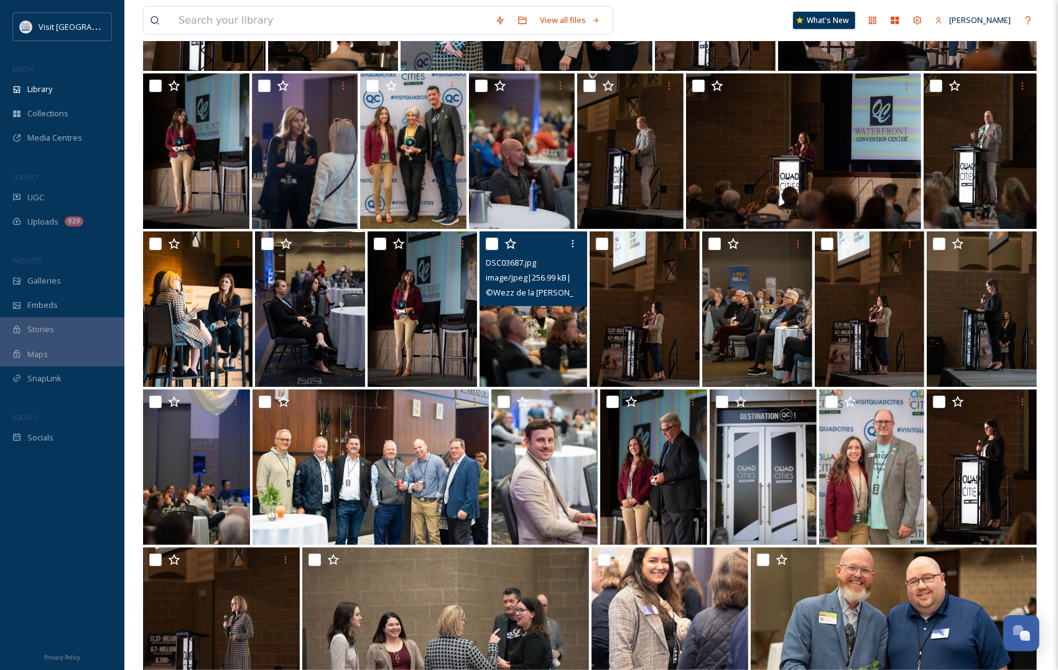
click at [536, 339] on img at bounding box center [534, 308] width 108 height 155
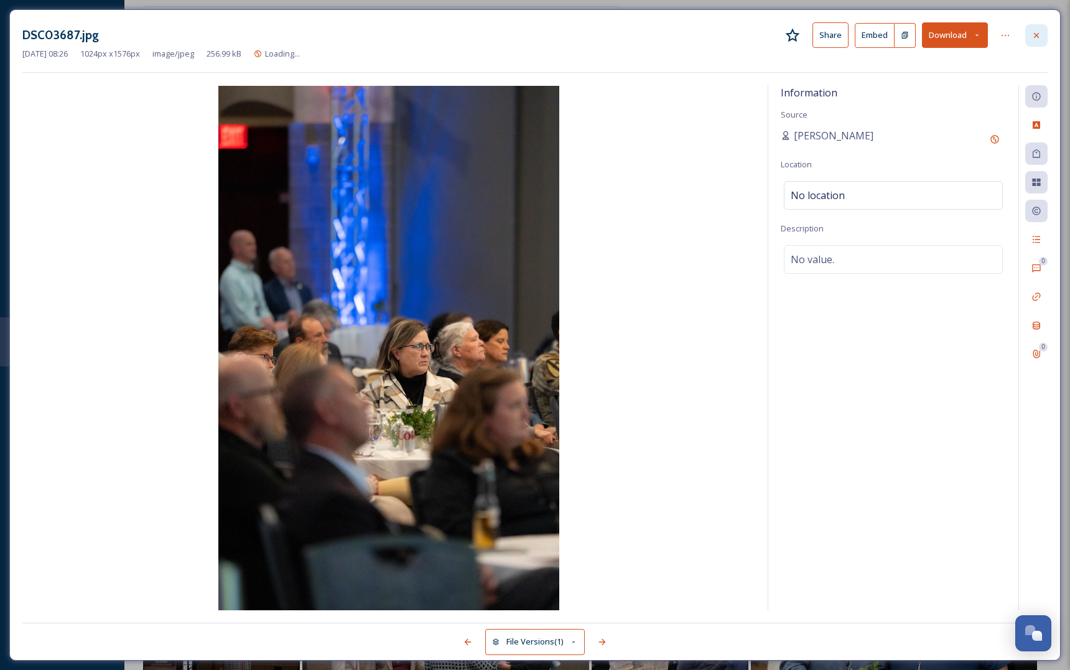
click at [1033, 28] on div at bounding box center [1036, 35] width 22 height 22
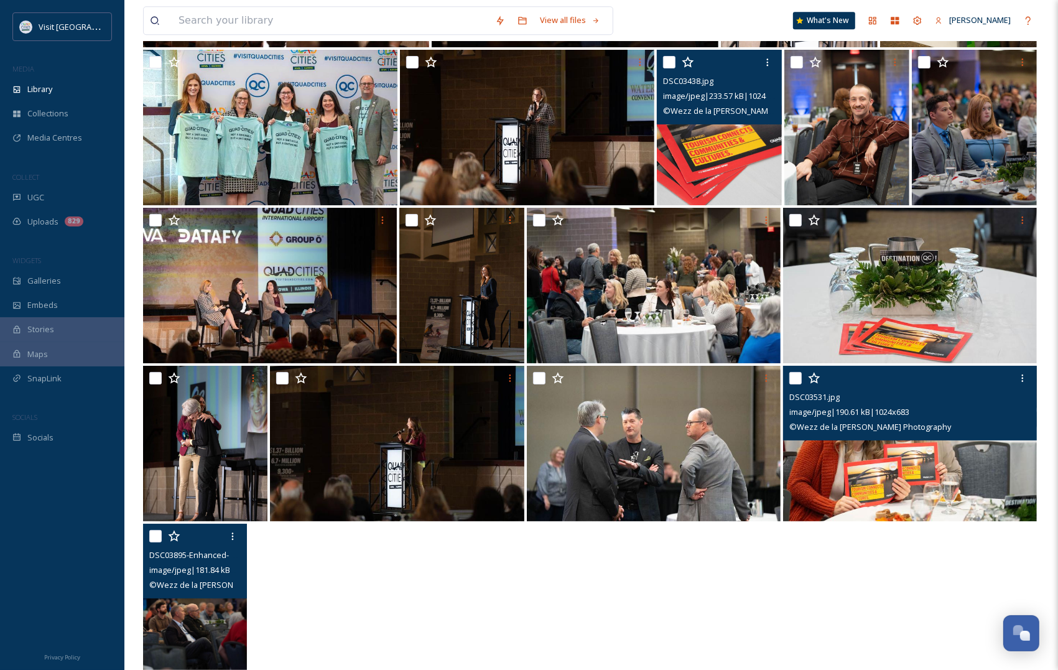
scroll to position [7414, 0]
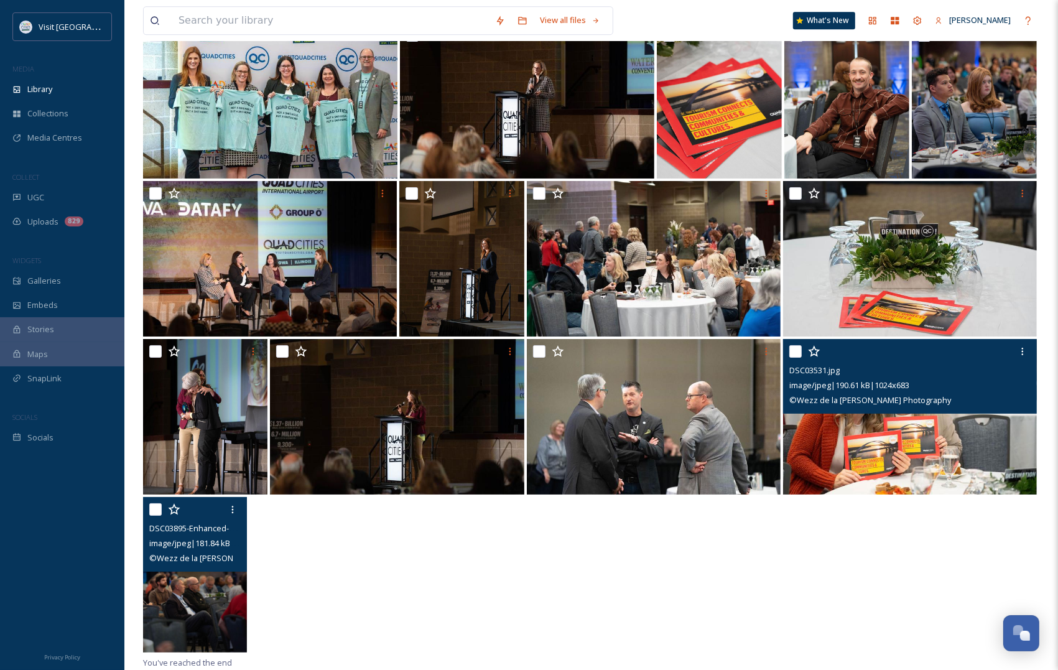
click at [893, 465] on img at bounding box center [910, 416] width 254 height 155
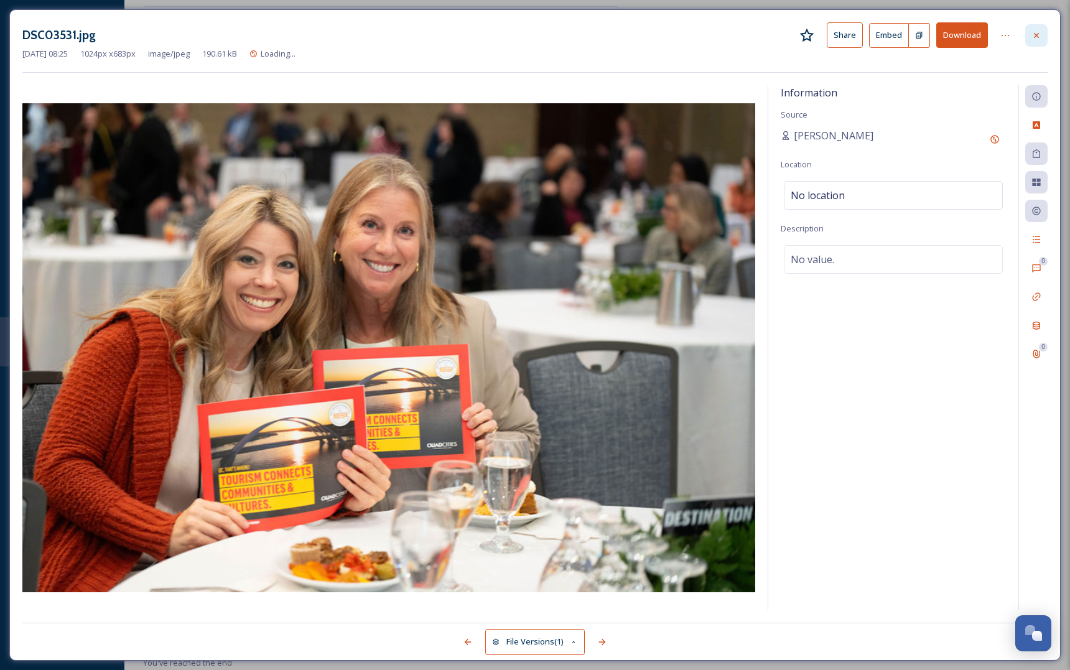
click at [1037, 39] on icon at bounding box center [1036, 35] width 10 height 10
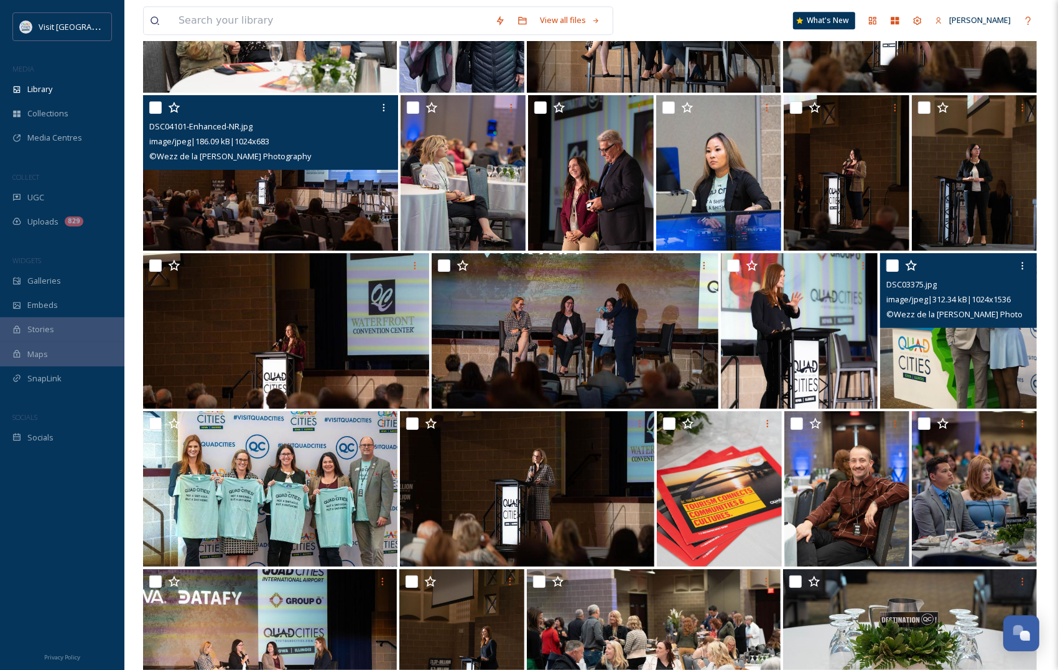
scroll to position [7025, 0]
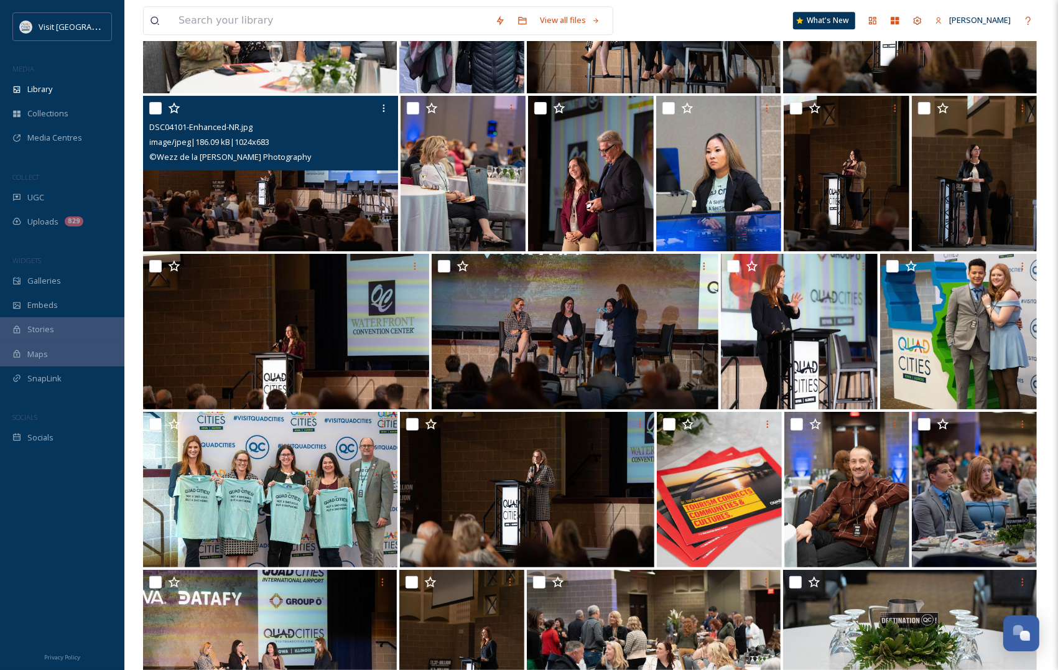
click at [297, 187] on img at bounding box center [270, 173] width 255 height 155
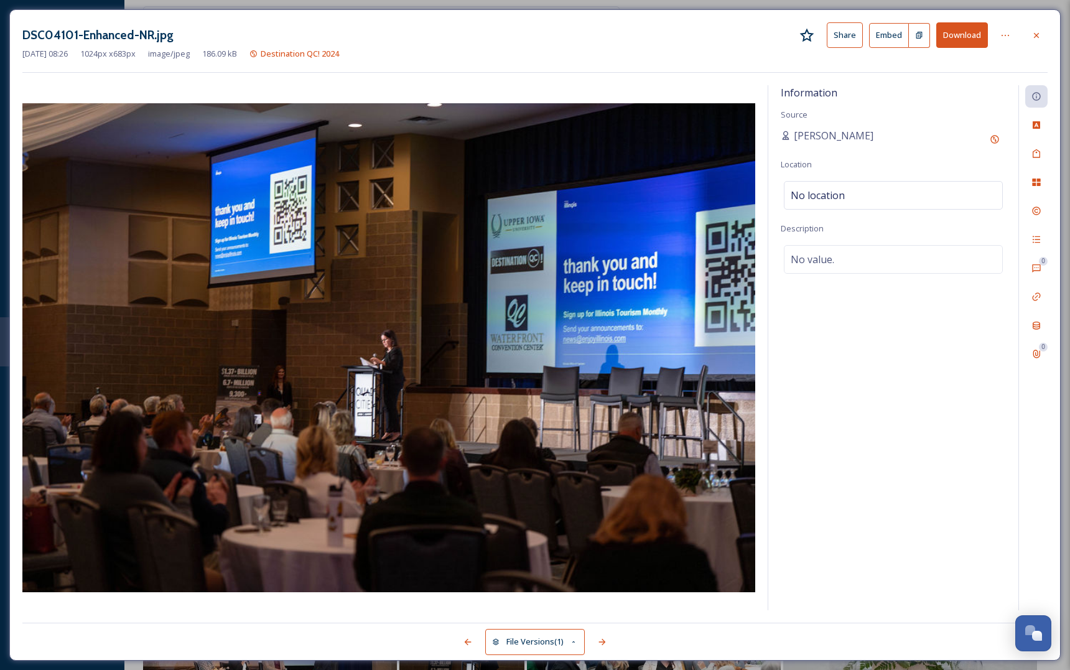
click at [1042, 36] on div at bounding box center [1036, 35] width 22 height 22
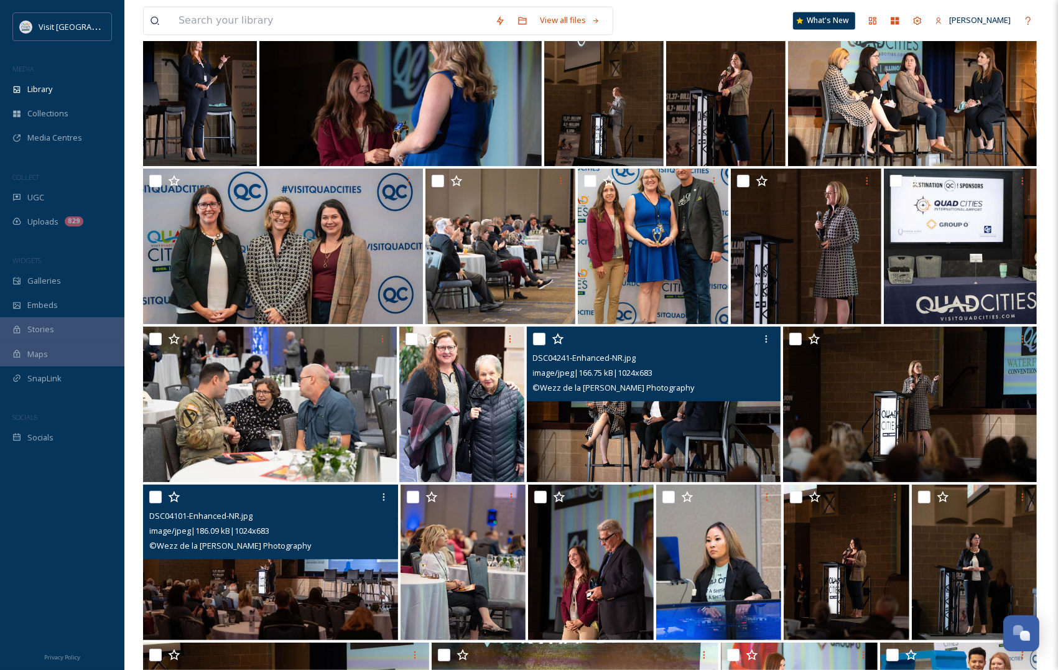
scroll to position [6403, 0]
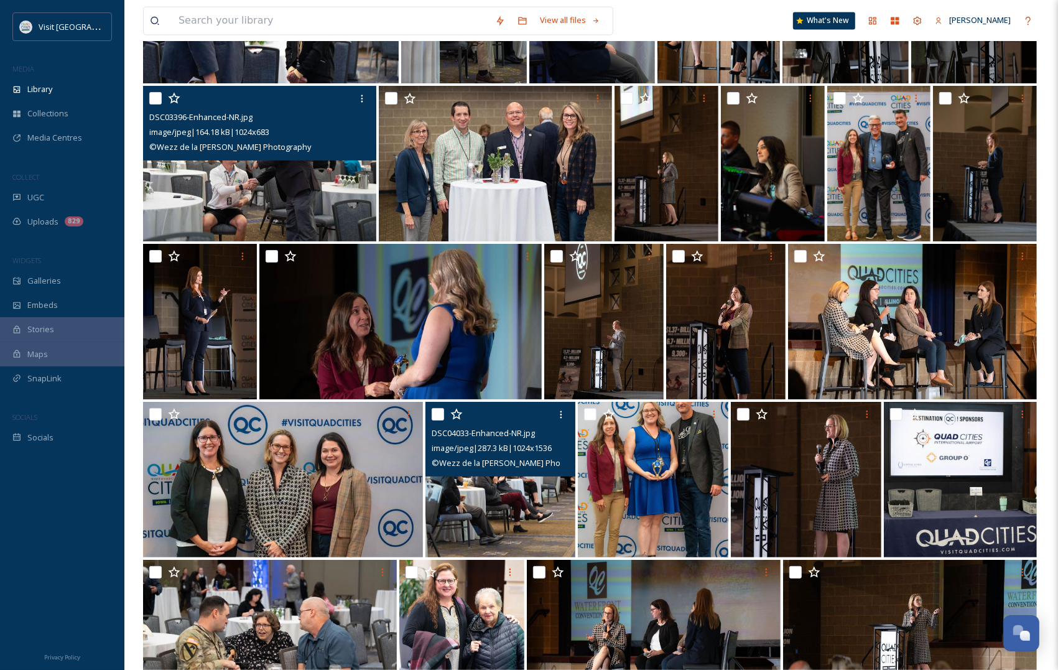
click at [509, 512] on img at bounding box center [500, 479] width 151 height 155
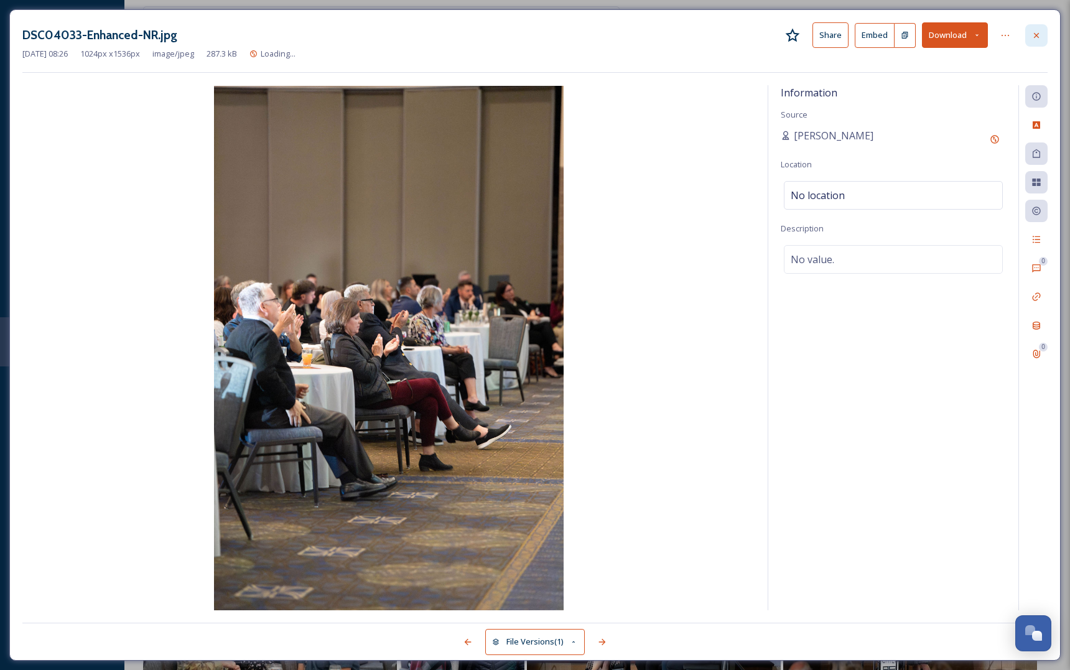
click at [1037, 38] on icon at bounding box center [1036, 35] width 10 height 10
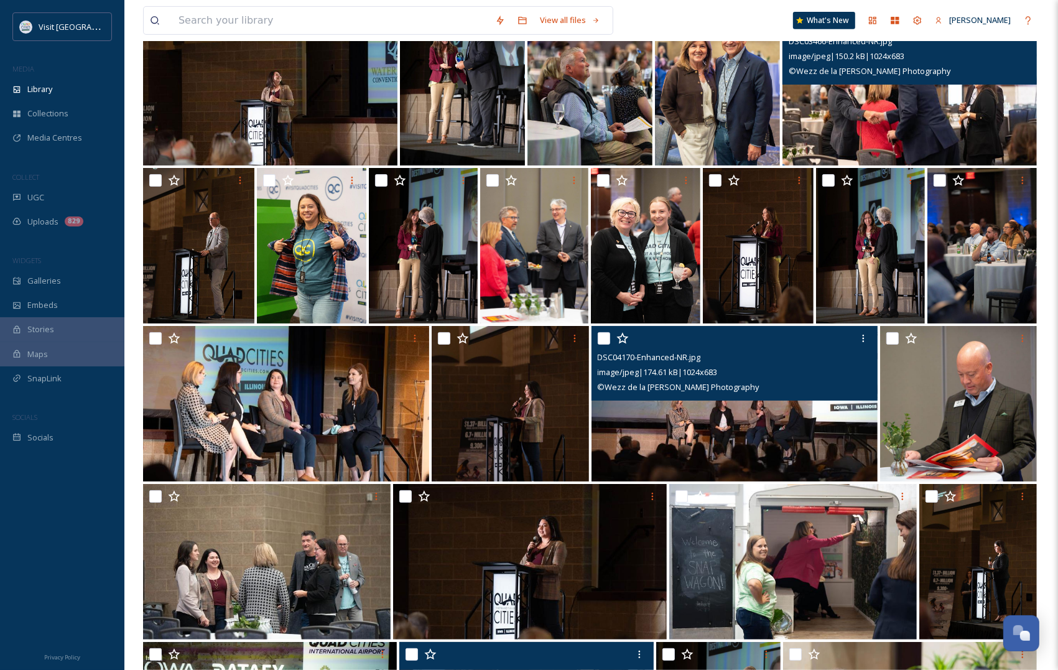
scroll to position [4693, 0]
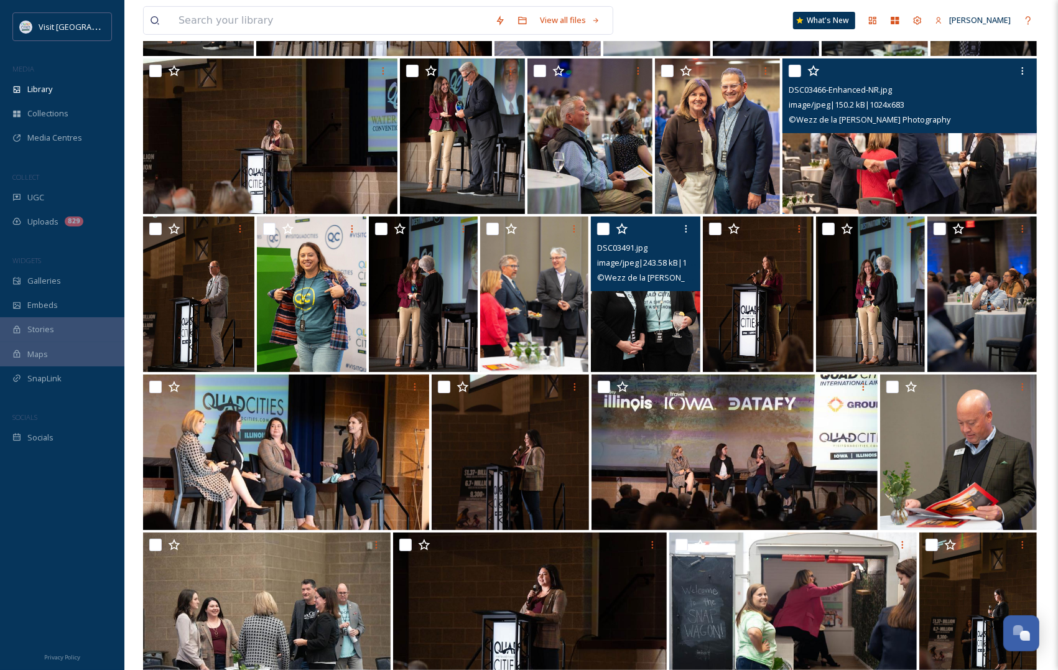
click at [654, 331] on img at bounding box center [645, 293] width 109 height 155
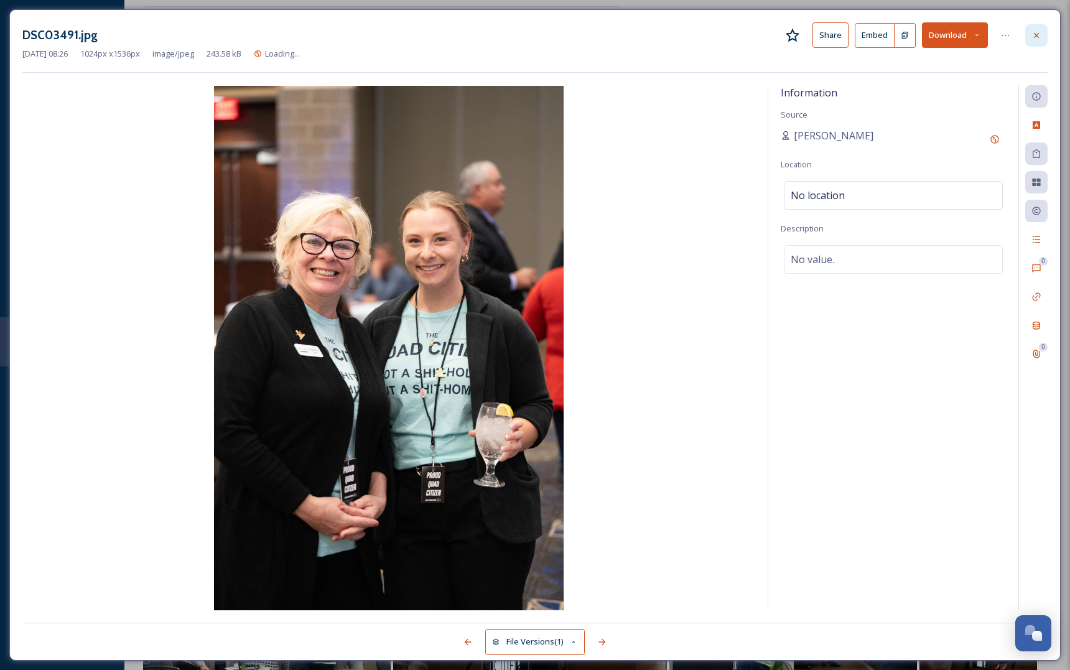
click at [1040, 36] on icon at bounding box center [1036, 35] width 10 height 10
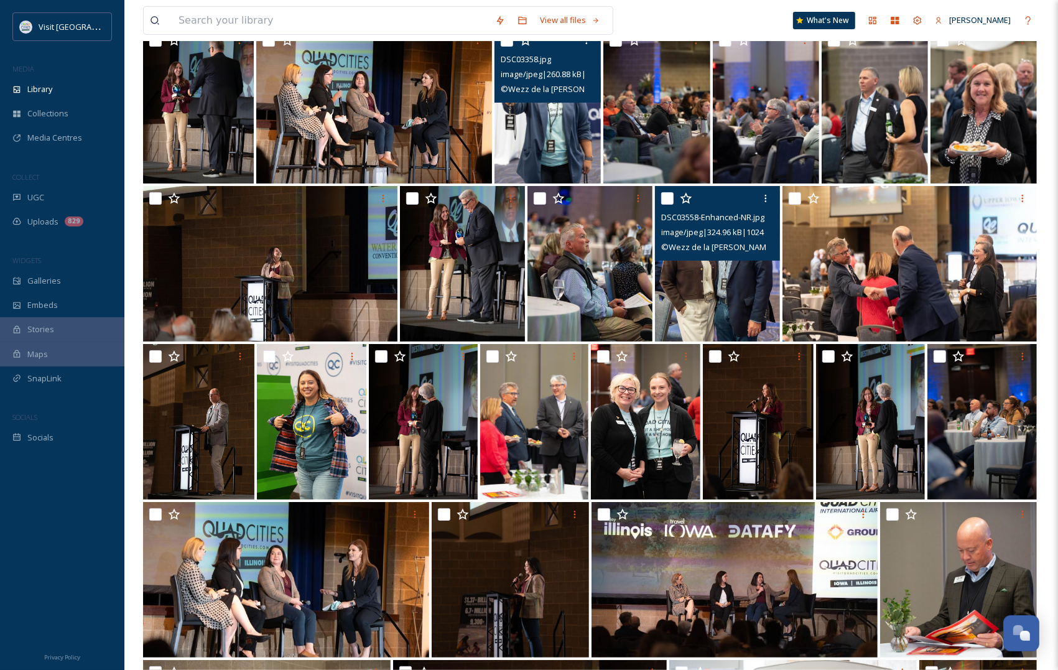
scroll to position [4537, 0]
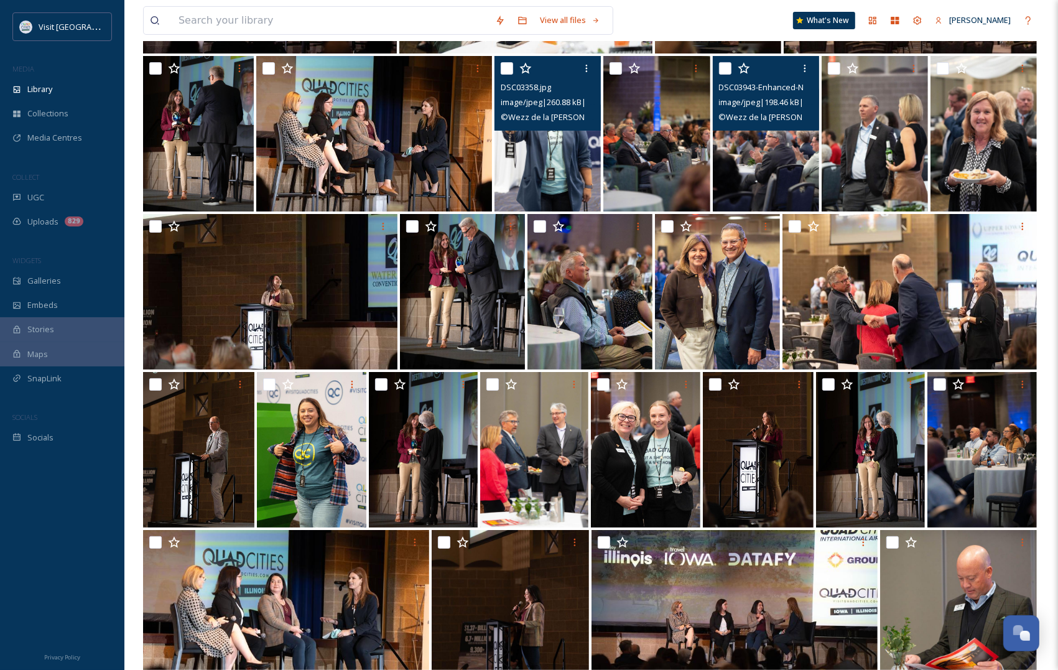
click at [769, 169] on img at bounding box center [766, 133] width 106 height 155
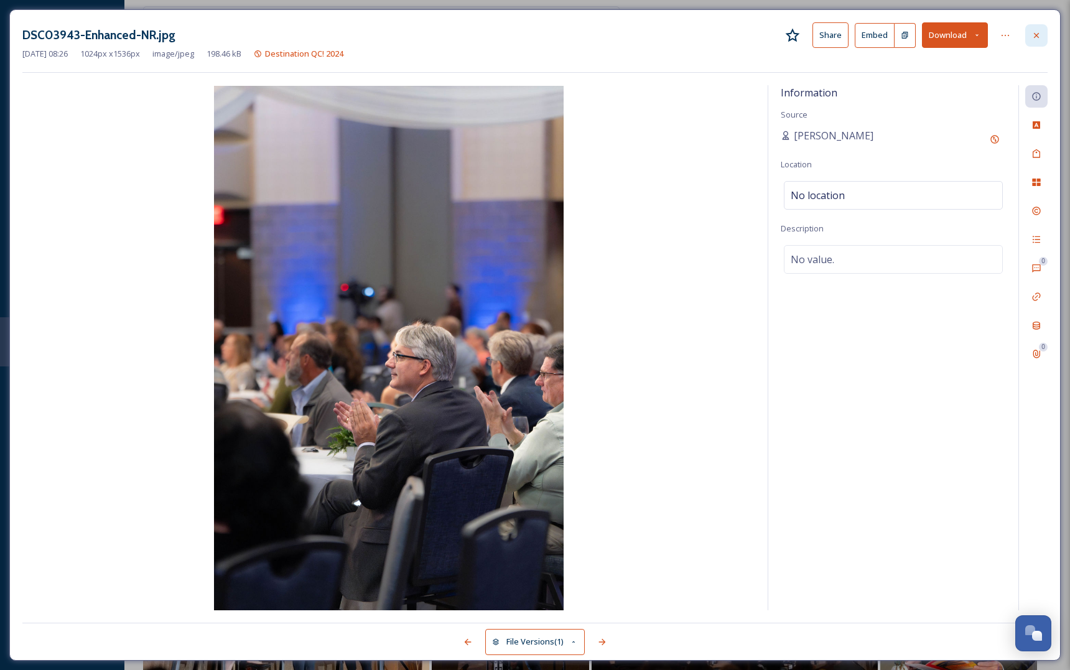
click at [1039, 35] on icon at bounding box center [1036, 35] width 10 height 10
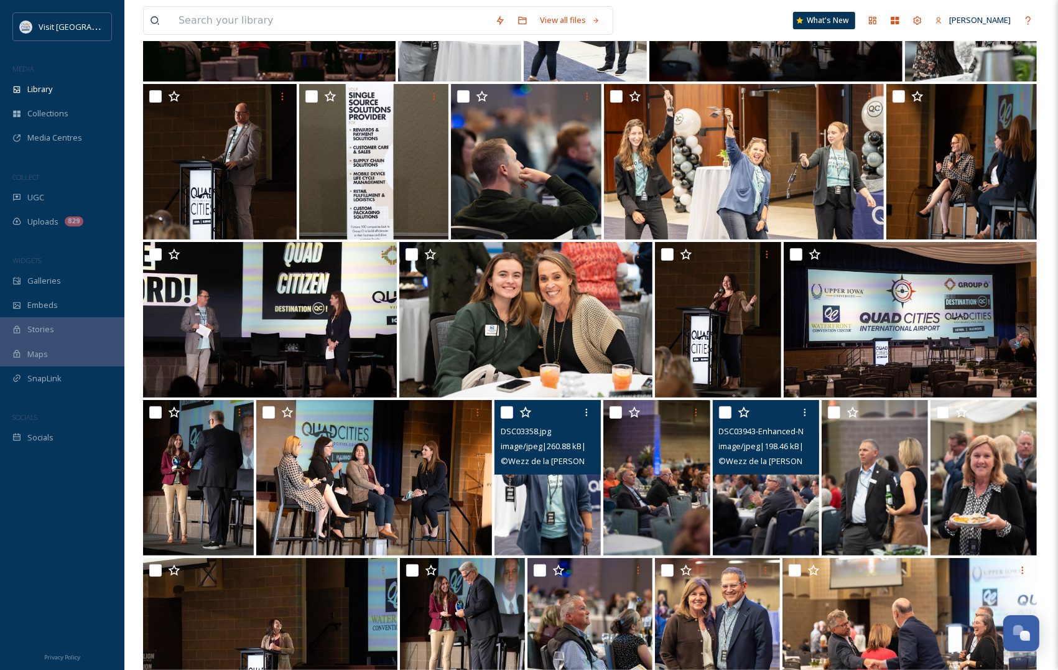
scroll to position [4148, 0]
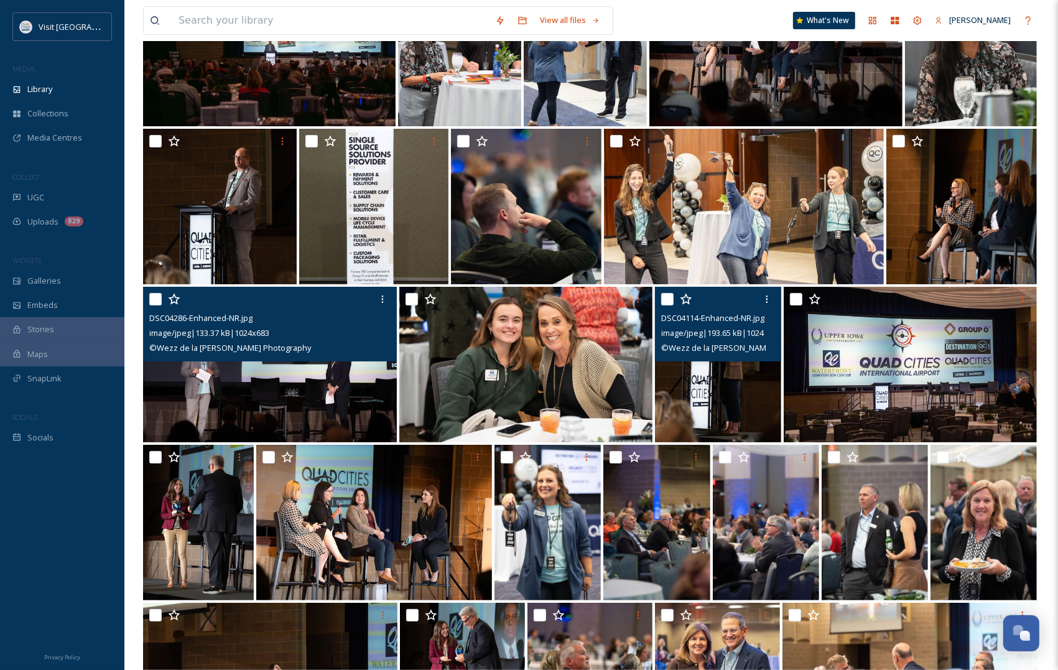
click at [269, 370] on img at bounding box center [270, 364] width 254 height 155
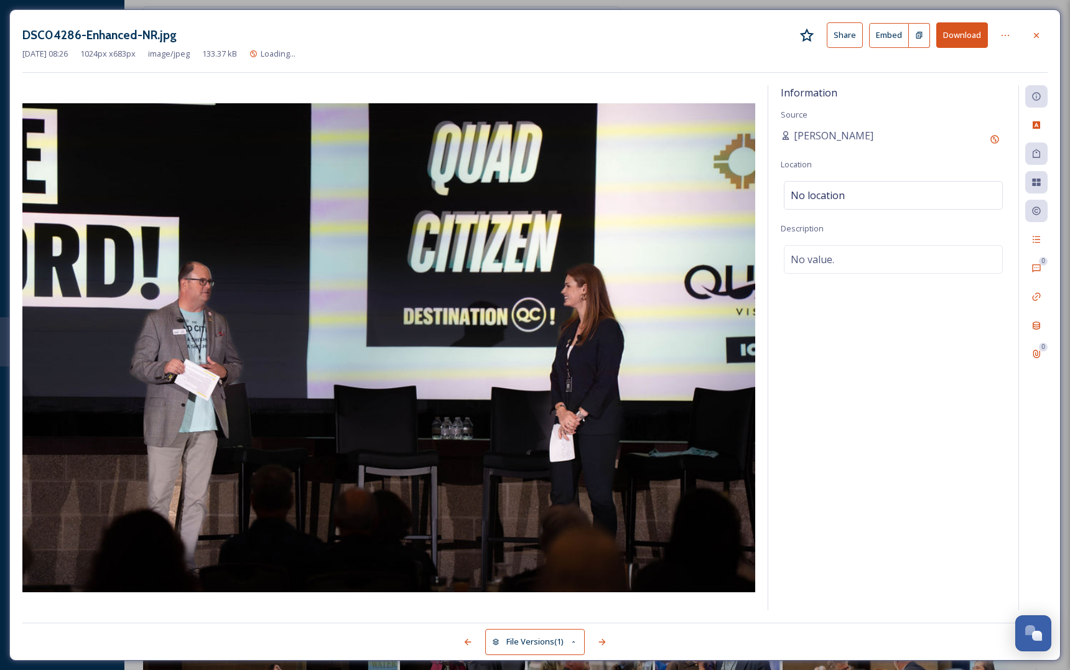
drag, startPoint x: 1030, startPoint y: 29, endPoint x: 892, endPoint y: 64, distance: 141.8
click at [1030, 30] on div at bounding box center [1036, 35] width 22 height 22
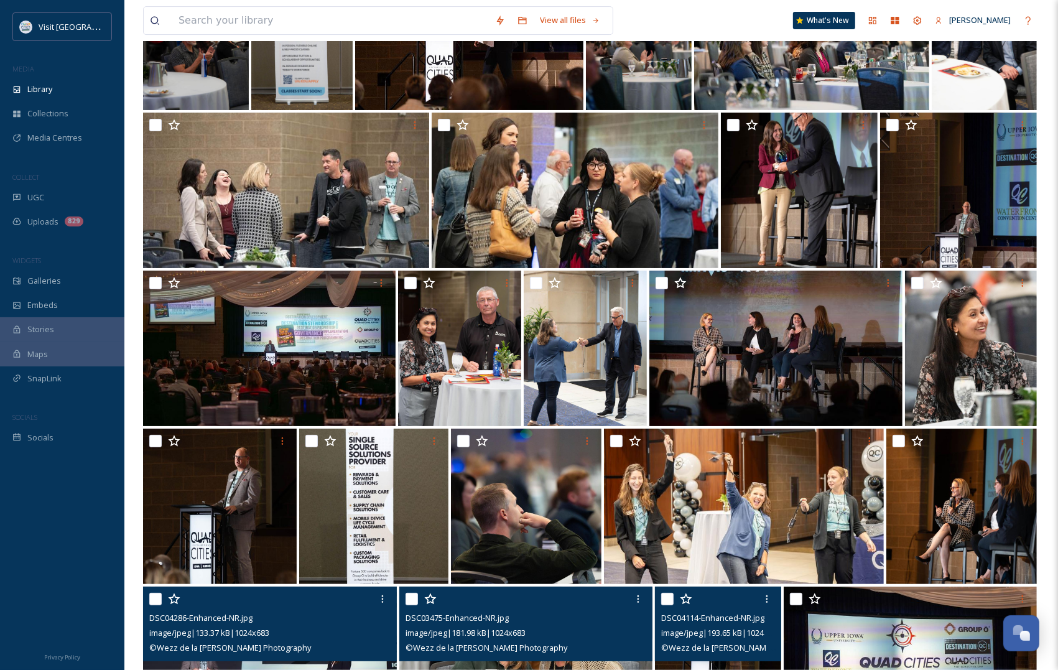
scroll to position [3837, 0]
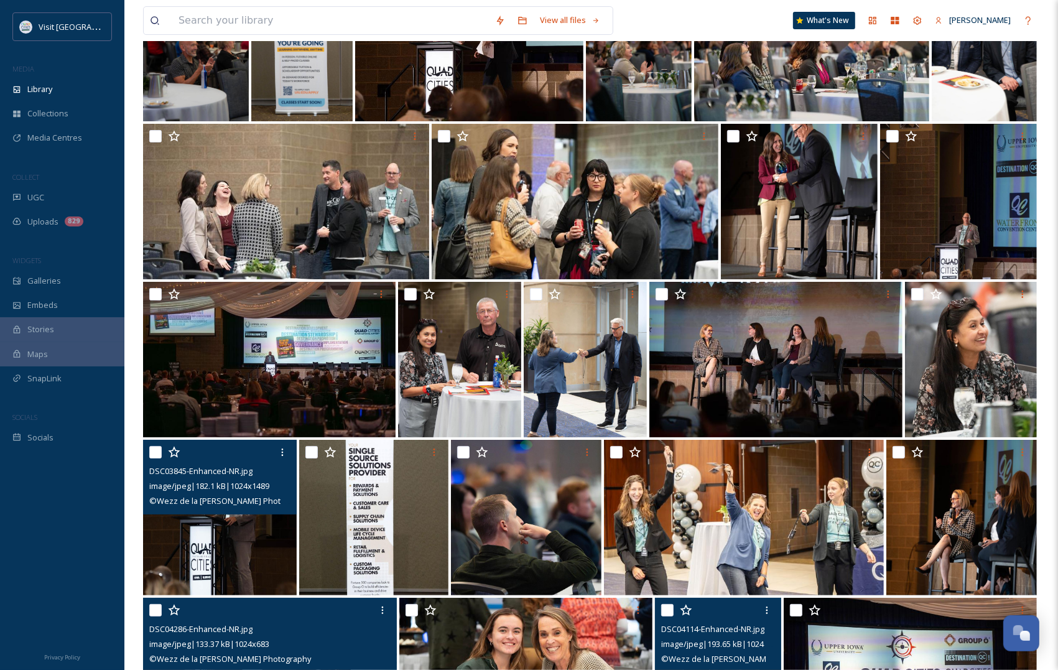
click at [222, 533] on img at bounding box center [220, 517] width 154 height 155
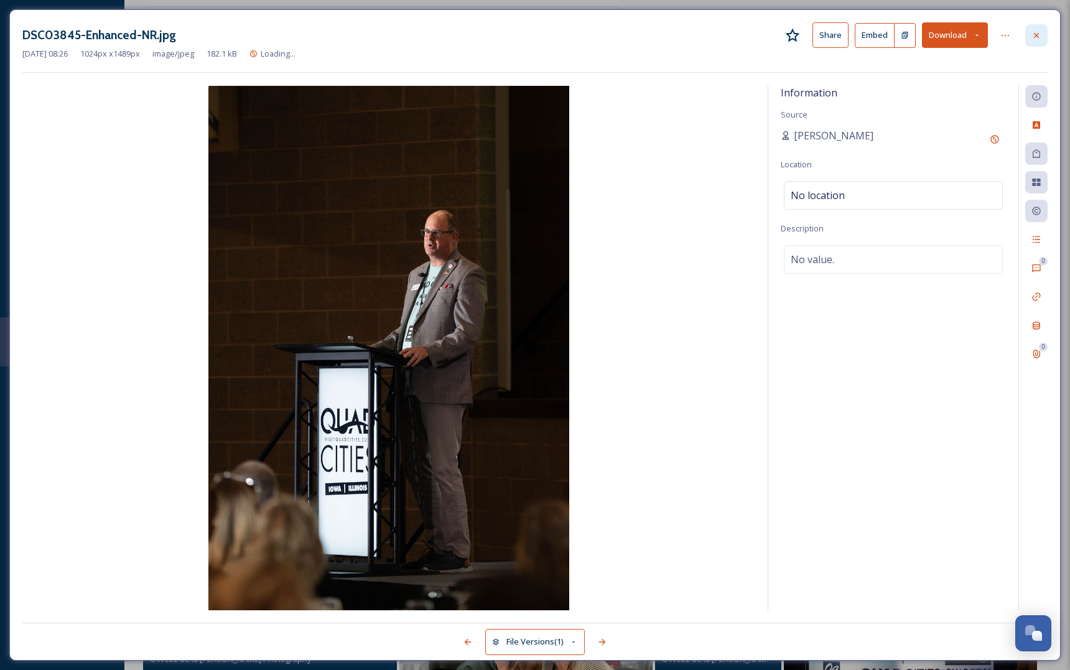
click at [1033, 44] on div at bounding box center [1036, 35] width 22 height 22
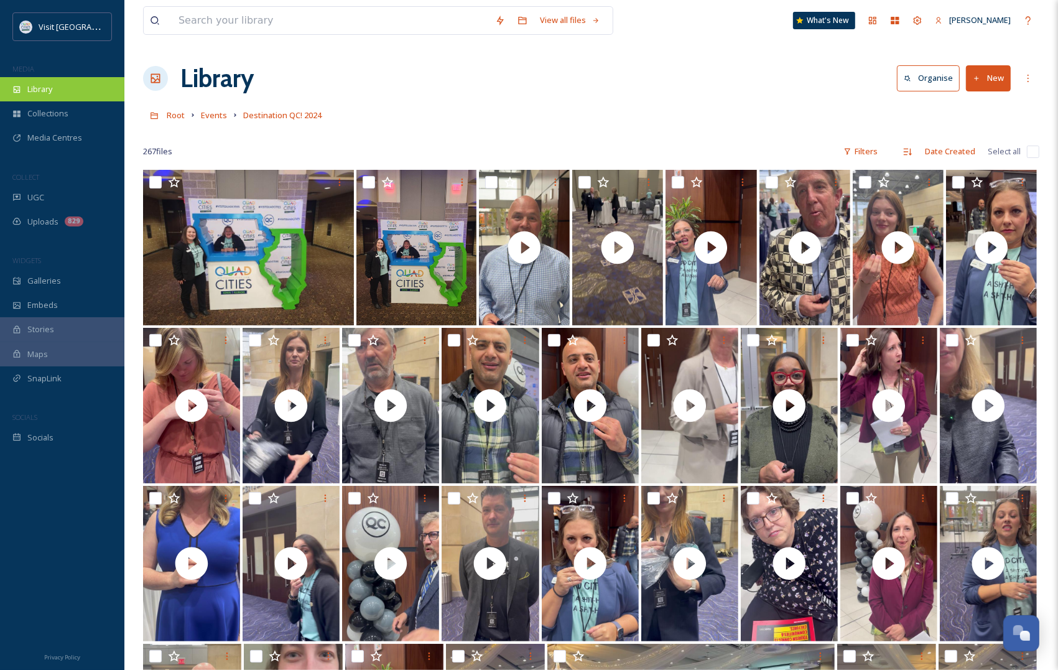
click at [34, 81] on div "Library" at bounding box center [62, 89] width 124 height 24
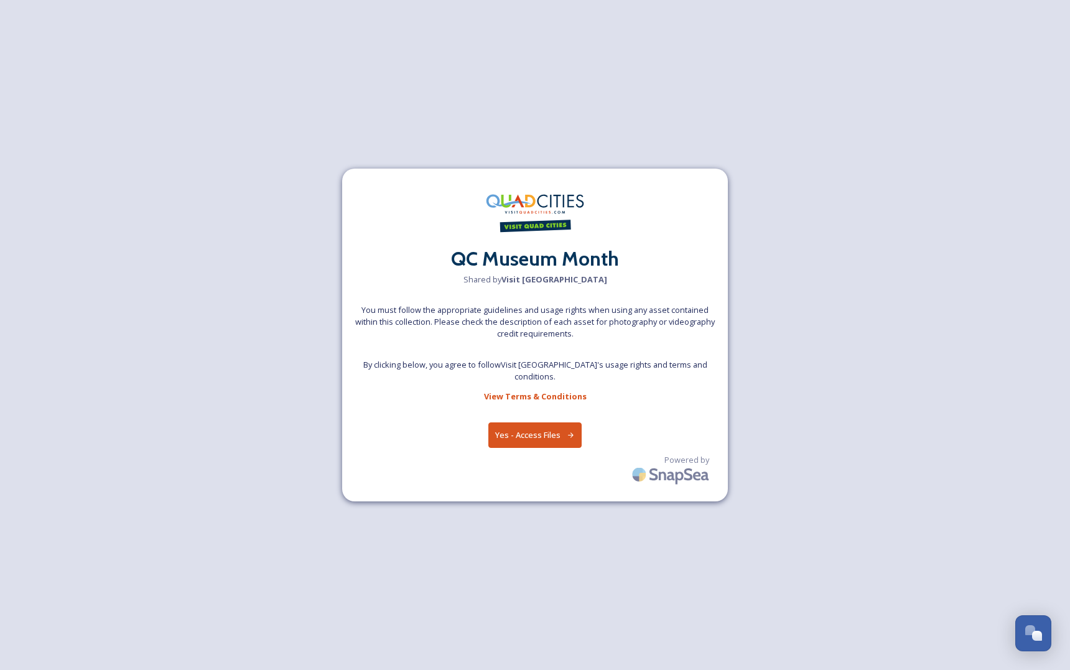
click at [545, 427] on button "Yes - Access Files" at bounding box center [534, 434] width 93 height 25
